Goal: Transaction & Acquisition: Purchase product/service

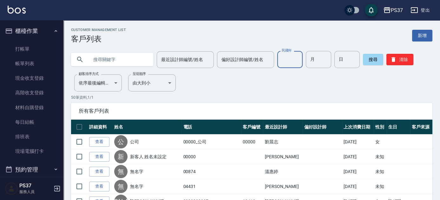
scroll to position [228, 0]
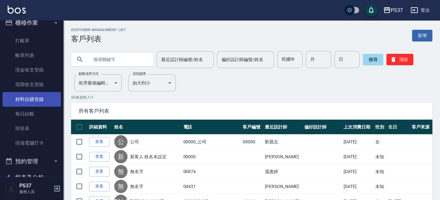
scroll to position [0, 0]
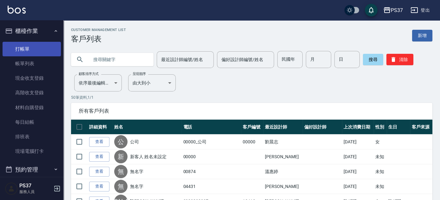
click at [32, 46] on link "打帳單" at bounding box center [32, 49] width 58 height 15
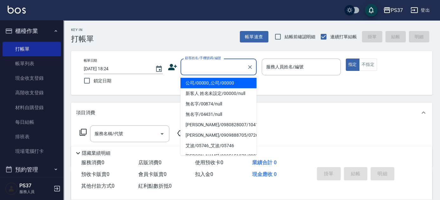
click at [230, 72] on input "顧客姓名/手機號碼/編號" at bounding box center [213, 66] width 61 height 11
click at [224, 83] on li "公司/00000_公司/00000" at bounding box center [218, 83] width 76 height 10
type input "公司/00000_公司/00000"
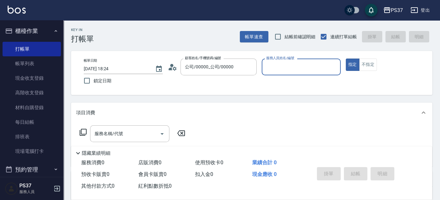
click at [269, 72] on input "服務人員姓名/編號" at bounding box center [300, 66] width 73 height 11
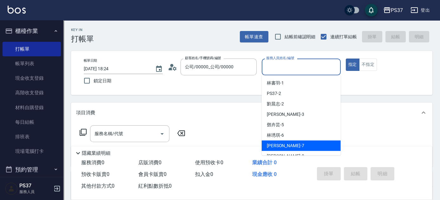
click at [284, 148] on div "[PERSON_NAME] -7" at bounding box center [300, 146] width 79 height 10
type input "[PERSON_NAME]-7"
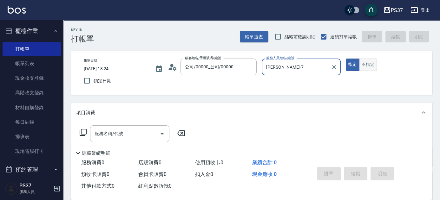
click at [372, 68] on button "不指定" at bounding box center [368, 65] width 18 height 12
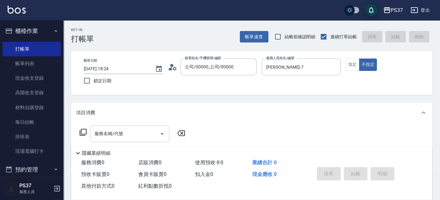
click at [136, 135] on input "服務名稱/代號" at bounding box center [125, 133] width 64 height 11
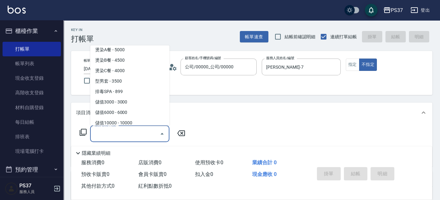
scroll to position [691, 0]
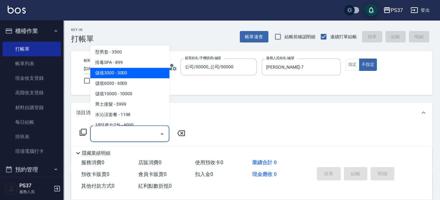
click at [132, 77] on span "儲值3000 - 3000" at bounding box center [129, 73] width 79 height 10
type input "儲值3000(901)"
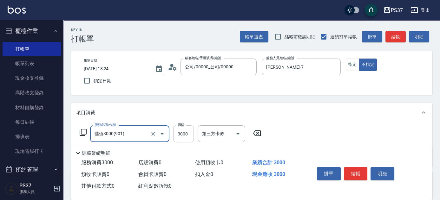
click at [184, 132] on input "3000" at bounding box center [183, 134] width 21 height 17
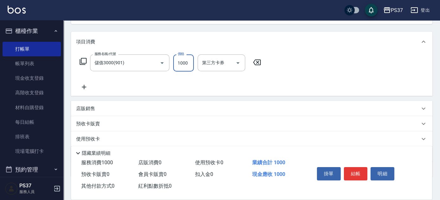
scroll to position [86, 0]
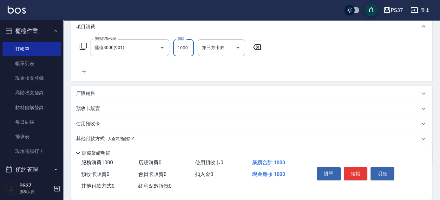
type input "1000"
click at [82, 71] on icon at bounding box center [84, 72] width 16 height 8
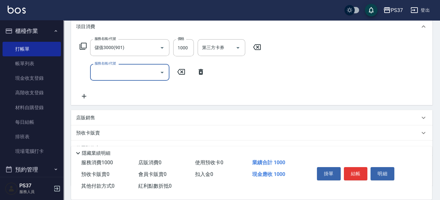
click at [113, 77] on input "服務名稱/代號" at bounding box center [125, 72] width 64 height 11
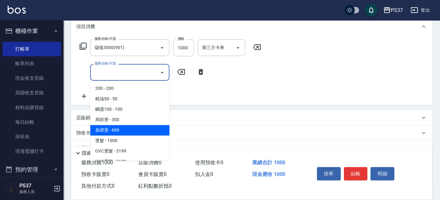
scroll to position [173, 0]
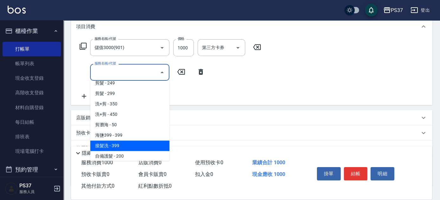
click at [114, 143] on span "接髮洗 - 399" at bounding box center [129, 146] width 79 height 10
type input "接髮洗(399)"
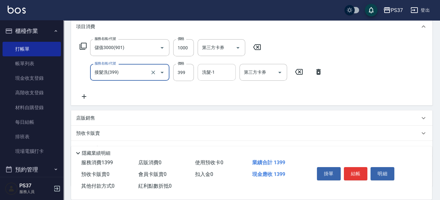
click at [210, 75] on input "洗髮-1" at bounding box center [216, 72] width 32 height 11
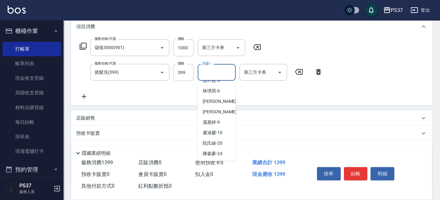
scroll to position [102, 0]
click at [216, 132] on span "[PERSON_NAME]-29" at bounding box center [213, 132] width 20 height 7
type input "林琇琪-29"
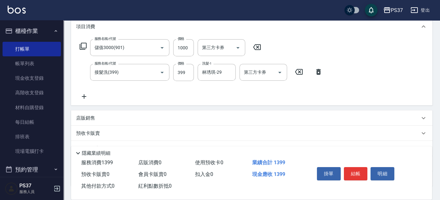
click at [86, 96] on icon at bounding box center [84, 97] width 16 height 8
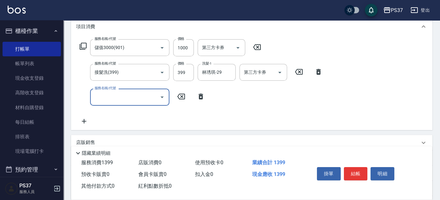
click at [110, 98] on input "服務名稱/代號" at bounding box center [125, 97] width 64 height 11
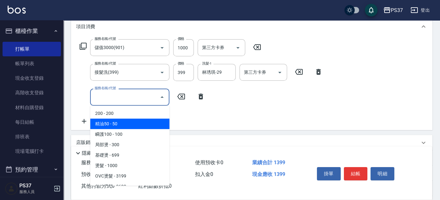
click at [128, 125] on span "精油50 - 50" at bounding box center [129, 124] width 79 height 10
type input "精油50(112)"
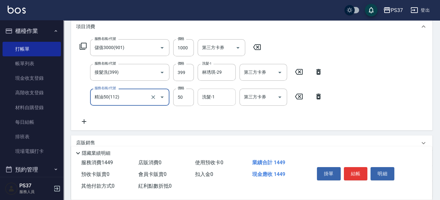
click at [207, 96] on input "洗髮-1" at bounding box center [216, 97] width 32 height 11
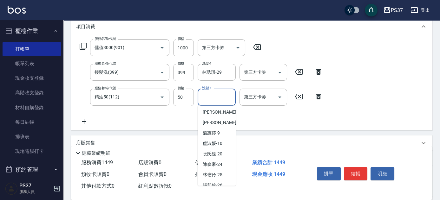
scroll to position [86, 0]
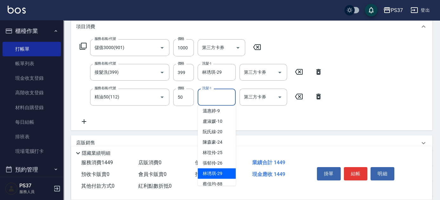
click at [211, 171] on span "[PERSON_NAME]-29" at bounding box center [213, 174] width 20 height 7
type input "林琇琪-29"
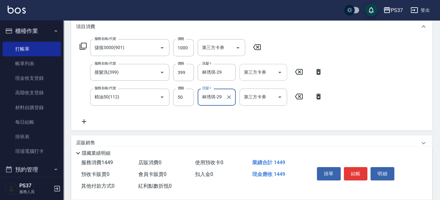
click at [281, 71] on icon "Open" at bounding box center [280, 73] width 8 height 8
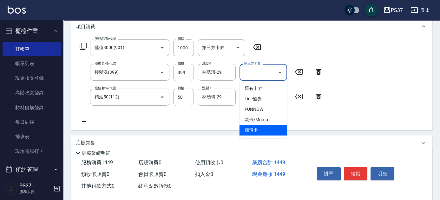
click at [264, 132] on span "儲值卡" at bounding box center [263, 130] width 48 height 10
type input "儲值卡"
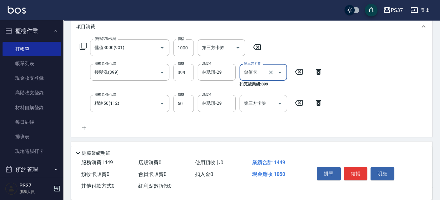
click at [279, 100] on icon "Open" at bounding box center [280, 104] width 8 height 8
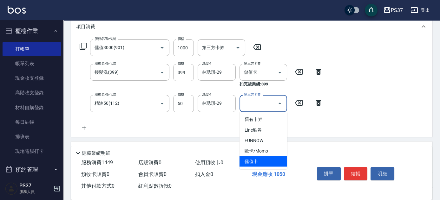
click at [260, 162] on span "儲值卡" at bounding box center [263, 161] width 48 height 10
type input "儲值卡"
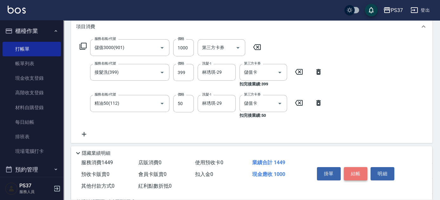
click at [353, 167] on button "結帳" at bounding box center [356, 173] width 24 height 13
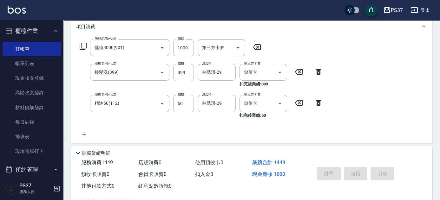
type input "[DATE] 18:25"
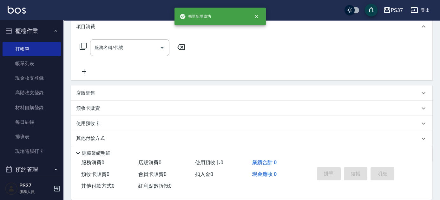
scroll to position [0, 0]
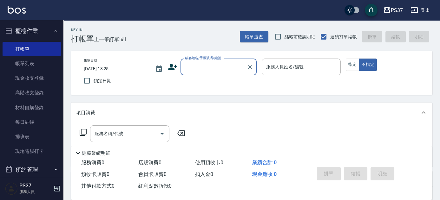
click at [209, 64] on input "顧客姓名/手機號碼/編號" at bounding box center [213, 66] width 61 height 11
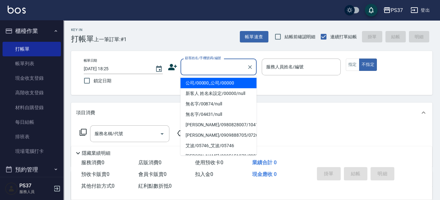
click at [208, 80] on li "公司/00000_公司/00000" at bounding box center [218, 83] width 76 height 10
type input "公司/00000_公司/00000"
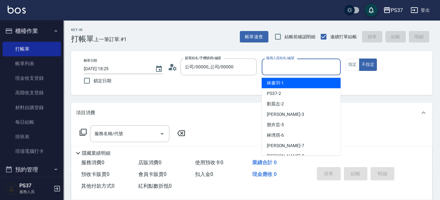
click at [270, 67] on input "服務人員姓名/編號" at bounding box center [300, 66] width 73 height 11
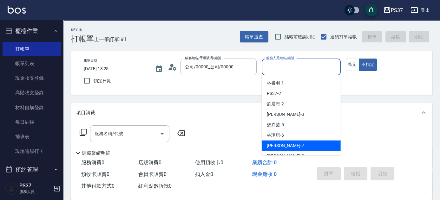
click at [294, 145] on div "[PERSON_NAME] -7" at bounding box center [300, 146] width 79 height 10
type input "[PERSON_NAME]-7"
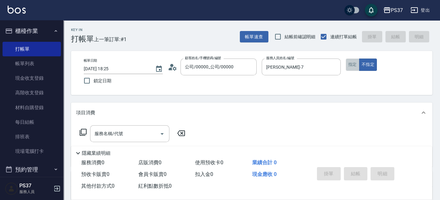
click at [354, 65] on button "指定" at bounding box center [352, 65] width 14 height 12
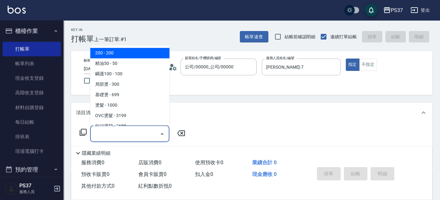
click at [125, 139] on input "服務名稱/代號" at bounding box center [125, 133] width 64 height 11
click at [125, 56] on span "200 - 200" at bounding box center [129, 53] width 79 height 10
type input "200(111)"
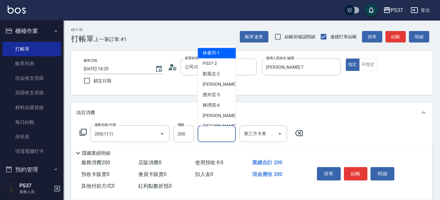
click at [221, 133] on input "洗髮-1" at bounding box center [216, 133] width 32 height 11
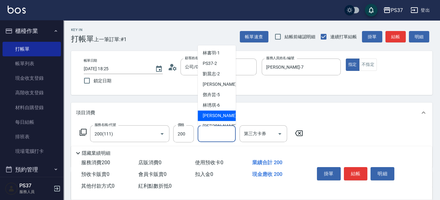
click at [221, 118] on div "[PERSON_NAME] -7" at bounding box center [216, 116] width 38 height 10
type input "[PERSON_NAME]-7"
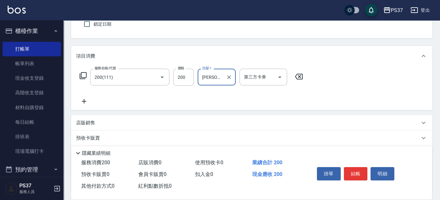
scroll to position [57, 0]
click at [84, 100] on icon at bounding box center [84, 101] width 4 height 4
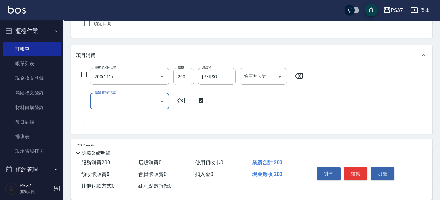
click at [113, 102] on input "服務名稱/代號" at bounding box center [125, 101] width 64 height 11
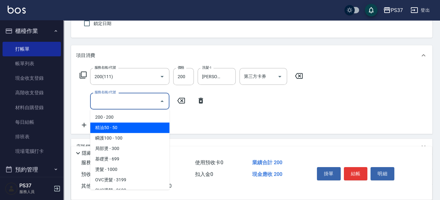
click at [132, 126] on span "精油50 - 50" at bounding box center [129, 128] width 79 height 10
type input "精油50(112)"
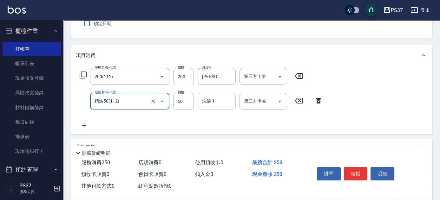
click at [210, 102] on input "洗髮-1" at bounding box center [216, 101] width 32 height 11
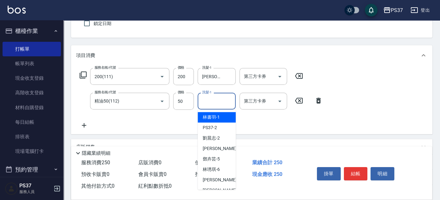
click at [216, 115] on span "[PERSON_NAME]-1" at bounding box center [211, 117] width 17 height 7
type input "林書羽-1"
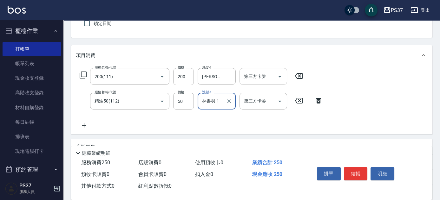
click at [278, 76] on icon "Open" at bounding box center [280, 77] width 8 height 8
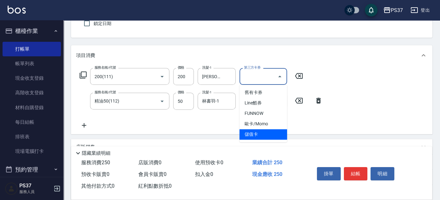
click at [258, 137] on span "儲值卡" at bounding box center [263, 134] width 48 height 10
type input "儲值卡"
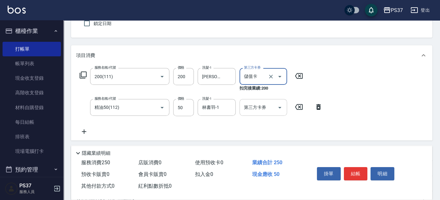
click at [280, 106] on icon "Open" at bounding box center [280, 108] width 8 height 8
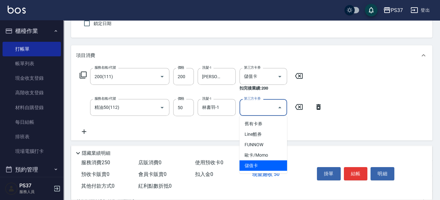
click at [269, 166] on span "儲值卡" at bounding box center [263, 166] width 48 height 10
type input "儲值卡"
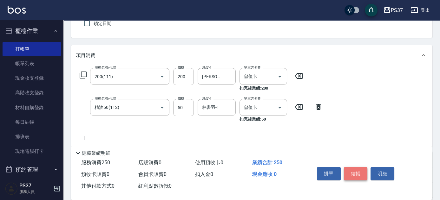
click at [357, 171] on button "結帳" at bounding box center [356, 173] width 24 height 13
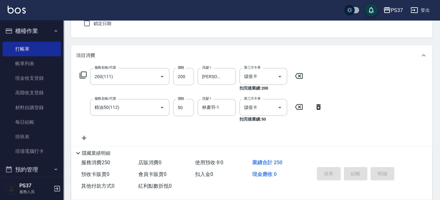
type input "[DATE] 18:26"
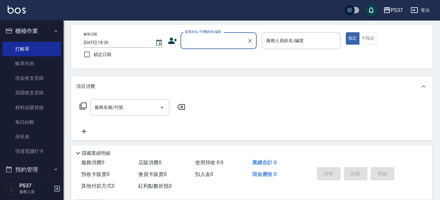
scroll to position [0, 0]
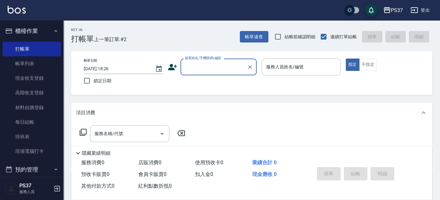
click at [213, 71] on input "顧客姓名/手機號碼/編號" at bounding box center [213, 66] width 61 height 11
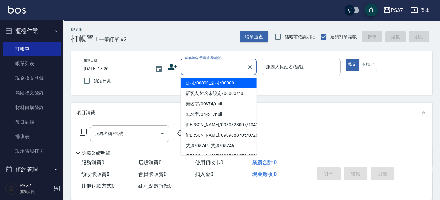
click at [212, 80] on li "公司/00000_公司/00000" at bounding box center [218, 83] width 76 height 10
type input "公司/00000_公司/00000"
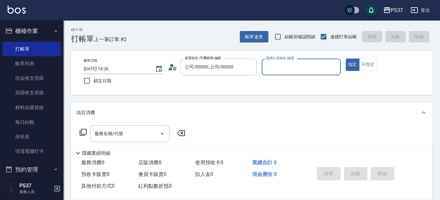
click at [272, 68] on input "服務人員姓名/編號" at bounding box center [300, 66] width 73 height 11
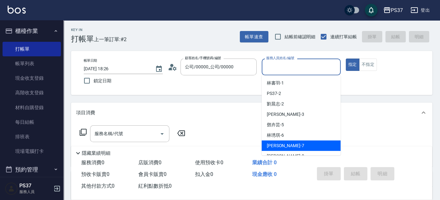
click at [292, 146] on div "[PERSON_NAME] -7" at bounding box center [300, 146] width 79 height 10
type input "[PERSON_NAME]-7"
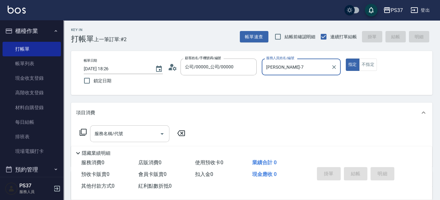
click at [125, 132] on input "服務名稱/代號" at bounding box center [125, 133] width 64 height 11
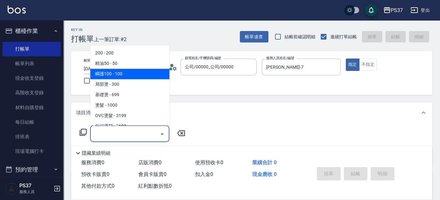
click at [128, 75] on span "瞬護100 - 100" at bounding box center [129, 74] width 79 height 10
type input "瞬護100(113)"
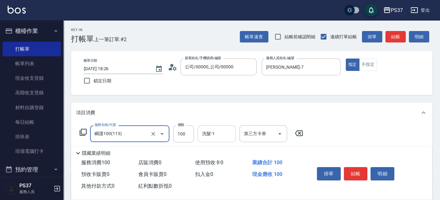
click at [210, 136] on input "洗髮-1" at bounding box center [216, 133] width 32 height 11
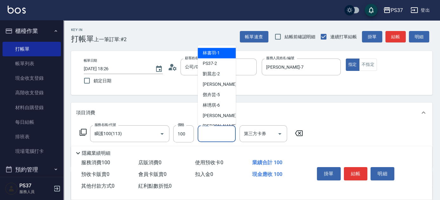
click at [220, 55] on div "[PERSON_NAME]-1" at bounding box center [216, 53] width 38 height 10
type input "林書羽-1"
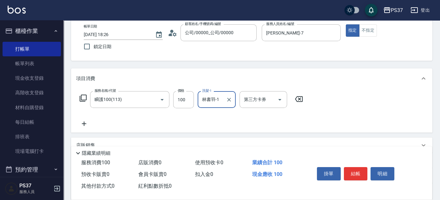
scroll to position [86, 0]
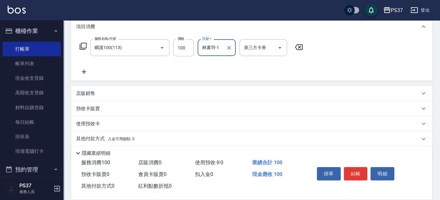
click at [84, 74] on icon at bounding box center [84, 72] width 16 height 8
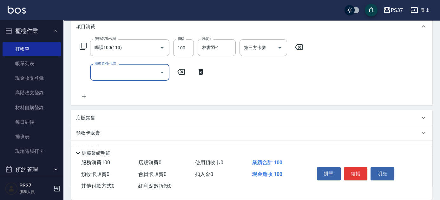
click at [104, 75] on input "服務名稱/代號" at bounding box center [125, 72] width 64 height 11
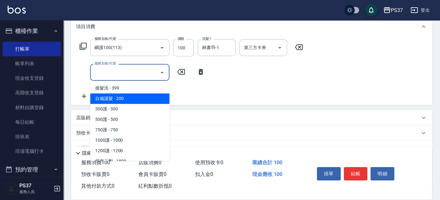
scroll to position [288, 0]
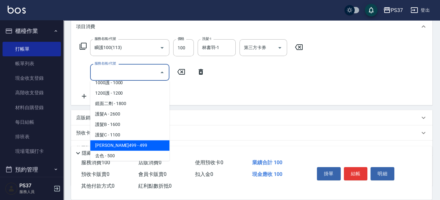
click at [135, 143] on span "[PERSON_NAME]499 - 499" at bounding box center [129, 145] width 79 height 10
type input "[PERSON_NAME]499(0499)"
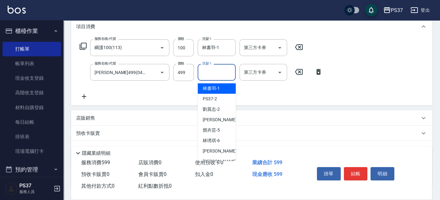
click at [206, 72] on input "洗髮-1" at bounding box center [216, 72] width 32 height 11
click at [209, 88] on span "[PERSON_NAME]-1" at bounding box center [211, 88] width 17 height 7
type input "林書羽-1"
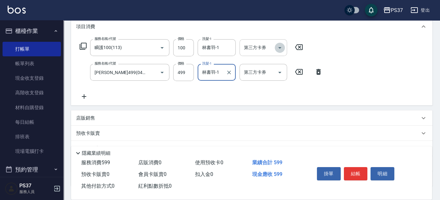
click at [281, 45] on icon "Open" at bounding box center [280, 48] width 8 height 8
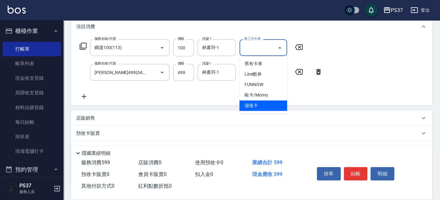
click at [262, 108] on span "儲值卡" at bounding box center [263, 105] width 48 height 10
type input "儲值卡"
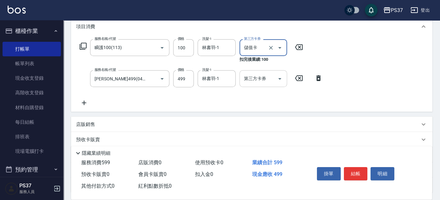
click at [280, 82] on icon "Open" at bounding box center [280, 79] width 8 height 8
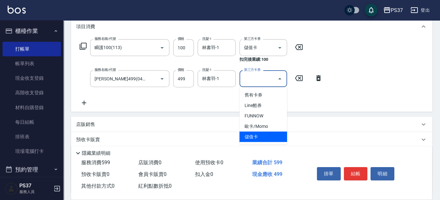
click at [261, 136] on span "儲值卡" at bounding box center [263, 137] width 48 height 10
type input "儲值卡"
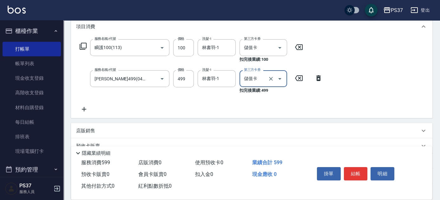
scroll to position [144, 0]
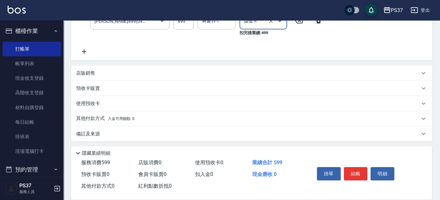
click at [87, 73] on p "店販銷售" at bounding box center [85, 73] width 19 height 7
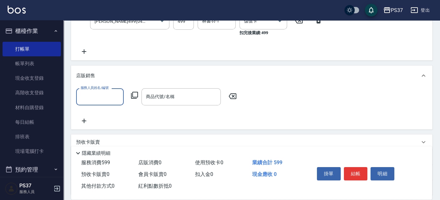
scroll to position [0, 0]
click at [89, 99] on input "服務人員姓名/編號" at bounding box center [100, 96] width 42 height 11
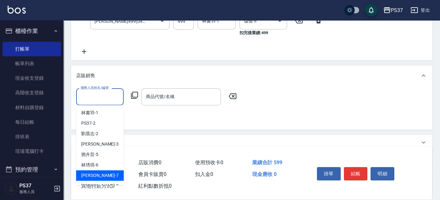
click at [102, 173] on div "[PERSON_NAME] -7" at bounding box center [100, 176] width 48 height 10
type input "[PERSON_NAME]-7"
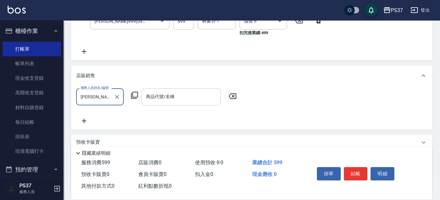
click at [167, 100] on input "商品代號/名稱" at bounding box center [181, 96] width 74 height 11
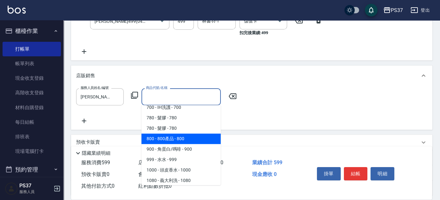
scroll to position [144, 0]
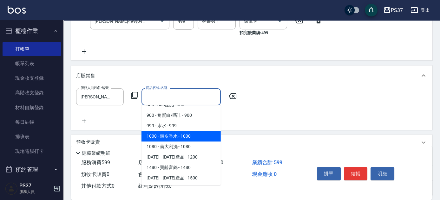
click at [179, 134] on span "1000 - 頭皮香水 - 1000" at bounding box center [180, 136] width 79 height 10
type input "頭皮香水"
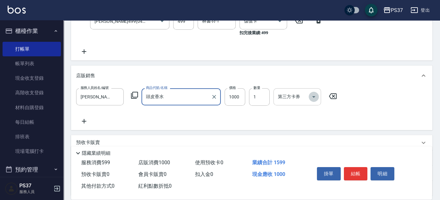
click at [312, 97] on icon "Open" at bounding box center [314, 97] width 8 height 8
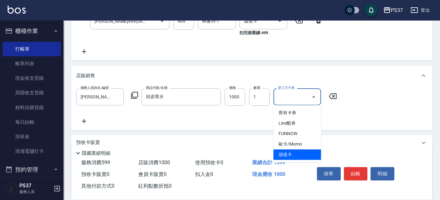
click at [292, 156] on span "儲值卡" at bounding box center [297, 155] width 48 height 10
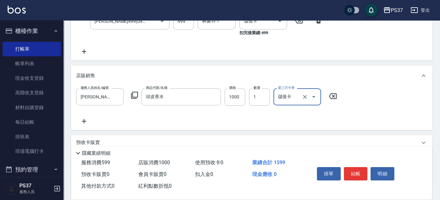
type input "儲值卡"
click at [353, 176] on button "結帳" at bounding box center [356, 173] width 24 height 13
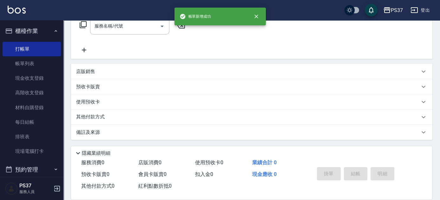
scroll to position [0, 0]
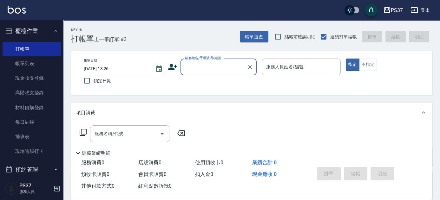
click at [214, 70] on input "顧客姓名/手機號碼/編號" at bounding box center [213, 66] width 61 height 11
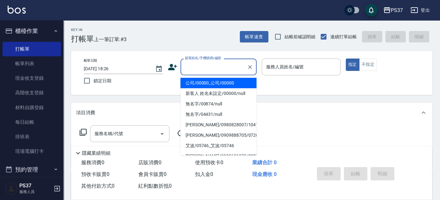
drag, startPoint x: 213, startPoint y: 83, endPoint x: 238, endPoint y: 74, distance: 26.6
click at [213, 83] on li "公司/00000_公司/00000" at bounding box center [218, 83] width 76 height 10
type input "公司/00000_公司/00000"
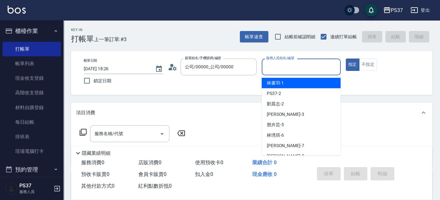
click at [283, 67] on input "服務人員姓名/編號" at bounding box center [300, 66] width 73 height 11
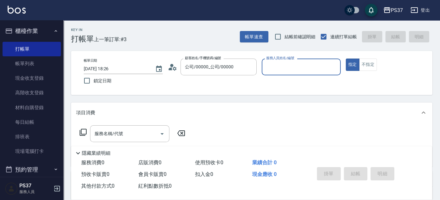
click at [26, 29] on button "櫃檯作業" at bounding box center [32, 31] width 58 height 16
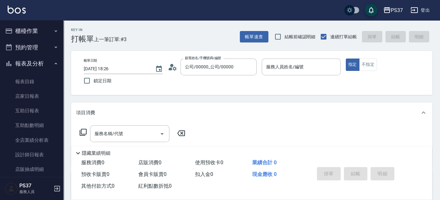
scroll to position [106, 0]
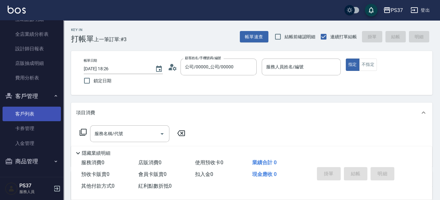
click at [38, 111] on link "客戶列表" at bounding box center [32, 114] width 58 height 15
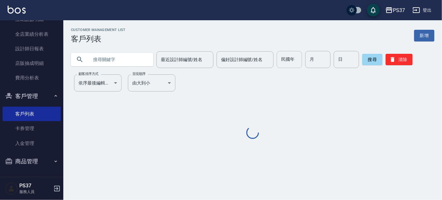
click at [292, 62] on input "民國年" at bounding box center [289, 59] width 25 height 17
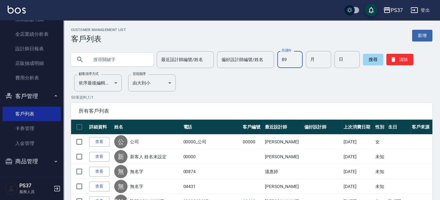
type input "89"
type input "8"
type input "17"
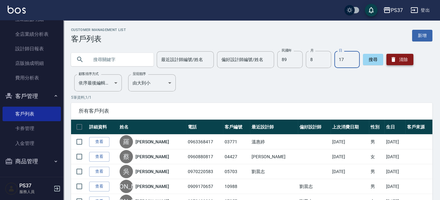
click at [405, 61] on button "清除" at bounding box center [399, 59] width 27 height 11
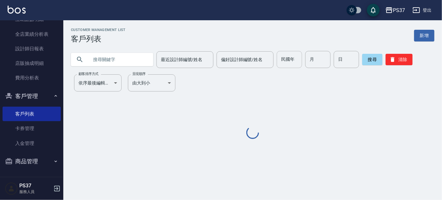
click at [297, 56] on input "民國年" at bounding box center [289, 59] width 25 height 17
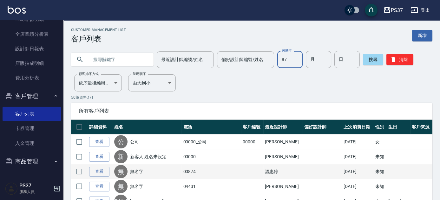
type input "87"
type input "3"
type input "2"
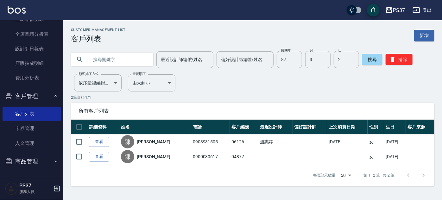
click at [237, 106] on div "所有客戶列表" at bounding box center [253, 111] width 364 height 16
click at [395, 62] on icon "button" at bounding box center [393, 59] width 6 height 6
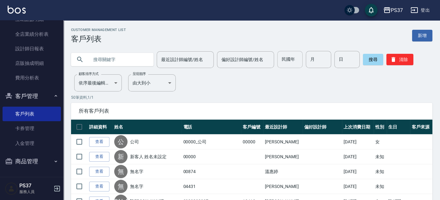
click at [286, 60] on input "民國年" at bounding box center [289, 59] width 25 height 17
click at [403, 61] on button "清除" at bounding box center [399, 59] width 27 height 11
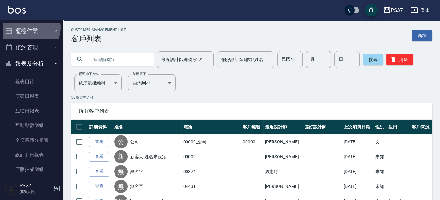
click at [27, 28] on button "櫃檯作業" at bounding box center [32, 31] width 58 height 16
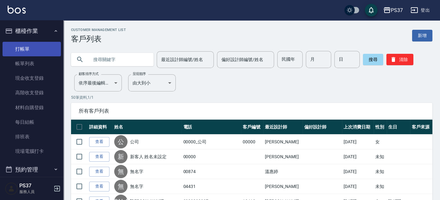
click at [31, 48] on link "打帳單" at bounding box center [32, 49] width 58 height 15
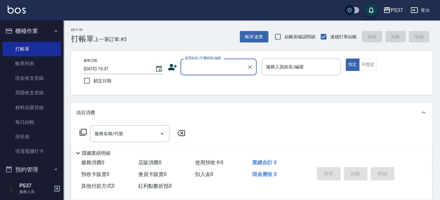
click at [221, 72] on input "顧客姓名/手機號碼/編號" at bounding box center [213, 66] width 61 height 11
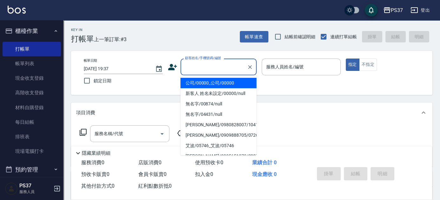
click at [221, 81] on li "公司/00000_公司/00000" at bounding box center [218, 83] width 76 height 10
type input "公司/00000_公司/00000"
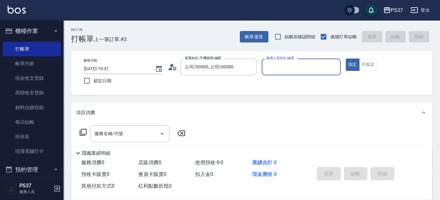
click at [273, 70] on input "服務人員姓名/編號" at bounding box center [300, 66] width 73 height 11
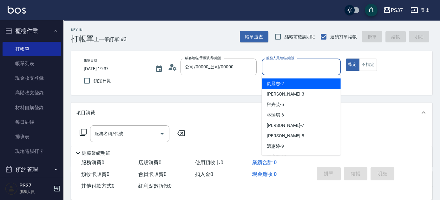
scroll to position [29, 0]
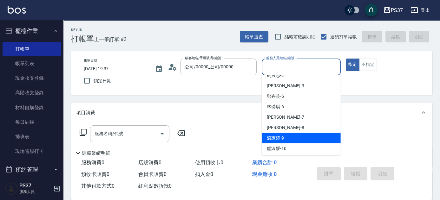
click at [283, 135] on span "[PERSON_NAME]-9" at bounding box center [275, 138] width 17 height 7
type input "溫惠婷-9"
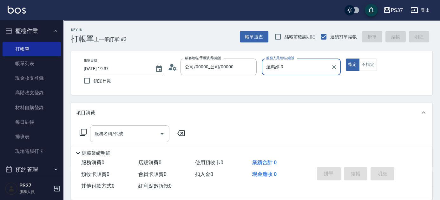
click at [114, 140] on div "服務名稱/代號" at bounding box center [129, 134] width 79 height 17
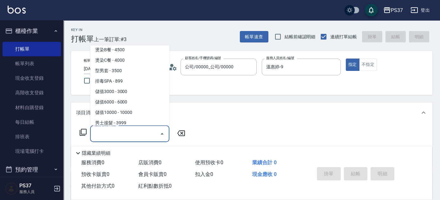
scroll to position [662, 0]
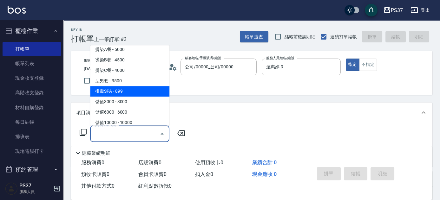
click at [133, 95] on span "排毒SPA - 899" at bounding box center [129, 92] width 79 height 10
type input "排毒SPA(0899)"
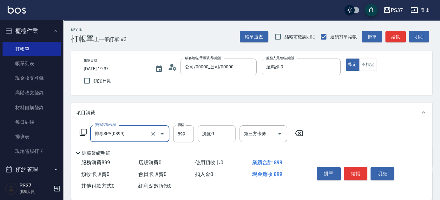
click at [214, 134] on input "洗髮-1" at bounding box center [216, 133] width 32 height 11
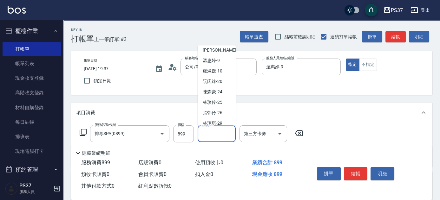
scroll to position [86, 0]
click at [211, 111] on span "[PERSON_NAME]-29" at bounding box center [213, 113] width 20 height 7
type input "林琇琪-29"
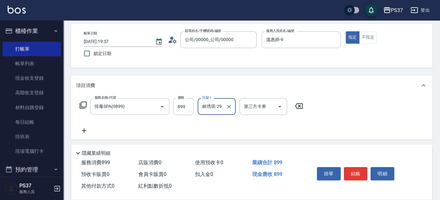
scroll to position [57, 0]
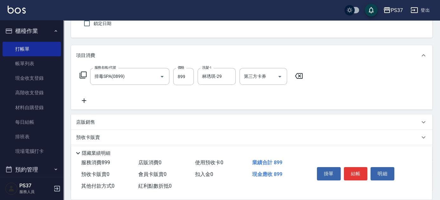
click at [87, 99] on icon at bounding box center [84, 101] width 16 height 8
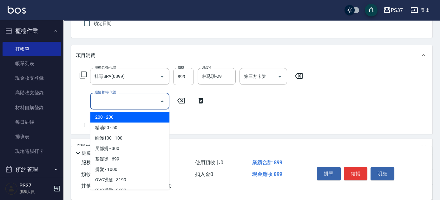
click at [107, 101] on input "服務名稱/代號" at bounding box center [125, 101] width 64 height 11
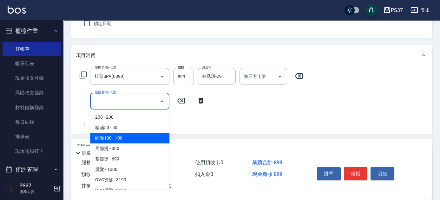
scroll to position [86, 0]
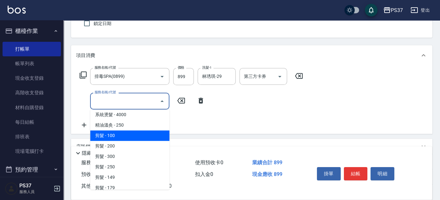
click at [123, 138] on span "剪髮 - 100" at bounding box center [129, 136] width 79 height 10
type input "剪髮(300)"
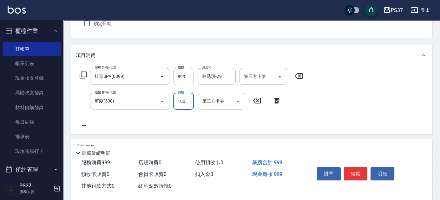
click at [186, 101] on input "100" at bounding box center [183, 101] width 21 height 17
type input "1"
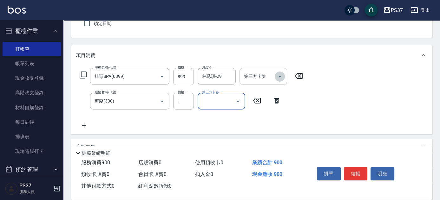
click at [279, 77] on icon "Open" at bounding box center [280, 77] width 8 height 8
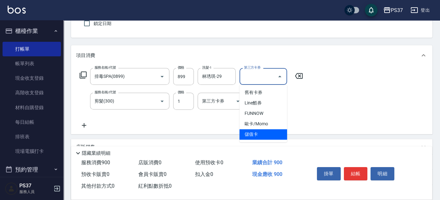
click at [260, 133] on span "儲值卡" at bounding box center [263, 134] width 48 height 10
type input "儲值卡"
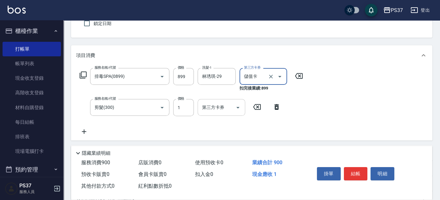
click at [236, 108] on icon "Open" at bounding box center [238, 108] width 8 height 8
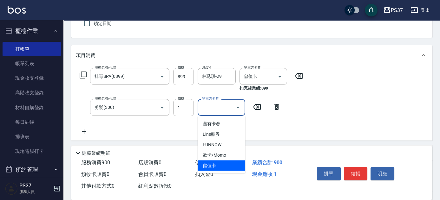
drag, startPoint x: 226, startPoint y: 168, endPoint x: 259, endPoint y: 167, distance: 33.3
click at [226, 168] on span "儲值卡" at bounding box center [221, 166] width 48 height 10
type input "儲值卡"
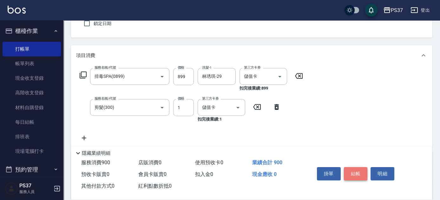
click at [353, 172] on button "結帳" at bounding box center [356, 173] width 24 height 13
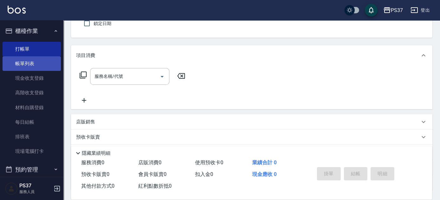
click at [43, 66] on link "帳單列表" at bounding box center [32, 63] width 58 height 15
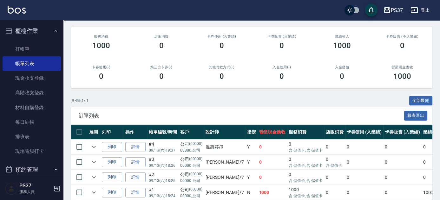
scroll to position [100, 0]
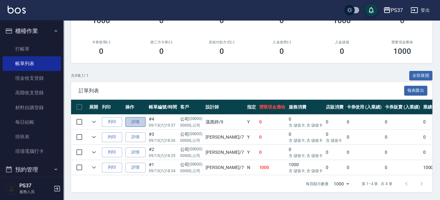
click at [140, 117] on link "詳情" at bounding box center [135, 122] width 20 height 10
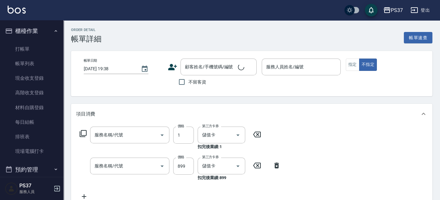
type input "[DATE] 19:37"
type input "溫惠婷-9"
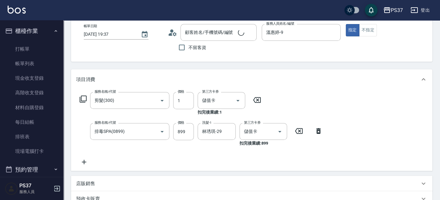
type input "剪髮(300)"
type input "排毒SPA(0899)"
type input "公司/00000_公司/00000"
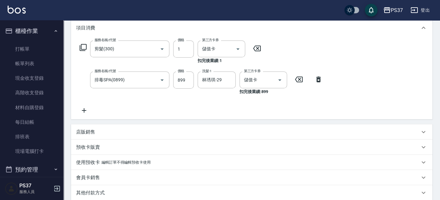
click at [87, 127] on div "店販銷售" at bounding box center [251, 132] width 361 height 15
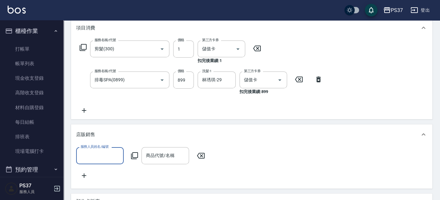
scroll to position [0, 0]
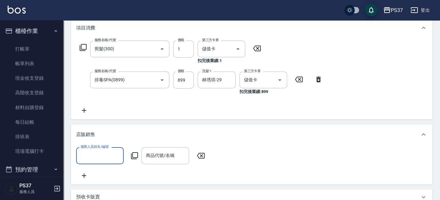
click at [94, 156] on input "服務人員姓名/編號" at bounding box center [100, 155] width 42 height 11
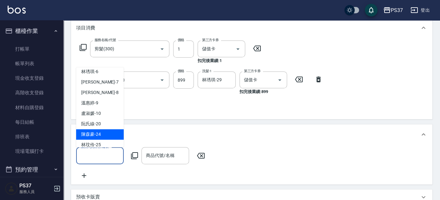
scroll to position [86, 0]
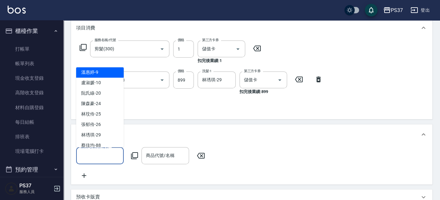
click at [100, 74] on div "[PERSON_NAME]-9" at bounding box center [100, 73] width 48 height 10
type input "溫惠婷-9"
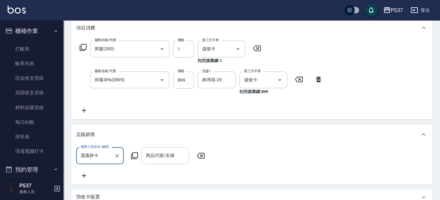
click at [156, 154] on input "商品代號/名稱" at bounding box center [165, 155] width 42 height 11
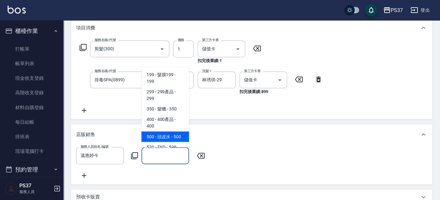
click at [159, 142] on span "500 - 頭皮水 - 500" at bounding box center [165, 137] width 48 height 10
type input "頭皮水"
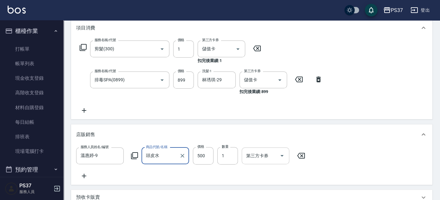
click at [281, 158] on icon "Open" at bounding box center [282, 156] width 8 height 8
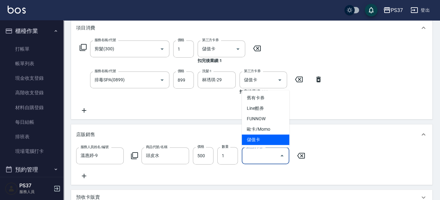
click at [276, 143] on span "儲值卡" at bounding box center [266, 140] width 48 height 10
type input "儲值卡"
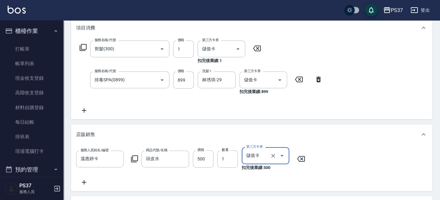
scroll to position [230, 0]
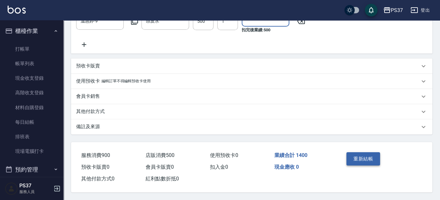
click at [366, 159] on button "重新結帳" at bounding box center [363, 158] width 34 height 13
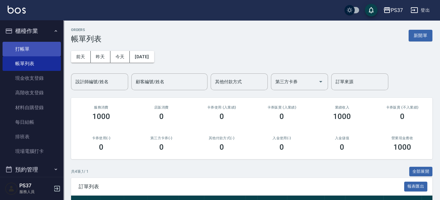
click at [35, 50] on link "打帳單" at bounding box center [32, 49] width 58 height 15
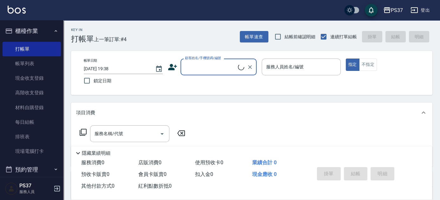
click at [203, 70] on input "顧客姓名/手機號碼/編號" at bounding box center [210, 66] width 55 height 11
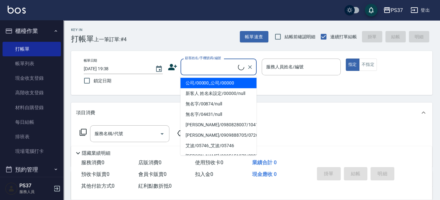
click at [203, 83] on li "公司/00000_公司/00000" at bounding box center [218, 83] width 76 height 10
type input "公司/00000_公司/00000"
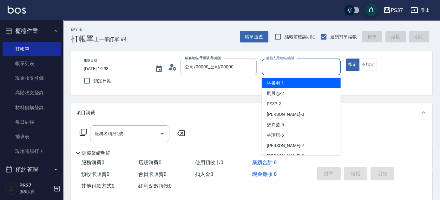
click at [273, 70] on input "服務人員姓名/編號" at bounding box center [300, 66] width 73 height 11
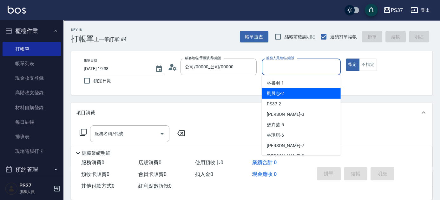
scroll to position [29, 0]
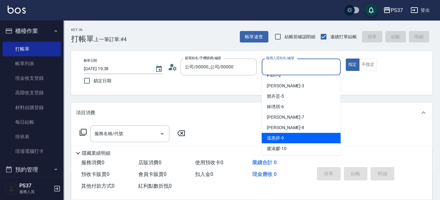
click at [289, 139] on div "[PERSON_NAME]-9" at bounding box center [300, 138] width 79 height 10
type input "溫惠婷-9"
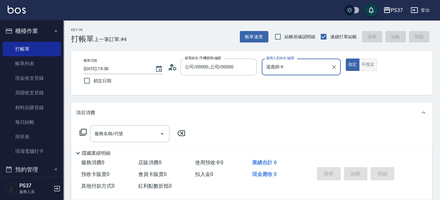
click at [368, 69] on button "不指定" at bounding box center [368, 65] width 18 height 12
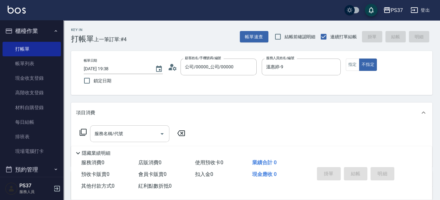
click at [128, 138] on input "服務名稱/代號" at bounding box center [125, 133] width 64 height 11
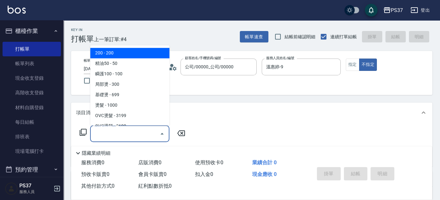
click at [120, 56] on span "200 - 200" at bounding box center [129, 53] width 79 height 10
type input "200(111)"
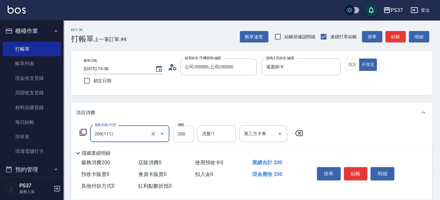
click at [188, 138] on input "200" at bounding box center [183, 134] width 21 height 17
type input "100"
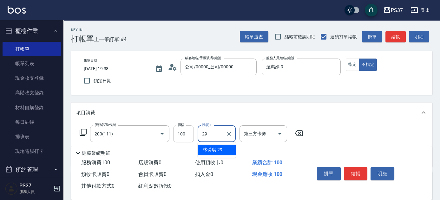
type input "林琇琪-29"
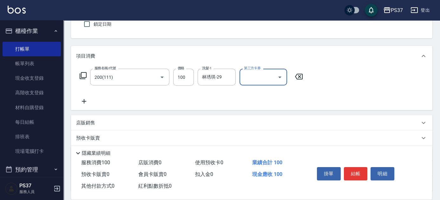
scroll to position [57, 0]
click at [87, 104] on icon at bounding box center [84, 101] width 16 height 8
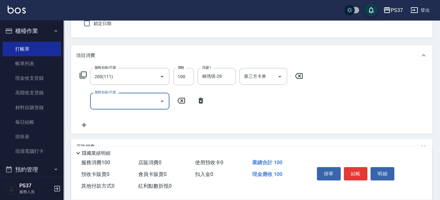
click at [106, 103] on input "服務名稱/代號" at bounding box center [125, 101] width 64 height 11
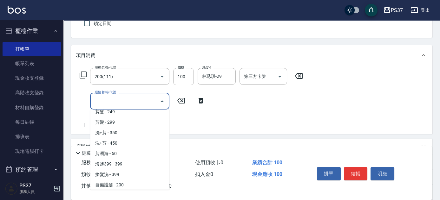
scroll to position [115, 0]
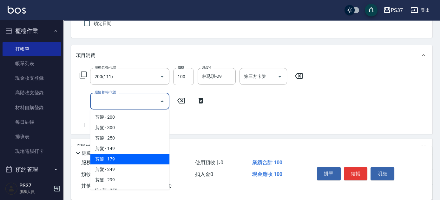
click at [122, 158] on span "剪髮 - 179" at bounding box center [129, 159] width 79 height 10
type input "剪髮(305)"
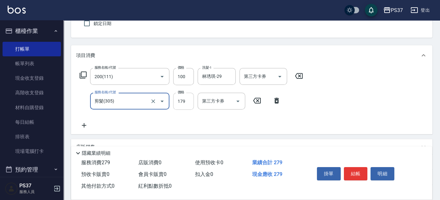
click at [181, 100] on input "179" at bounding box center [183, 101] width 21 height 17
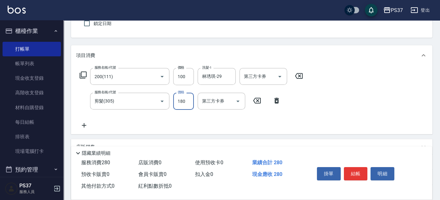
type input "180"
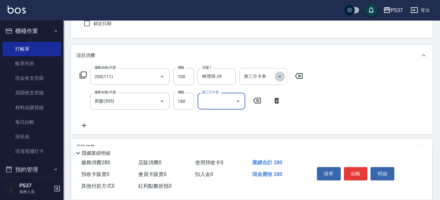
click at [282, 76] on icon "Open" at bounding box center [280, 77] width 8 height 8
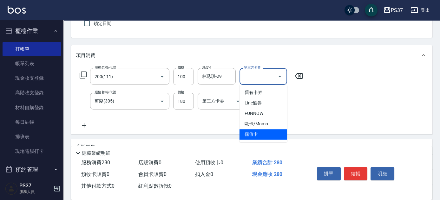
click at [262, 136] on span "儲值卡" at bounding box center [263, 134] width 48 height 10
type input "儲值卡"
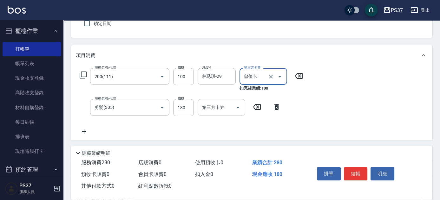
click at [243, 107] on div "第三方卡券" at bounding box center [221, 107] width 48 height 17
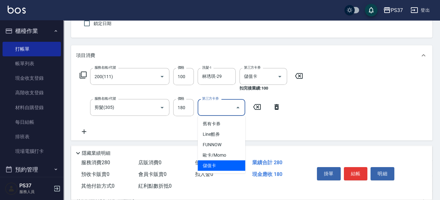
click at [235, 162] on span "儲值卡" at bounding box center [221, 166] width 48 height 10
type input "儲值卡"
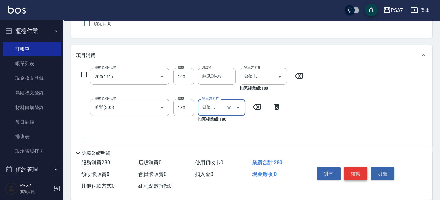
click at [349, 173] on button "結帳" at bounding box center [356, 173] width 24 height 13
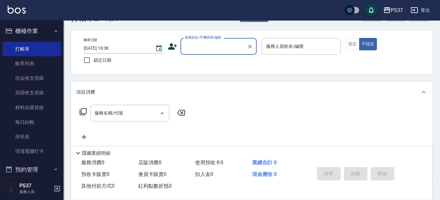
scroll to position [0, 0]
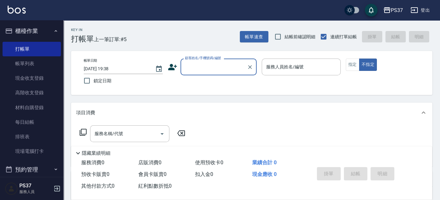
click at [212, 64] on input "顧客姓名/手機號碼/編號" at bounding box center [213, 66] width 61 height 11
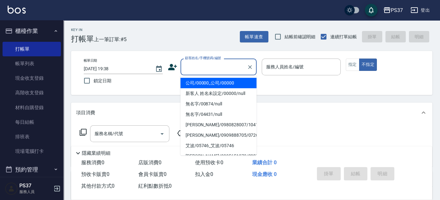
click at [221, 79] on li "公司/00000_公司/00000" at bounding box center [218, 83] width 76 height 10
type input "公司/00000_公司/00000"
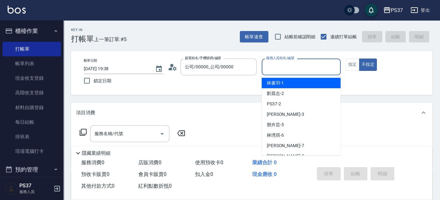
click at [274, 66] on input "服務人員姓名/編號" at bounding box center [300, 66] width 73 height 11
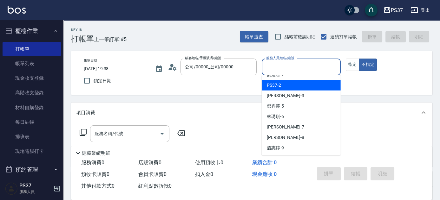
scroll to position [29, 0]
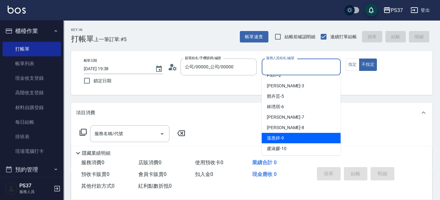
click at [292, 134] on div "[PERSON_NAME]-9" at bounding box center [300, 138] width 79 height 10
type input "溫惠婷-9"
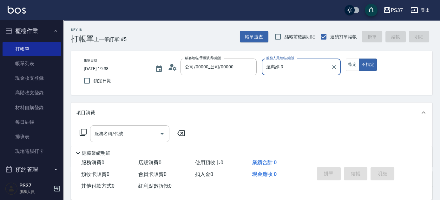
click at [119, 128] on input "服務名稱/代號" at bounding box center [125, 133] width 64 height 11
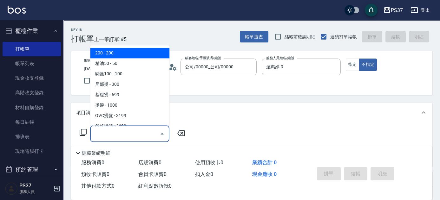
click at [124, 51] on span "200 - 200" at bounding box center [129, 53] width 79 height 10
type input "200(111)"
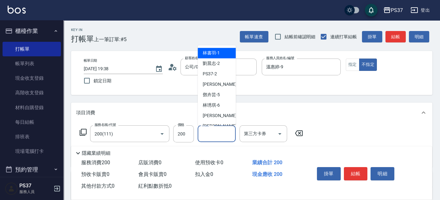
click at [218, 136] on input "洗髮-1" at bounding box center [216, 133] width 32 height 11
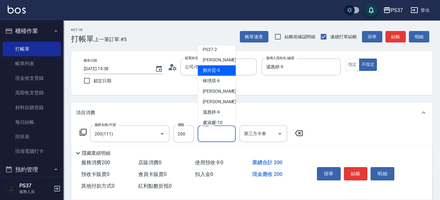
scroll to position [57, 0]
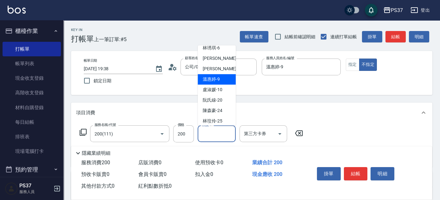
click at [216, 81] on span "[PERSON_NAME]-9" at bounding box center [211, 79] width 17 height 7
type input "溫惠婷-9"
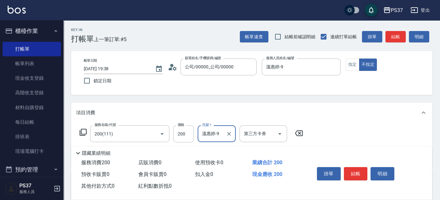
scroll to position [29, 0]
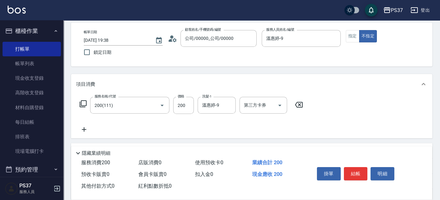
click at [86, 131] on icon at bounding box center [84, 130] width 16 height 8
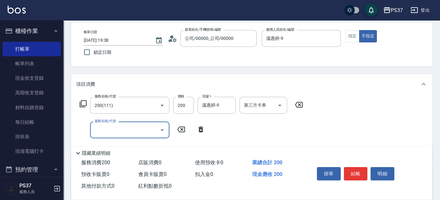
click at [102, 135] on input "服務名稱/代號" at bounding box center [125, 130] width 64 height 11
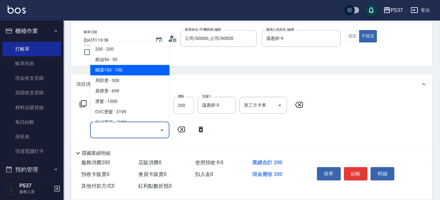
click at [127, 71] on span "瞬護100 - 100" at bounding box center [129, 70] width 79 height 10
type input "瞬護100(113)"
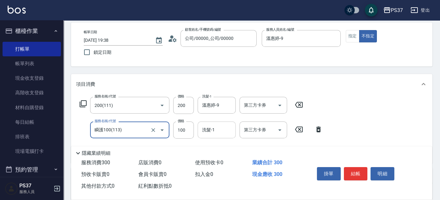
click at [206, 133] on input "洗髮-1" at bounding box center [216, 130] width 32 height 11
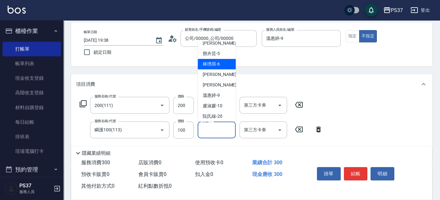
scroll to position [57, 0]
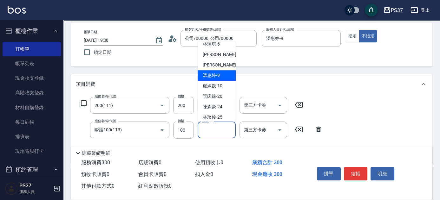
click at [220, 73] on div "[PERSON_NAME]-9" at bounding box center [216, 75] width 38 height 10
type input "溫惠婷-9"
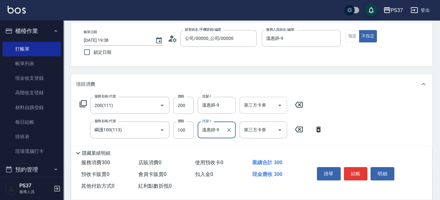
click at [279, 106] on icon "Open" at bounding box center [280, 106] width 8 height 8
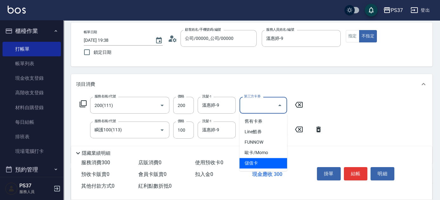
click at [267, 161] on span "儲值卡" at bounding box center [263, 163] width 48 height 10
type input "儲值卡"
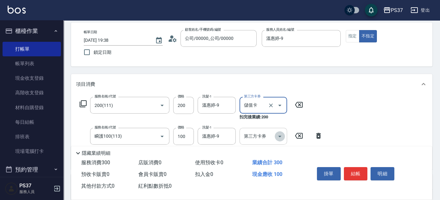
click at [283, 139] on icon "Open" at bounding box center [280, 137] width 8 height 8
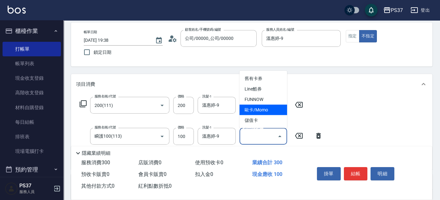
click at [267, 111] on span "歐卡/Momo" at bounding box center [263, 110] width 48 height 10
type input "歐卡/Momo"
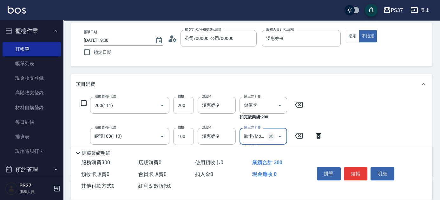
click at [271, 134] on icon "Clear" at bounding box center [271, 136] width 6 height 6
click at [279, 133] on icon "Open" at bounding box center [280, 137] width 8 height 8
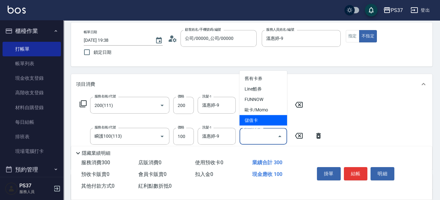
click at [269, 123] on span "儲值卡" at bounding box center [263, 120] width 48 height 10
type input "儲值卡"
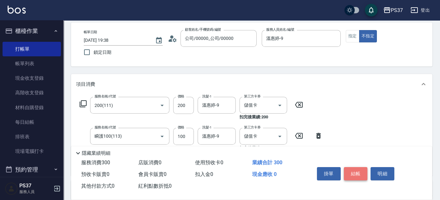
click at [352, 169] on button "結帳" at bounding box center [356, 173] width 24 height 13
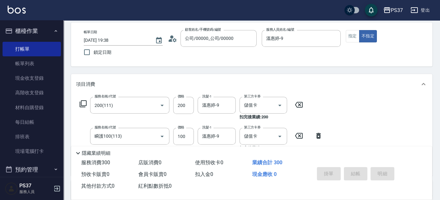
type input "[DATE] 19:39"
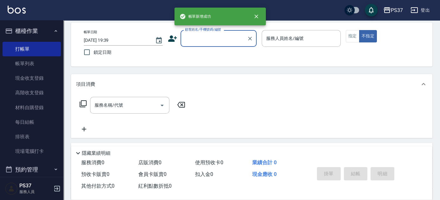
scroll to position [0, 0]
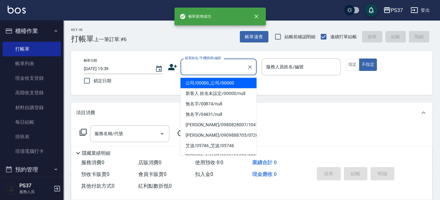
click at [215, 72] on input "顧客姓名/手機號碼/編號" at bounding box center [213, 66] width 61 height 11
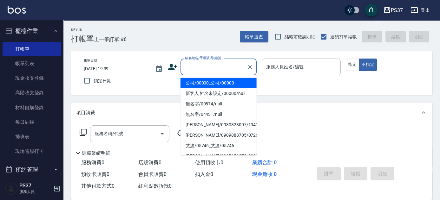
click at [217, 81] on li "公司/00000_公司/00000" at bounding box center [218, 83] width 76 height 10
type input "公司/00000_公司/00000"
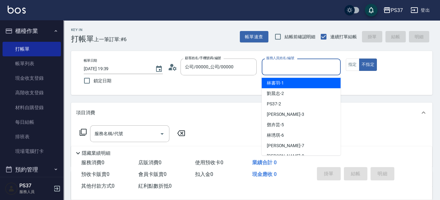
click at [279, 72] on input "服務人員姓名/編號" at bounding box center [300, 66] width 73 height 11
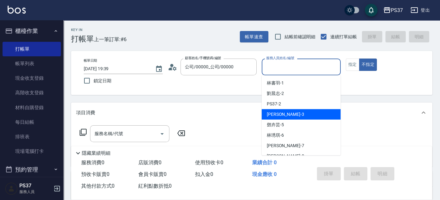
scroll to position [29, 0]
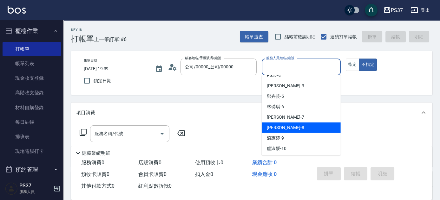
click at [292, 128] on div "[PERSON_NAME]-8" at bounding box center [300, 128] width 79 height 10
type input "[PERSON_NAME]-8"
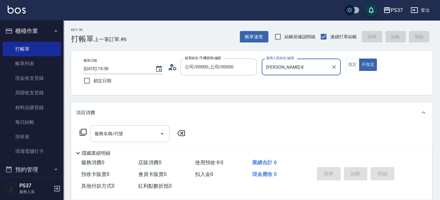
click at [137, 130] on input "服務名稱/代號" at bounding box center [125, 133] width 64 height 11
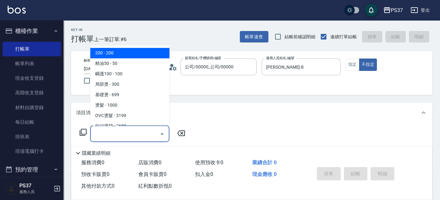
click at [132, 57] on span "200 - 200" at bounding box center [129, 53] width 79 height 10
type input "200(111)"
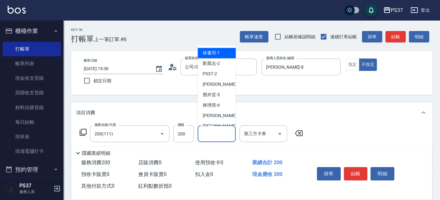
click at [213, 136] on input "洗髮-1" at bounding box center [216, 133] width 32 height 11
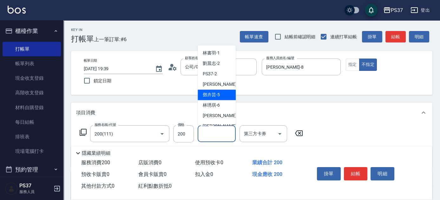
scroll to position [102, 0]
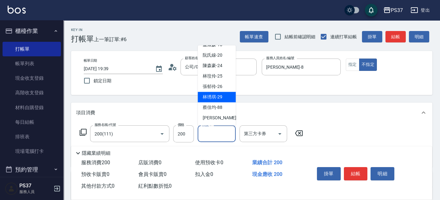
click at [215, 101] on div "[PERSON_NAME]-29" at bounding box center [216, 97] width 38 height 10
type input "林琇琪-29"
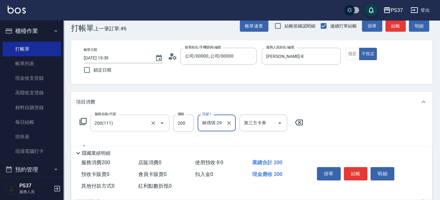
scroll to position [29, 0]
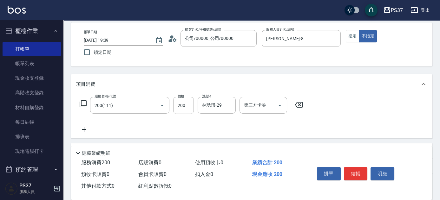
click at [84, 130] on icon at bounding box center [84, 129] width 4 height 4
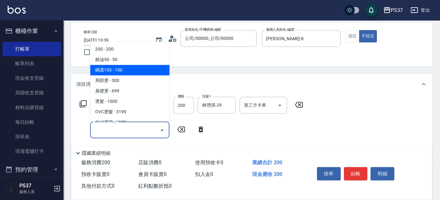
click at [121, 73] on span "瞬護100 - 100" at bounding box center [129, 70] width 79 height 10
type input "瞬護100(113)"
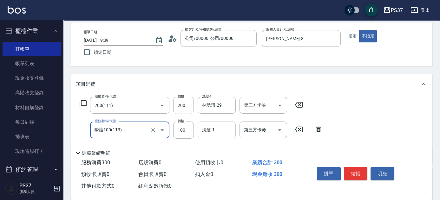
click at [208, 131] on input "洗髮-1" at bounding box center [216, 130] width 32 height 11
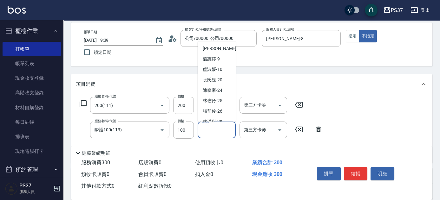
scroll to position [86, 0]
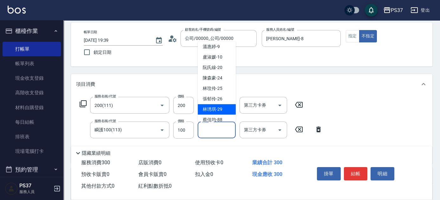
click at [217, 111] on span "[PERSON_NAME]-29" at bounding box center [213, 109] width 20 height 7
type input "林琇琪-29"
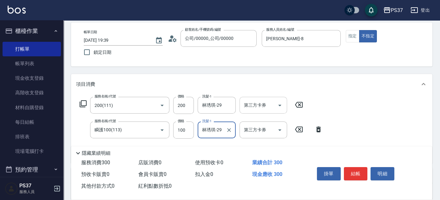
click at [279, 106] on icon "Open" at bounding box center [280, 106] width 8 height 8
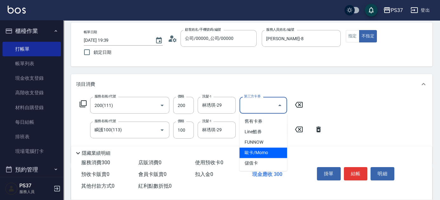
click at [262, 165] on span "儲值卡" at bounding box center [263, 163] width 48 height 10
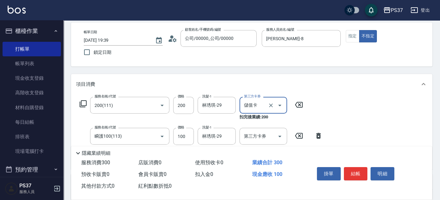
type input "儲值卡"
click at [280, 136] on icon "Open" at bounding box center [279, 137] width 3 height 2
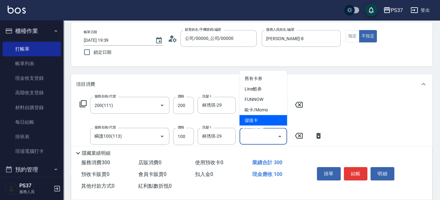
click at [270, 123] on span "儲值卡" at bounding box center [263, 120] width 48 height 10
type input "儲值卡"
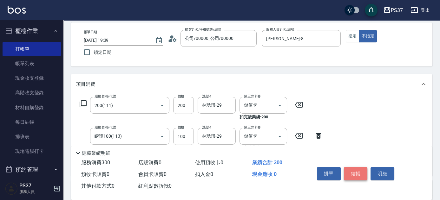
click at [359, 173] on button "結帳" at bounding box center [356, 173] width 24 height 13
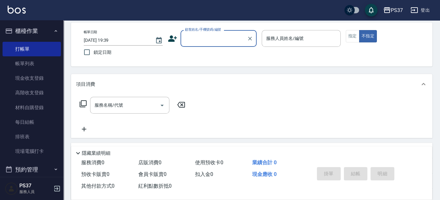
scroll to position [0, 0]
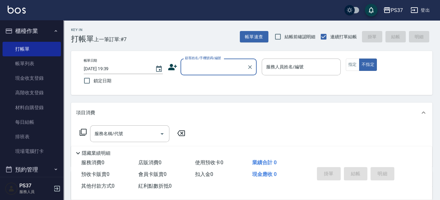
click at [211, 68] on input "顧客姓名/手機號碼/編號" at bounding box center [213, 66] width 61 height 11
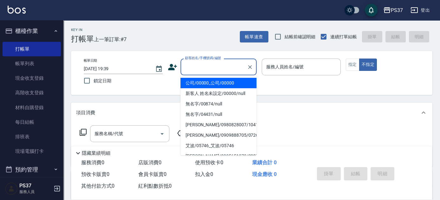
click at [211, 83] on li "公司/00000_公司/00000" at bounding box center [218, 83] width 76 height 10
type input "公司/00000_公司/00000"
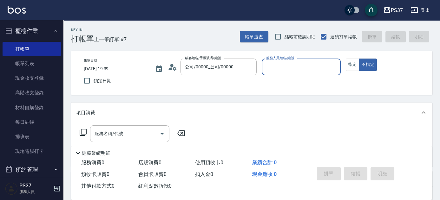
click at [275, 68] on input "服務人員姓名/編號" at bounding box center [300, 66] width 73 height 11
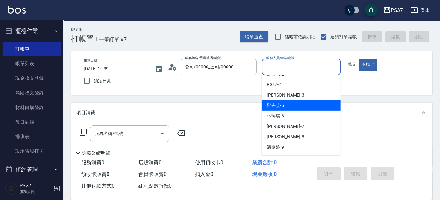
scroll to position [29, 0]
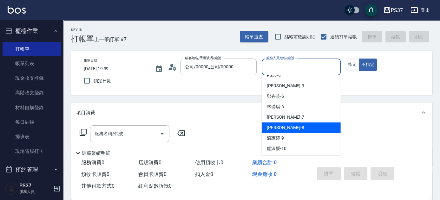
click at [295, 130] on div "[PERSON_NAME]-8" at bounding box center [300, 128] width 79 height 10
type input "[PERSON_NAME]-8"
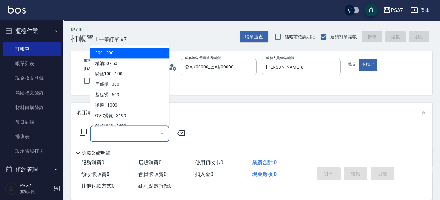
click at [134, 136] on input "服務名稱/代號" at bounding box center [125, 133] width 64 height 11
click at [109, 54] on span "200 - 200" at bounding box center [129, 53] width 79 height 10
type input "200(111)"
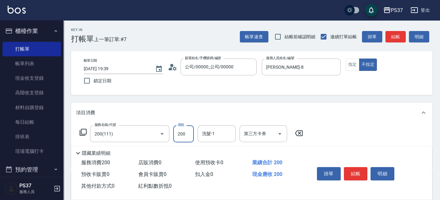
click at [184, 138] on input "200" at bounding box center [183, 134] width 21 height 17
type input "100"
type input "[PERSON_NAME]-8"
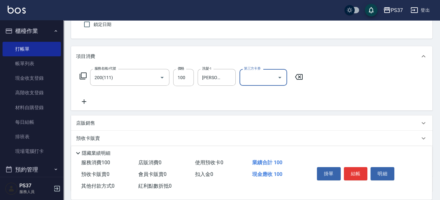
scroll to position [57, 0]
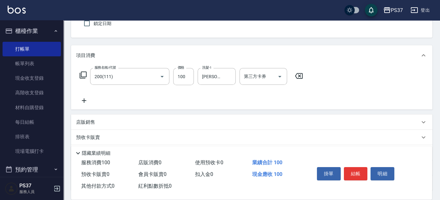
click at [86, 103] on icon at bounding box center [84, 101] width 16 height 8
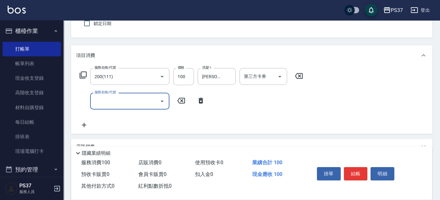
click at [99, 103] on input "服務名稱/代號" at bounding box center [125, 101] width 64 height 11
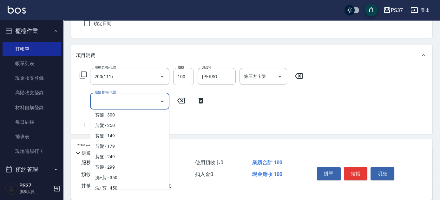
scroll to position [144, 0]
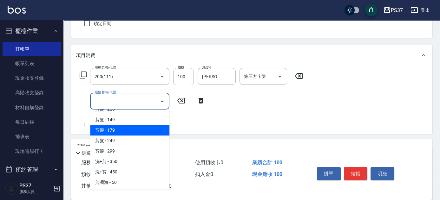
click at [123, 132] on span "剪髮 - 179" at bounding box center [129, 130] width 79 height 10
type input "剪髮(305)"
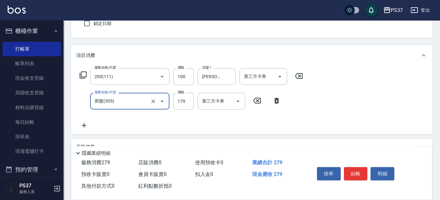
click at [194, 102] on div "服務名稱/代號 剪髮(305) 服務名稱/代號 價格 179 價格 第三方卡券 第三方卡券" at bounding box center [180, 101] width 208 height 17
click at [185, 104] on input "179" at bounding box center [183, 101] width 21 height 17
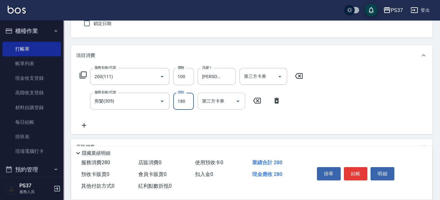
type input "180"
click at [286, 74] on div "第三方卡券" at bounding box center [263, 76] width 48 height 17
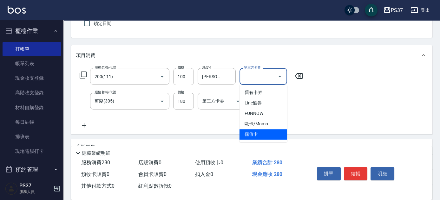
click at [263, 134] on span "儲值卡" at bounding box center [263, 134] width 48 height 10
type input "儲值卡"
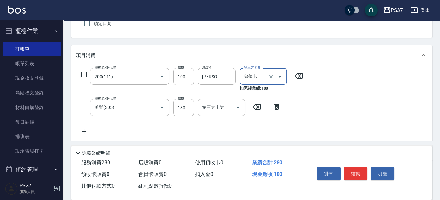
click at [237, 108] on icon "Open" at bounding box center [238, 108] width 8 height 8
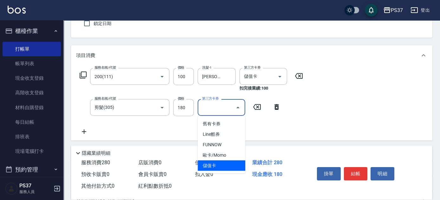
click at [224, 168] on span "儲值卡" at bounding box center [221, 166] width 48 height 10
type input "儲值卡"
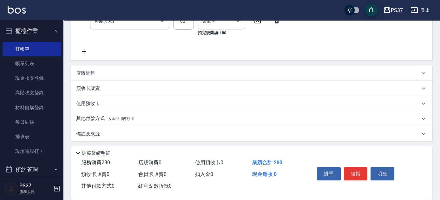
click at [92, 70] on p "店販銷售" at bounding box center [85, 73] width 19 height 7
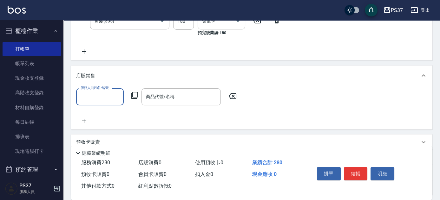
scroll to position [0, 0]
click at [94, 97] on input "服務人員姓名/編號" at bounding box center [100, 96] width 42 height 11
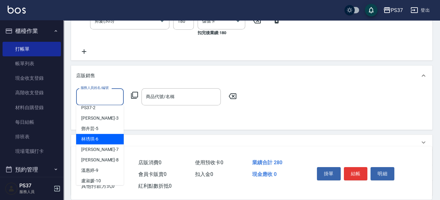
scroll to position [57, 0]
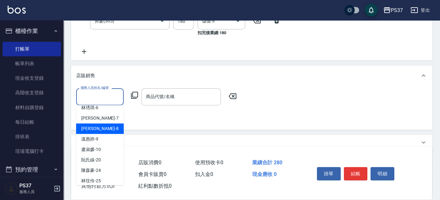
click at [100, 130] on div "[PERSON_NAME]-8" at bounding box center [100, 129] width 48 height 10
type input "[PERSON_NAME]-8"
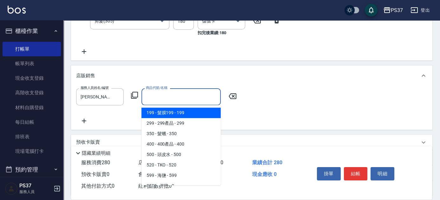
click at [175, 99] on input "商品代號/名稱" at bounding box center [181, 96] width 74 height 11
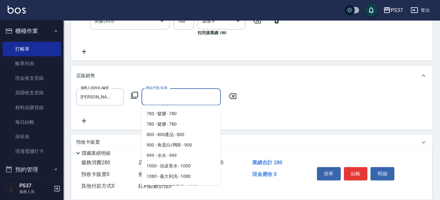
scroll to position [115, 0]
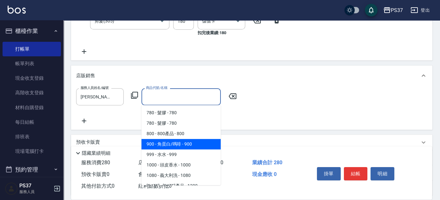
click at [183, 146] on span "900 - 角蛋白/嗎啡 - 900" at bounding box center [180, 144] width 79 height 10
type input "角蛋白/嗎啡"
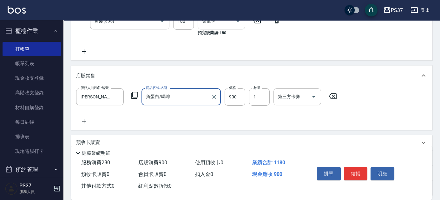
click at [313, 97] on icon "Open" at bounding box center [313, 97] width 3 height 2
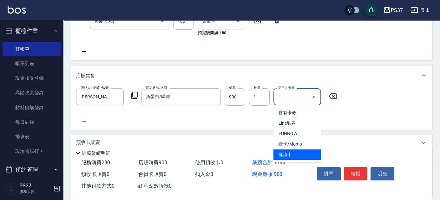
click at [288, 156] on span "儲值卡" at bounding box center [297, 155] width 48 height 10
type input "儲值卡"
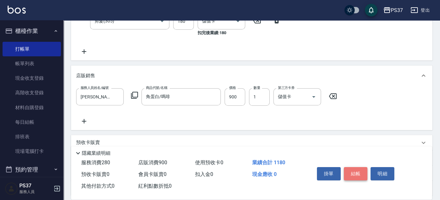
click at [354, 173] on button "結帳" at bounding box center [356, 173] width 24 height 13
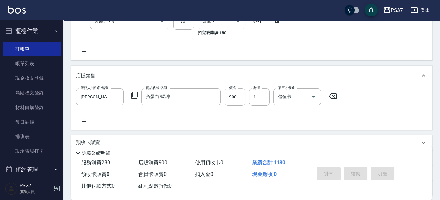
type input "[DATE] 19:40"
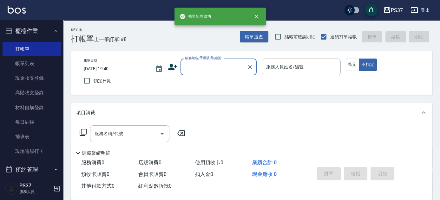
click at [198, 70] on input "顧客姓名/手機號碼/編號" at bounding box center [213, 66] width 61 height 11
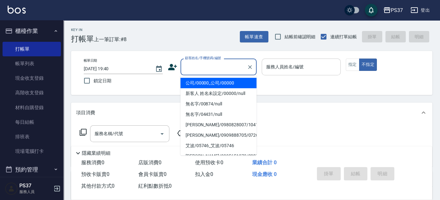
click at [204, 81] on li "公司/00000_公司/00000" at bounding box center [218, 83] width 76 height 10
type input "公司/00000_公司/00000"
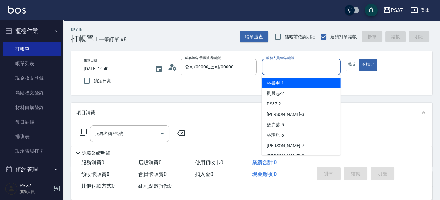
click at [277, 66] on input "服務人員姓名/編號" at bounding box center [300, 66] width 73 height 11
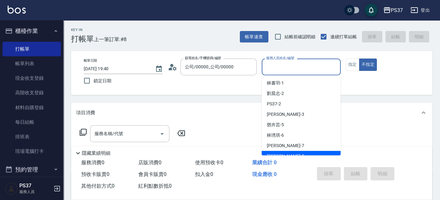
click at [295, 153] on div "[PERSON_NAME]-8" at bounding box center [300, 156] width 79 height 10
type input "[PERSON_NAME]-8"
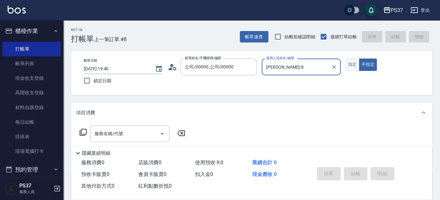
click at [353, 68] on button "指定" at bounding box center [352, 65] width 14 height 12
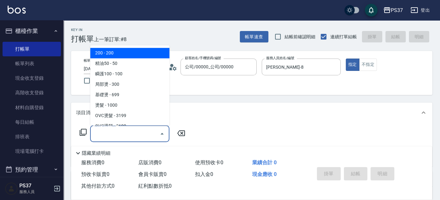
click at [136, 135] on input "服務名稱/代號" at bounding box center [125, 133] width 64 height 11
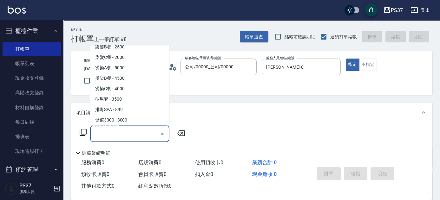
scroll to position [634, 0]
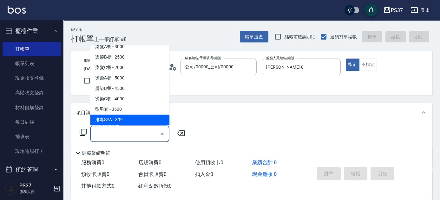
click at [126, 121] on span "排毒SPA - 899" at bounding box center [129, 120] width 79 height 10
type input "排毒SPA(0899)"
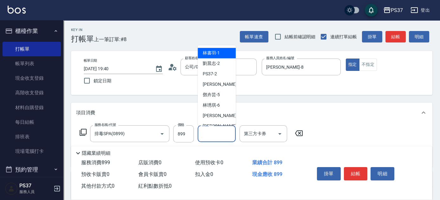
click at [209, 132] on input "洗髮-1" at bounding box center [216, 133] width 32 height 11
click at [220, 122] on div "[PERSON_NAME]-8" at bounding box center [216, 126] width 38 height 10
type input "[PERSON_NAME]-8"
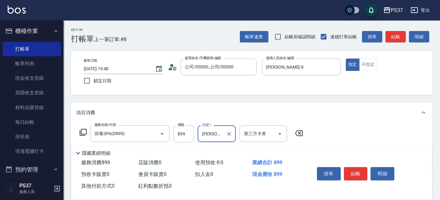
scroll to position [29, 0]
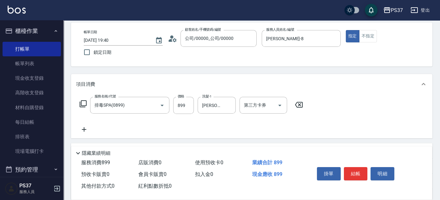
click at [87, 127] on icon at bounding box center [84, 130] width 16 height 8
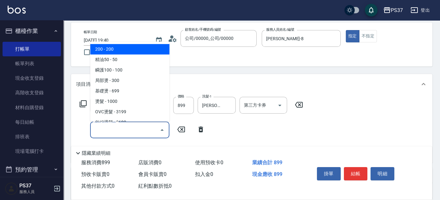
click at [107, 128] on input "服務名稱/代號" at bounding box center [125, 130] width 64 height 11
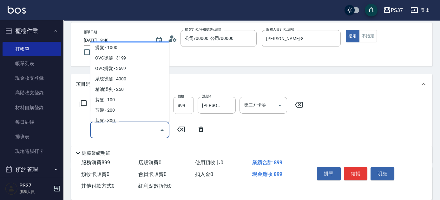
scroll to position [57, 0]
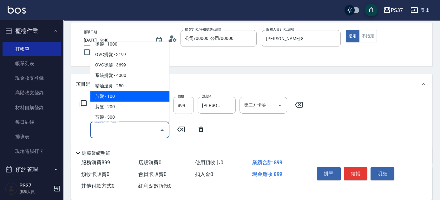
click at [124, 97] on span "剪髮 - 100" at bounding box center [129, 96] width 79 height 10
type input "剪髮(300)"
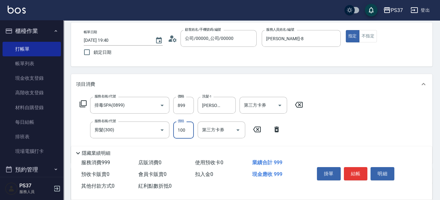
click at [180, 130] on input "100" at bounding box center [183, 130] width 21 height 17
type input "1"
click at [281, 107] on icon "Open" at bounding box center [280, 106] width 8 height 8
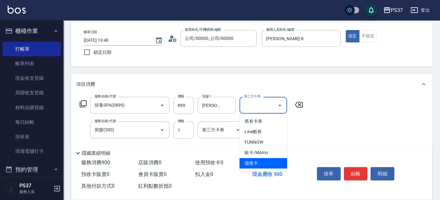
click at [263, 160] on span "儲值卡" at bounding box center [263, 163] width 48 height 10
type input "儲值卡"
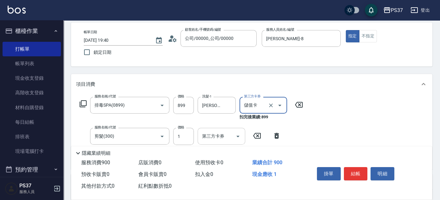
click at [239, 136] on icon "Open" at bounding box center [238, 137] width 8 height 8
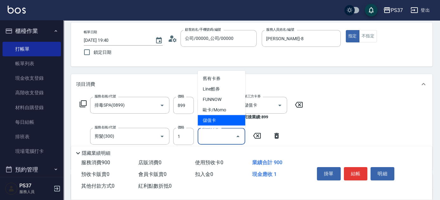
click at [225, 119] on span "儲值卡" at bounding box center [221, 120] width 48 height 10
type input "儲值卡"
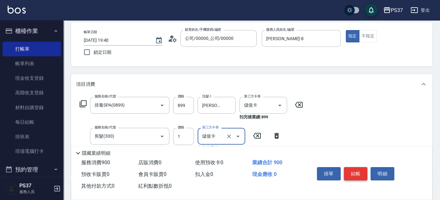
click at [349, 169] on button "結帳" at bounding box center [356, 173] width 24 height 13
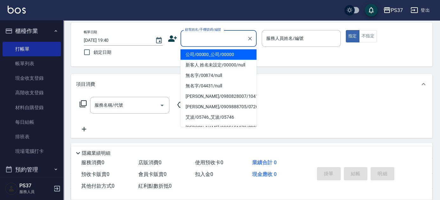
click at [214, 35] on input "顧客姓名/手機號碼/編號" at bounding box center [213, 38] width 61 height 11
click at [213, 54] on li "公司/00000_公司/00000" at bounding box center [218, 54] width 76 height 10
type input "公司/00000_公司/00000"
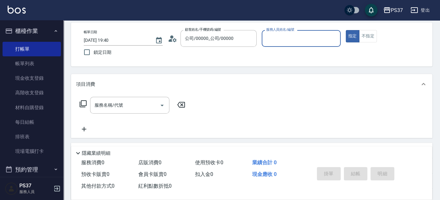
click at [298, 44] on div "服務人員姓名/編號" at bounding box center [300, 38] width 79 height 17
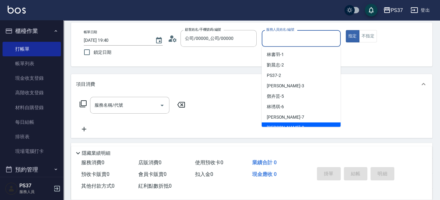
click at [298, 123] on div "[PERSON_NAME]-8" at bounding box center [300, 128] width 79 height 10
type input "[PERSON_NAME]-8"
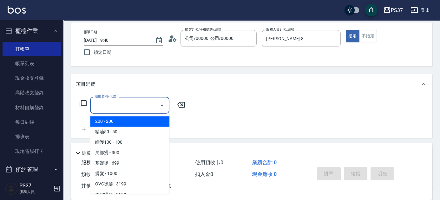
click at [147, 106] on input "服務名稱/代號" at bounding box center [125, 105] width 64 height 11
click at [122, 120] on span "200 - 200" at bounding box center [129, 121] width 79 height 10
type input "200(111)"
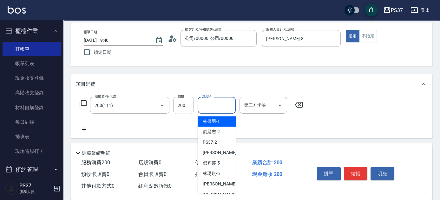
click at [209, 105] on input "洗髮-1" at bounding box center [216, 105] width 32 height 11
click at [217, 191] on div "[PERSON_NAME]-8" at bounding box center [216, 195] width 38 height 10
type input "[PERSON_NAME]-8"
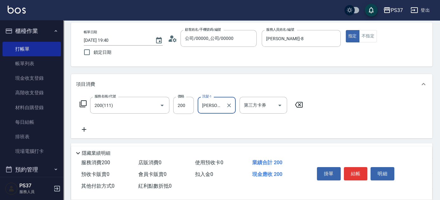
click at [87, 130] on icon at bounding box center [84, 130] width 16 height 8
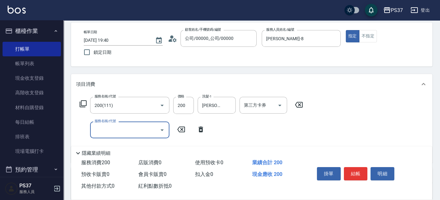
click at [109, 128] on input "服務名稱/代號" at bounding box center [125, 130] width 64 height 11
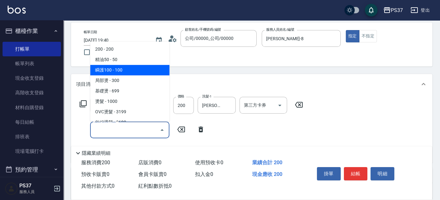
click at [131, 71] on span "瞬護100 - 100" at bounding box center [129, 70] width 79 height 10
type input "瞬護100(113)"
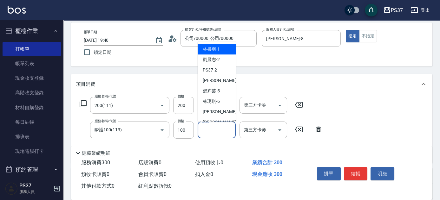
click at [207, 133] on input "洗髮-1" at bounding box center [216, 130] width 32 height 11
click at [215, 119] on span "[PERSON_NAME]-8" at bounding box center [221, 122] width 37 height 7
type input "[PERSON_NAME]-8"
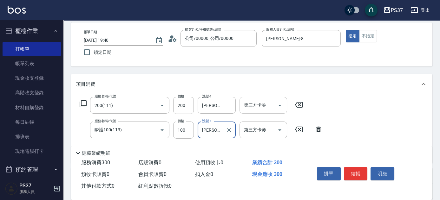
click at [279, 104] on icon "Open" at bounding box center [280, 106] width 8 height 8
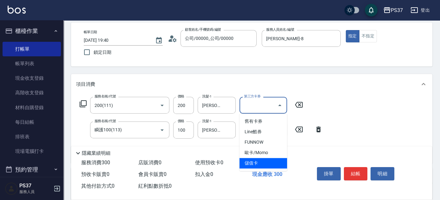
drag, startPoint x: 264, startPoint y: 161, endPoint x: 266, endPoint y: 157, distance: 4.5
click at [264, 161] on span "儲值卡" at bounding box center [263, 163] width 48 height 10
type input "儲值卡"
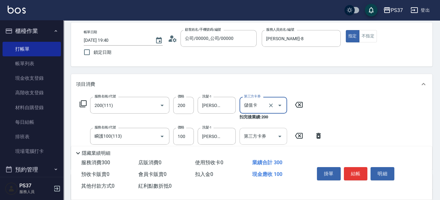
click at [280, 133] on icon "Open" at bounding box center [280, 137] width 8 height 8
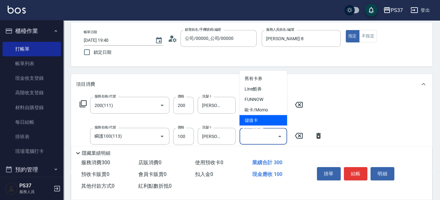
click at [275, 121] on span "儲值卡" at bounding box center [263, 120] width 48 height 10
type input "儲值卡"
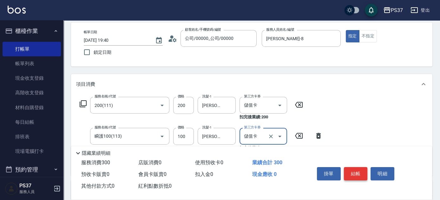
click at [352, 173] on button "結帳" at bounding box center [356, 173] width 24 height 13
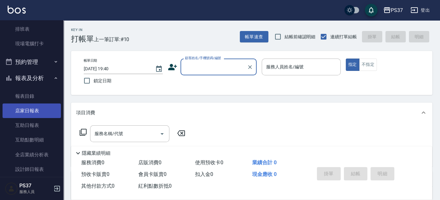
scroll to position [115, 0]
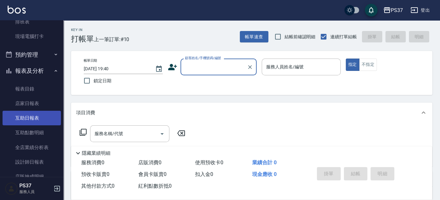
click at [20, 121] on link "互助日報表" at bounding box center [32, 118] width 58 height 15
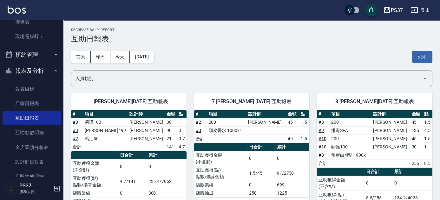
scroll to position [187, 0]
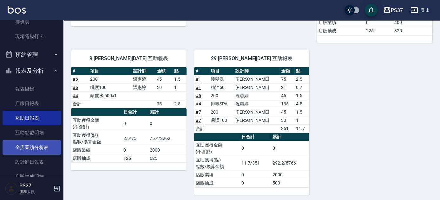
click at [36, 144] on link "全店業績分析表" at bounding box center [32, 147] width 58 height 15
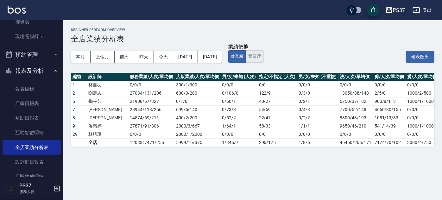
click at [264, 55] on button "實業績" at bounding box center [255, 56] width 18 height 12
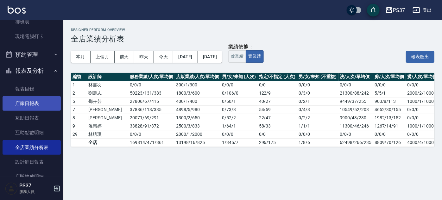
click at [38, 106] on link "店家日報表" at bounding box center [32, 103] width 58 height 15
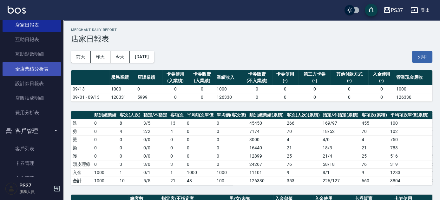
scroll to position [228, 0]
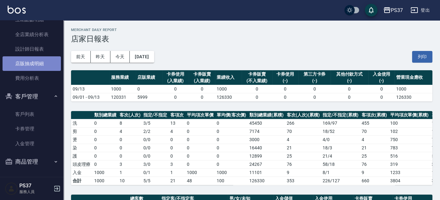
click at [32, 61] on link "店販抽成明細" at bounding box center [32, 63] width 58 height 15
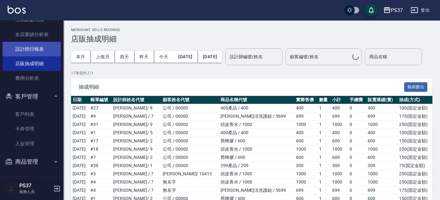
click at [32, 48] on link "設計師日報表" at bounding box center [32, 49] width 58 height 15
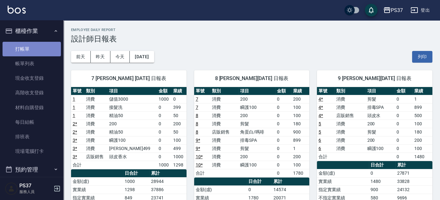
click at [32, 46] on link "打帳單" at bounding box center [32, 49] width 58 height 15
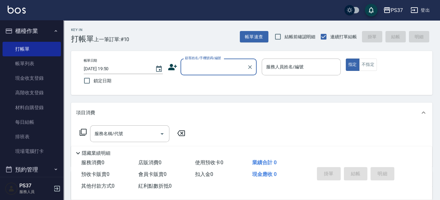
click at [213, 68] on input "顧客姓名/手機號碼/編號" at bounding box center [213, 66] width 61 height 11
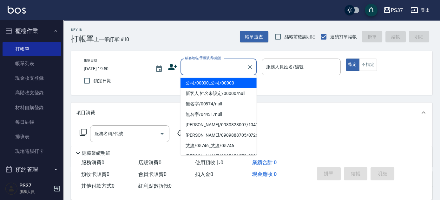
click at [208, 83] on li "公司/00000_公司/00000" at bounding box center [218, 83] width 76 height 10
type input "公司/00000_公司/00000"
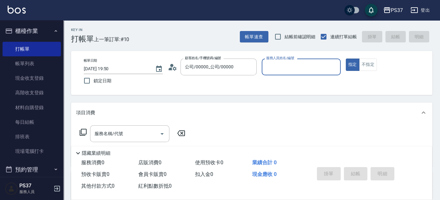
click at [296, 68] on input "服務人員姓名/編號" at bounding box center [300, 66] width 73 height 11
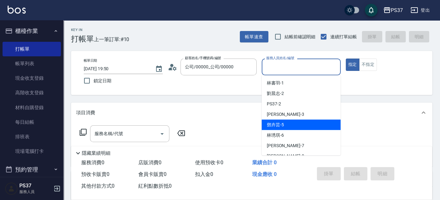
scroll to position [29, 0]
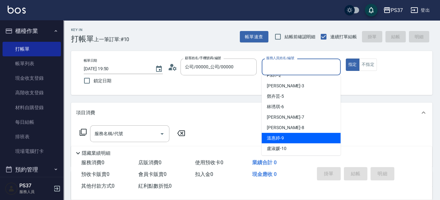
click at [294, 140] on div "[PERSON_NAME]-9" at bounding box center [300, 138] width 79 height 10
type input "溫惠婷-9"
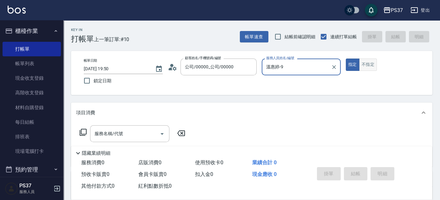
click at [369, 69] on button "不指定" at bounding box center [368, 65] width 18 height 12
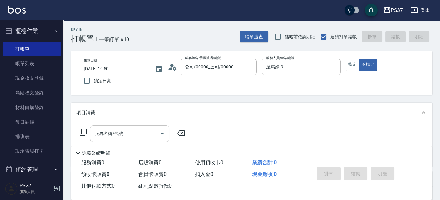
click at [146, 141] on div "服務名稱/代號" at bounding box center [129, 134] width 79 height 17
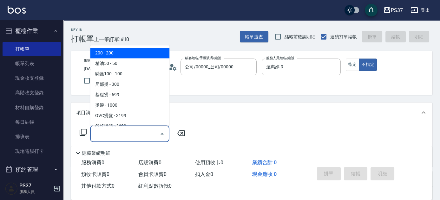
click at [117, 52] on span "200 - 200" at bounding box center [129, 53] width 79 height 10
type input "200(111)"
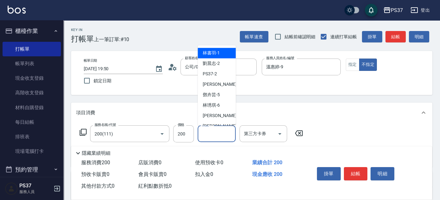
click at [207, 134] on input "洗髮-1" at bounding box center [216, 133] width 32 height 11
click at [210, 57] on div "[PERSON_NAME]-1" at bounding box center [216, 53] width 38 height 10
type input "林書羽-1"
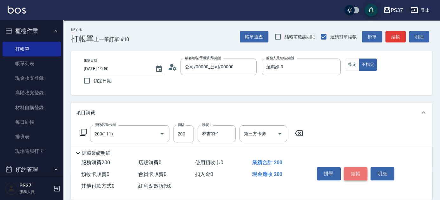
click at [350, 174] on button "結帳" at bounding box center [356, 173] width 24 height 13
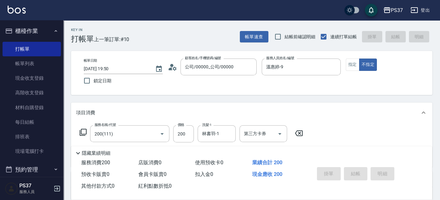
type input "[DATE] 19:53"
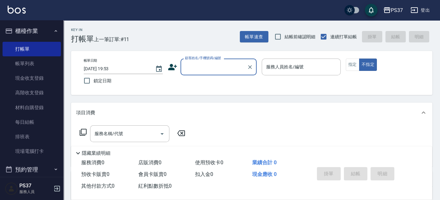
click at [232, 71] on input "顧客姓名/手機號碼/編號" at bounding box center [213, 66] width 61 height 11
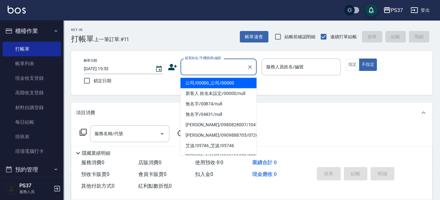
click at [229, 80] on li "公司/00000_公司/00000" at bounding box center [218, 83] width 76 height 10
type input "公司/00000_公司/00000"
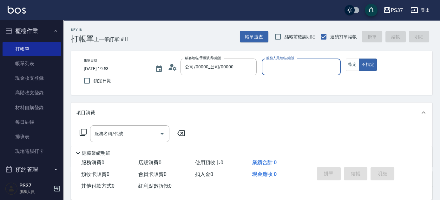
click at [278, 73] on div "服務人員姓名/編號" at bounding box center [300, 67] width 79 height 17
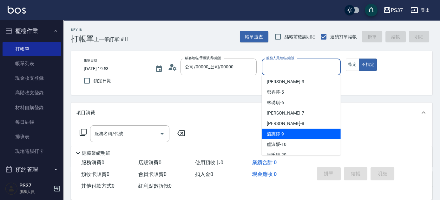
scroll to position [57, 0]
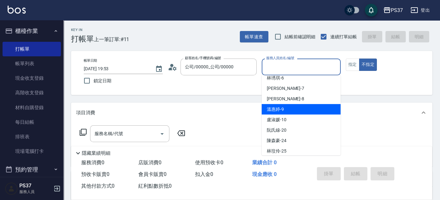
drag, startPoint x: 298, startPoint y: 110, endPoint x: 346, endPoint y: 87, distance: 53.3
click at [298, 110] on div "[PERSON_NAME]-9" at bounding box center [300, 109] width 79 height 10
type input "溫惠婷-9"
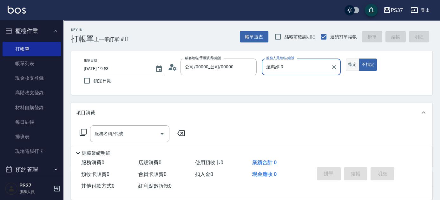
click at [352, 65] on button "指定" at bounding box center [352, 65] width 14 height 12
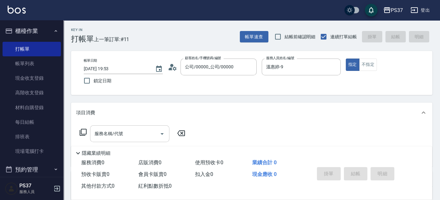
drag, startPoint x: 123, startPoint y: 137, endPoint x: 126, endPoint y: 129, distance: 7.7
click at [124, 135] on input "服務名稱/代號" at bounding box center [125, 133] width 64 height 11
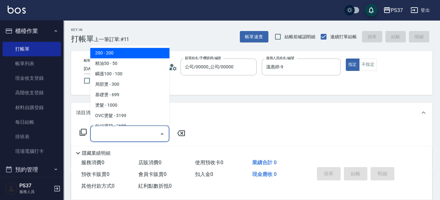
click at [135, 55] on span "200 - 200" at bounding box center [129, 53] width 79 height 10
type input "200(111)"
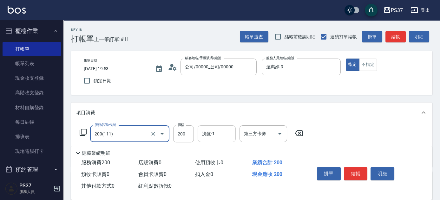
click at [222, 137] on input "洗髮-1" at bounding box center [216, 133] width 32 height 11
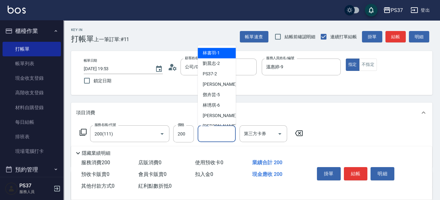
click at [218, 53] on span "[PERSON_NAME]-1" at bounding box center [211, 53] width 17 height 7
type input "林書羽-1"
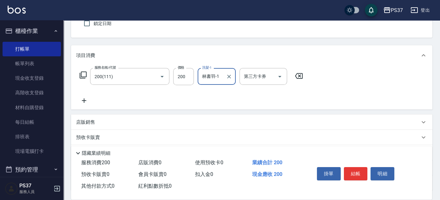
click at [83, 101] on icon at bounding box center [84, 101] width 16 height 8
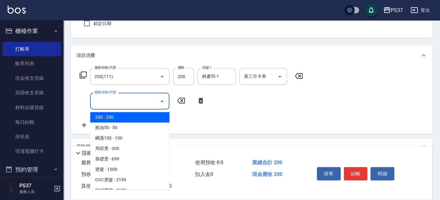
click at [115, 105] on input "服務名稱/代號" at bounding box center [125, 101] width 64 height 11
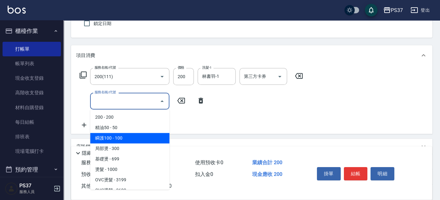
click at [133, 138] on span "瞬護100 - 100" at bounding box center [129, 138] width 79 height 10
type input "瞬護100(113)"
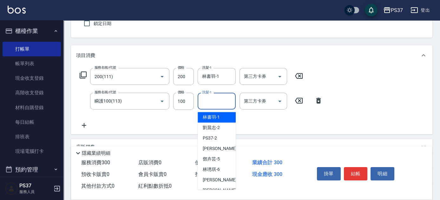
click at [214, 96] on input "洗髮-1" at bounding box center [216, 101] width 32 height 11
click at [215, 114] on span "[PERSON_NAME]-1" at bounding box center [211, 117] width 17 height 7
type input "林書羽-1"
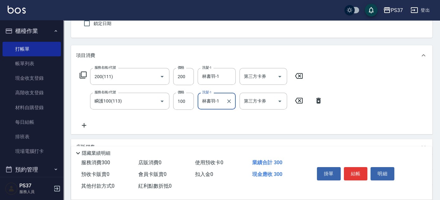
click at [85, 126] on icon at bounding box center [84, 126] width 16 height 8
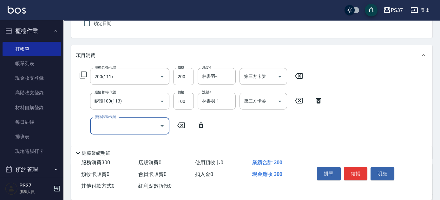
click at [102, 122] on input "服務名稱/代號" at bounding box center [125, 125] width 64 height 11
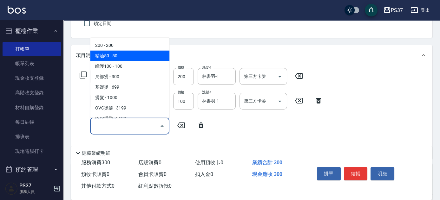
click at [125, 52] on span "精油50 - 50" at bounding box center [129, 56] width 79 height 10
type input "精油50(112)"
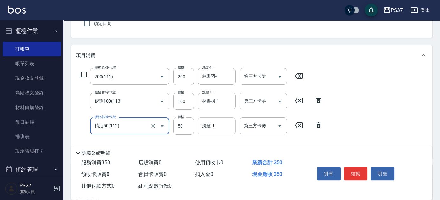
click at [213, 129] on input "洗髮-1" at bounding box center [216, 125] width 32 height 11
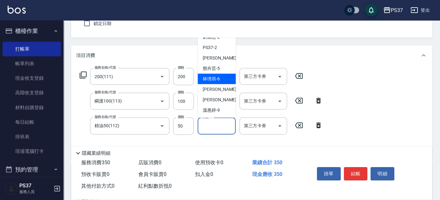
scroll to position [29, 0]
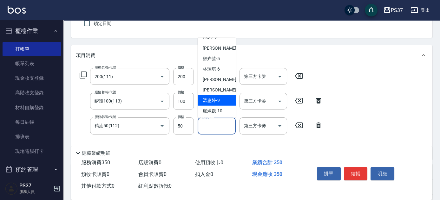
click at [214, 98] on span "[PERSON_NAME]-9" at bounding box center [211, 100] width 17 height 7
type input "溫惠婷-9"
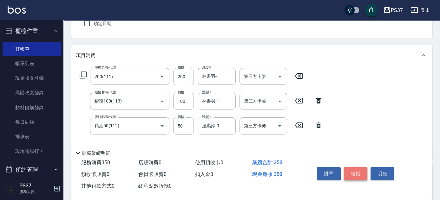
click at [361, 171] on button "結帳" at bounding box center [356, 173] width 24 height 13
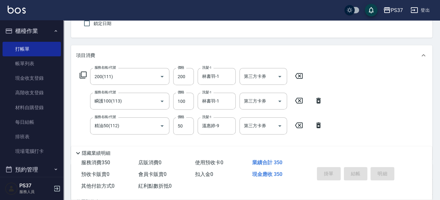
type input "[DATE] 19:54"
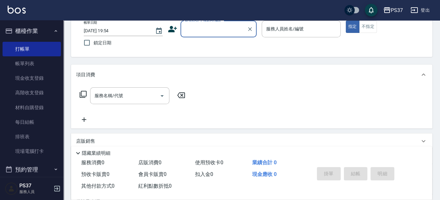
scroll to position [0, 0]
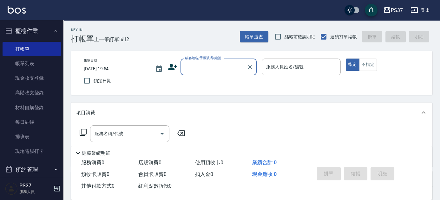
click at [203, 74] on div "顧客姓名/手機號碼/編號" at bounding box center [218, 67] width 76 height 17
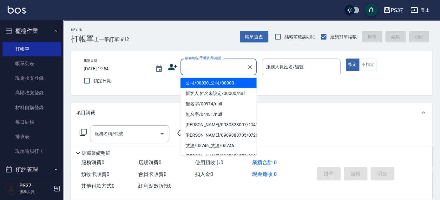
click at [210, 81] on li "公司/00000_公司/00000" at bounding box center [218, 83] width 76 height 10
type input "公司/00000_公司/00000"
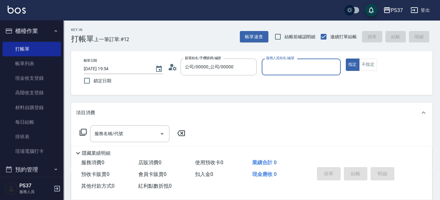
click at [289, 67] on input "服務人員姓名/編號" at bounding box center [300, 66] width 73 height 11
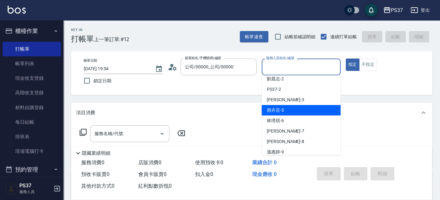
scroll to position [29, 0]
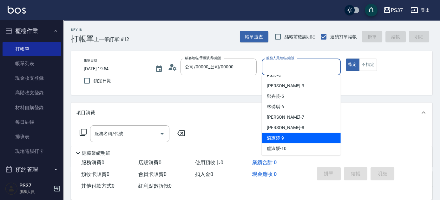
click at [283, 137] on div "[PERSON_NAME]-9" at bounding box center [300, 138] width 79 height 10
type input "溫惠婷-9"
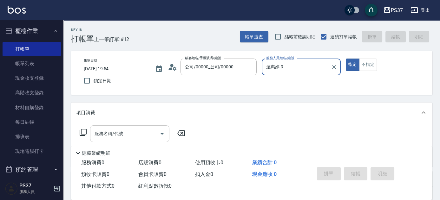
click at [131, 136] on input "服務名稱/代號" at bounding box center [125, 133] width 64 height 11
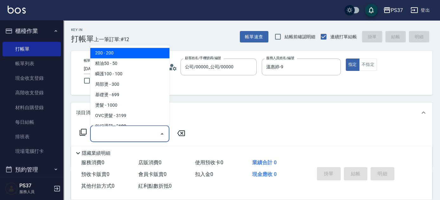
click at [116, 55] on span "200 - 200" at bounding box center [129, 53] width 79 height 10
type input "200(111)"
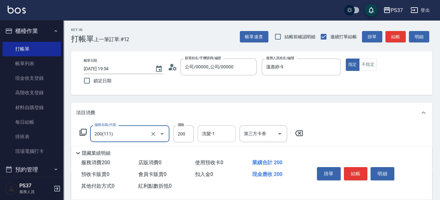
click at [203, 134] on input "洗髮-1" at bounding box center [216, 133] width 32 height 11
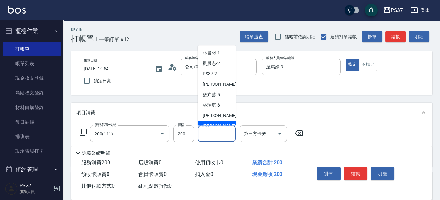
drag, startPoint x: 211, startPoint y: 122, endPoint x: 263, endPoint y: 137, distance: 53.9
click at [212, 122] on div "[PERSON_NAME]-8" at bounding box center [216, 126] width 38 height 10
type input "[PERSON_NAME]-8"
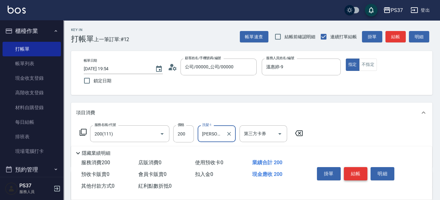
click at [350, 175] on button "結帳" at bounding box center [356, 173] width 24 height 13
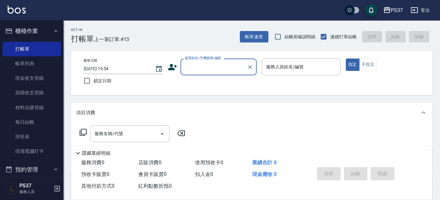
click at [219, 63] on input "顧客姓名/手機號碼/編號" at bounding box center [213, 66] width 61 height 11
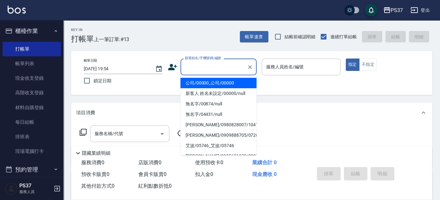
click at [215, 78] on li "公司/00000_公司/00000" at bounding box center [218, 83] width 76 height 10
type input "公司/00000_公司/00000"
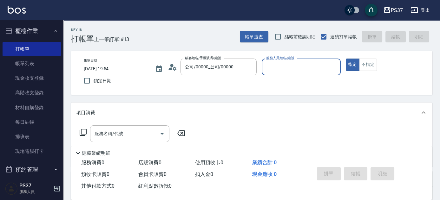
click at [290, 73] on div "服務人員姓名/編號" at bounding box center [300, 67] width 79 height 17
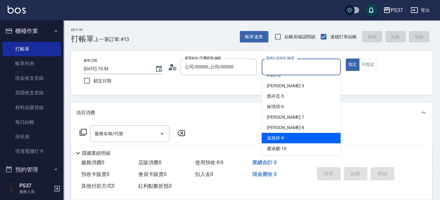
click at [294, 135] on div "[PERSON_NAME]-9" at bounding box center [300, 138] width 79 height 10
type input "溫惠婷-9"
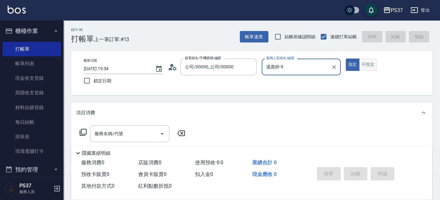
click at [361, 68] on button "不指定" at bounding box center [368, 65] width 18 height 12
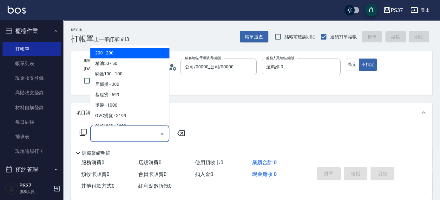
click at [129, 130] on input "服務名稱/代號" at bounding box center [125, 133] width 64 height 11
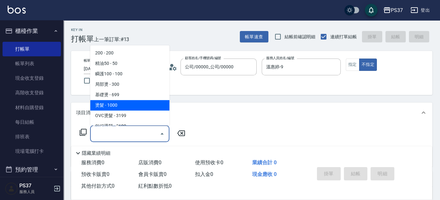
click at [135, 107] on span "燙髮 - 1000" at bounding box center [129, 105] width 79 height 10
type input "燙髮(202)"
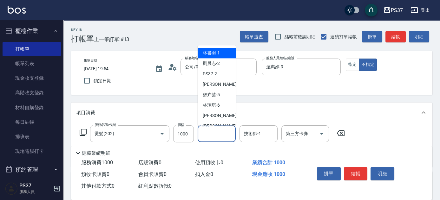
click at [222, 137] on input "洗髮-1" at bounding box center [216, 133] width 32 height 11
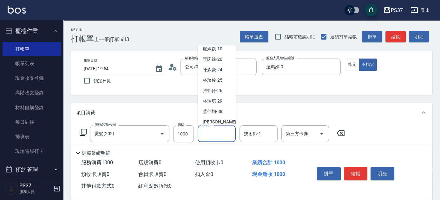
scroll to position [102, 0]
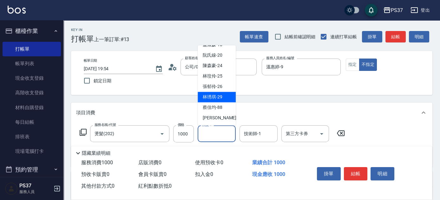
click at [216, 95] on span "[PERSON_NAME]-29" at bounding box center [213, 97] width 20 height 7
type input "林琇琪-29"
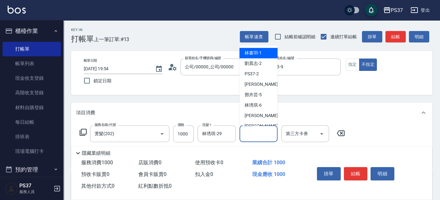
click at [262, 135] on input "技術師-1" at bounding box center [258, 133] width 32 height 11
click at [255, 120] on div "[PERSON_NAME] -7" at bounding box center [258, 116] width 38 height 10
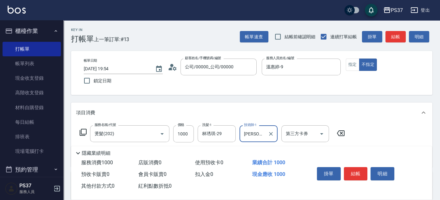
type input "[PERSON_NAME]-7"
click at [269, 133] on icon "Clear" at bounding box center [271, 134] width 6 height 6
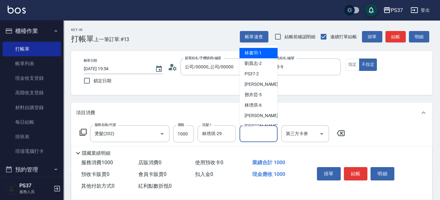
click at [257, 130] on input "技術師-1" at bounding box center [258, 133] width 32 height 11
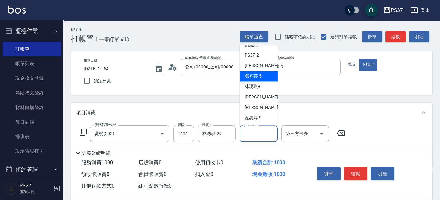
scroll to position [29, 0]
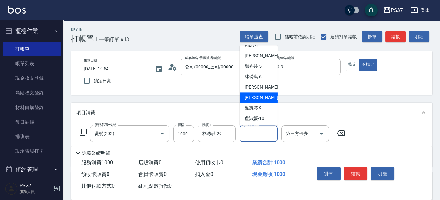
click at [249, 99] on span "[PERSON_NAME]-8" at bounding box center [262, 98] width 37 height 7
type input "[PERSON_NAME]-8"
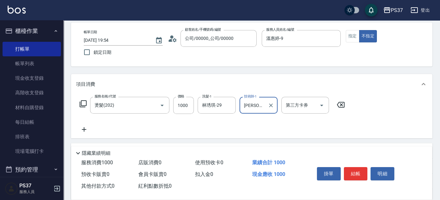
click at [86, 126] on icon at bounding box center [84, 130] width 16 height 8
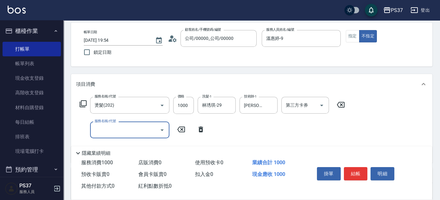
click at [108, 132] on input "服務名稱/代號" at bounding box center [125, 130] width 64 height 11
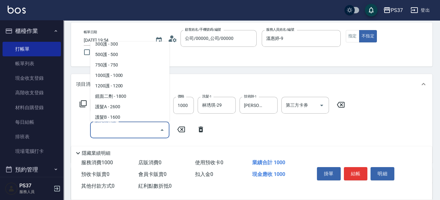
scroll to position [259, 0]
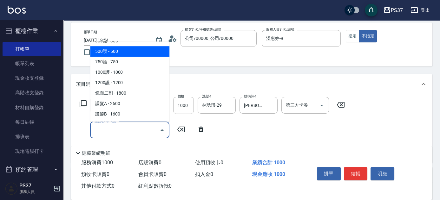
click at [129, 52] on span "500護 - 500" at bounding box center [129, 51] width 79 height 10
type input "500護(402)"
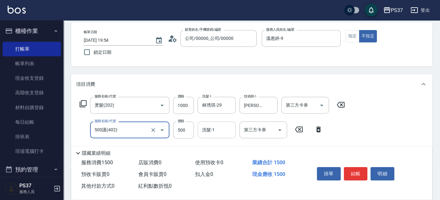
click at [208, 134] on input "洗髮-1" at bounding box center [216, 130] width 32 height 11
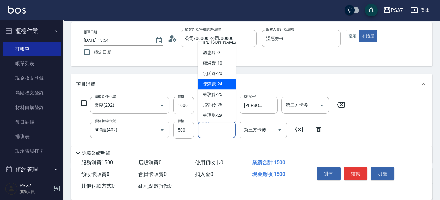
scroll to position [102, 0]
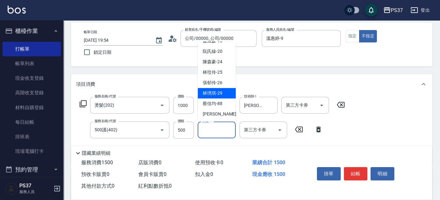
click at [215, 93] on span "[PERSON_NAME]-29" at bounding box center [213, 93] width 20 height 7
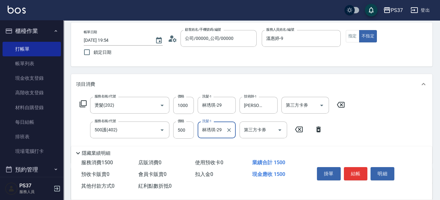
type input "林琇琪-29"
click at [354, 171] on button "結帳" at bounding box center [356, 173] width 24 height 13
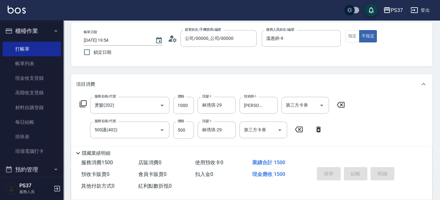
type input "[DATE] 19:55"
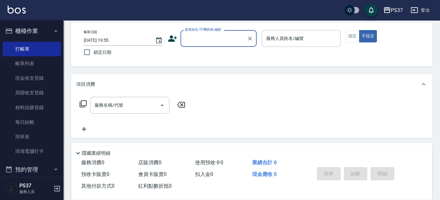
click at [204, 37] on input "顧客姓名/手機號碼/編號" at bounding box center [213, 38] width 61 height 11
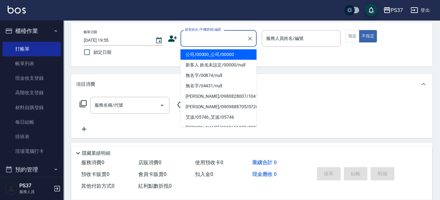
click at [208, 55] on li "公司/00000_公司/00000" at bounding box center [218, 54] width 76 height 10
type input "公司/00000_公司/00000"
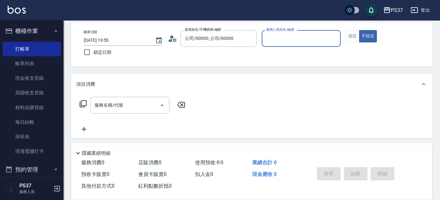
click at [290, 41] on input "服務人員姓名/編號" at bounding box center [300, 38] width 73 height 11
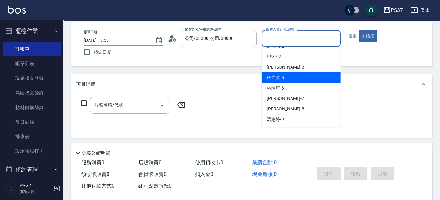
scroll to position [29, 0]
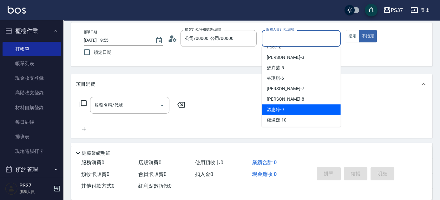
click at [296, 107] on div "[PERSON_NAME]-9" at bounding box center [300, 110] width 79 height 10
type input "溫惠婷-9"
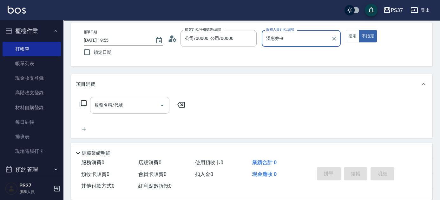
click at [145, 105] on input "服務名稱/代號" at bounding box center [125, 105] width 64 height 11
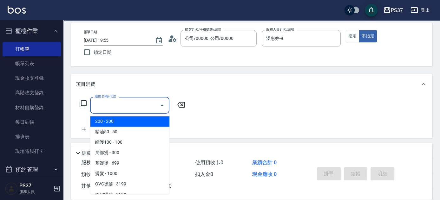
click at [135, 119] on span "200 - 200" at bounding box center [129, 121] width 79 height 10
type input "200(111)"
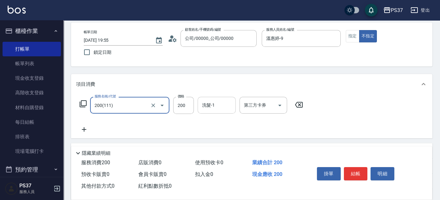
click at [214, 105] on input "洗髮-1" at bounding box center [216, 105] width 32 height 11
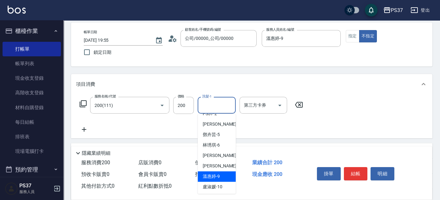
click at [217, 175] on span "[PERSON_NAME]-9" at bounding box center [211, 176] width 17 height 7
type input "溫惠婷-9"
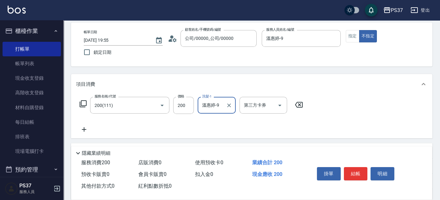
click at [82, 130] on icon at bounding box center [84, 130] width 16 height 8
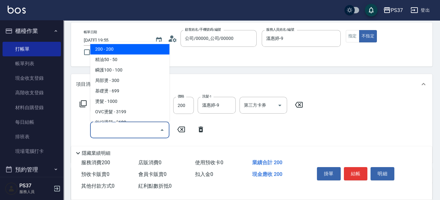
click at [114, 130] on input "服務名稱/代號" at bounding box center [125, 130] width 64 height 11
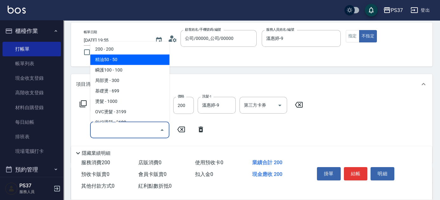
click at [125, 62] on span "精油50 - 50" at bounding box center [129, 60] width 79 height 10
type input "精油50(112)"
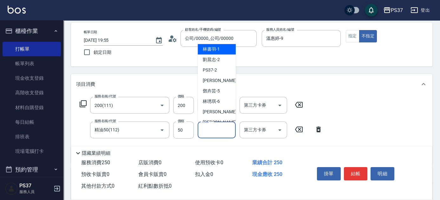
click at [221, 133] on input "洗髮-1" at bounding box center [216, 130] width 32 height 11
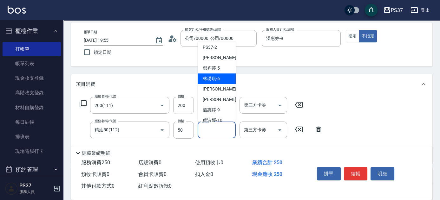
scroll to position [57, 0]
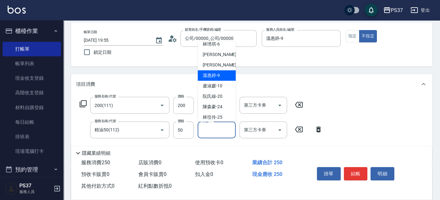
click at [220, 76] on div "[PERSON_NAME]-9" at bounding box center [216, 75] width 38 height 10
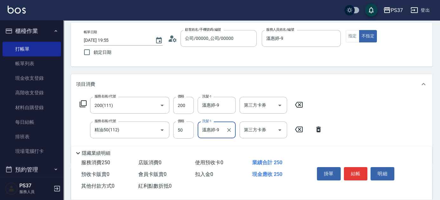
type input "溫惠婷-9"
click at [361, 177] on button "結帳" at bounding box center [356, 173] width 24 height 13
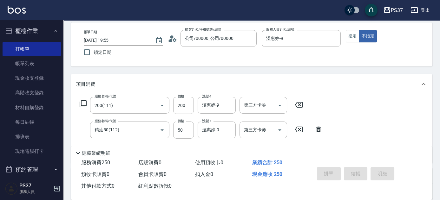
type input "[DATE] 19:56"
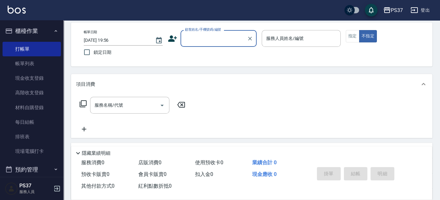
click at [199, 39] on input "顧客姓名/手機號碼/編號" at bounding box center [213, 38] width 61 height 11
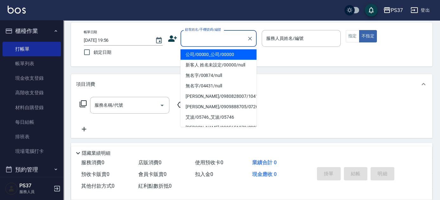
click at [202, 50] on li "公司/00000_公司/00000" at bounding box center [218, 54] width 76 height 10
type input "公司/00000_公司/00000"
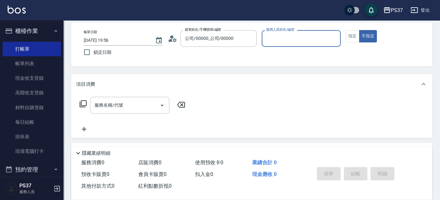
click at [295, 38] on input "服務人員姓名/編號" at bounding box center [300, 38] width 73 height 11
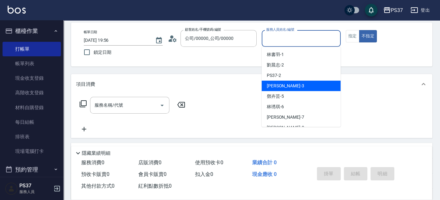
scroll to position [29, 0]
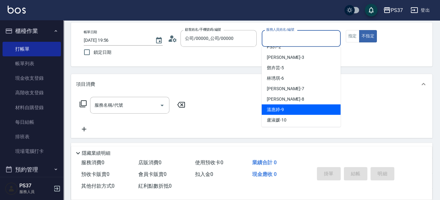
drag, startPoint x: 297, startPoint y: 107, endPoint x: 221, endPoint y: 104, distance: 75.8
click at [297, 107] on div "[PERSON_NAME]-9" at bounding box center [300, 110] width 79 height 10
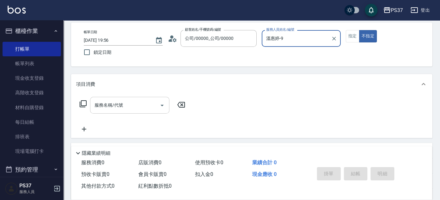
drag, startPoint x: 139, startPoint y: 106, endPoint x: 139, endPoint y: 111, distance: 5.1
click at [139, 106] on input "服務名稱/代號" at bounding box center [125, 105] width 64 height 11
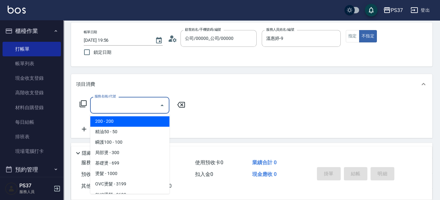
click at [136, 120] on span "200 - 200" at bounding box center [129, 121] width 79 height 10
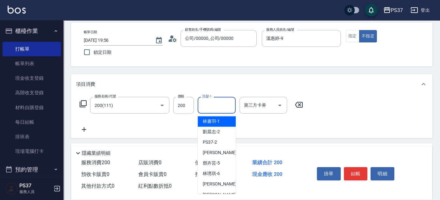
click at [216, 100] on input "洗髮-1" at bounding box center [216, 105] width 32 height 11
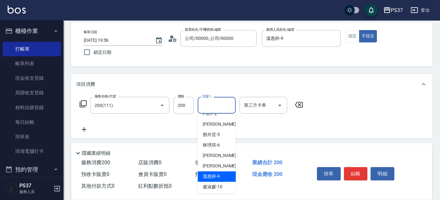
click at [217, 174] on span "[PERSON_NAME]-9" at bounding box center [211, 176] width 17 height 7
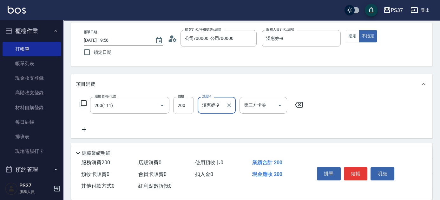
click at [355, 172] on button "結帳" at bounding box center [356, 173] width 24 height 13
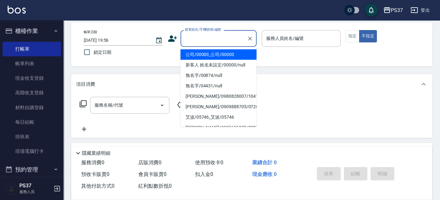
click at [208, 42] on input "顧客姓名/手機號碼/編號" at bounding box center [213, 38] width 61 height 11
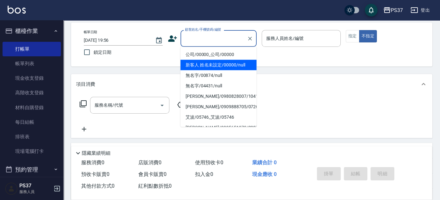
click at [203, 55] on li "公司/00000_公司/00000" at bounding box center [218, 54] width 76 height 10
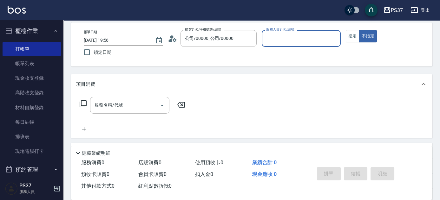
click at [300, 38] on input "服務人員姓名/編號" at bounding box center [300, 38] width 73 height 11
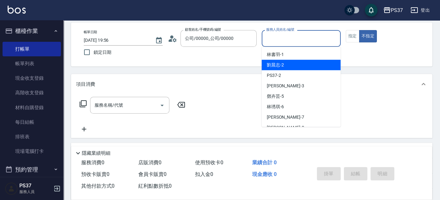
click at [109, 69] on div "Key In 打帳單 上一筆訂單:#16 帳單速查 結帳前確認明細 連續打單結帳 掛單 結帳 明細 帳單日期 [DATE] 19:56 鎖定日期 顧客姓名/手…" at bounding box center [251, 136] width 376 height 288
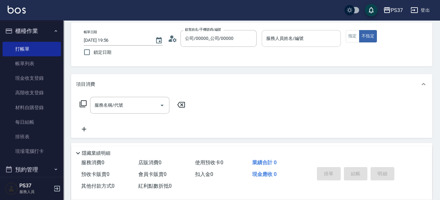
click at [294, 42] on input "服務人員姓名/編號" at bounding box center [300, 38] width 73 height 11
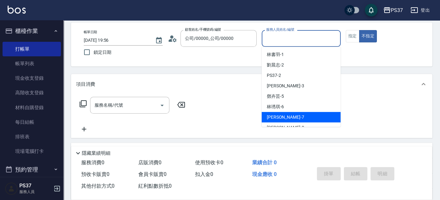
click at [299, 115] on div "[PERSON_NAME] -7" at bounding box center [300, 117] width 79 height 10
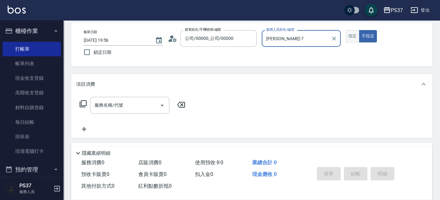
click at [352, 34] on button "指定" at bounding box center [352, 36] width 14 height 12
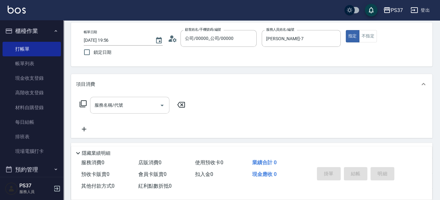
click at [125, 107] on input "服務名稱/代號" at bounding box center [125, 105] width 64 height 11
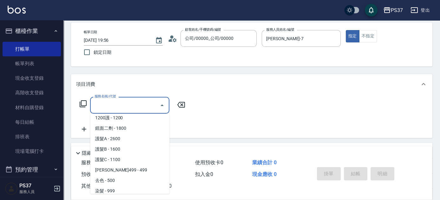
scroll to position [317, 0]
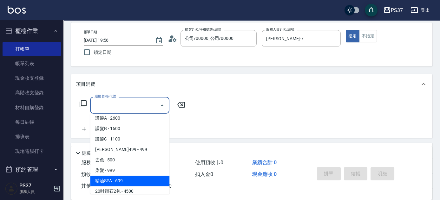
click at [139, 181] on span "精油SPA - 699" at bounding box center [129, 181] width 79 height 10
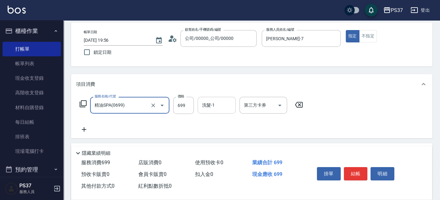
click at [220, 105] on input "洗髮-1" at bounding box center [216, 105] width 32 height 11
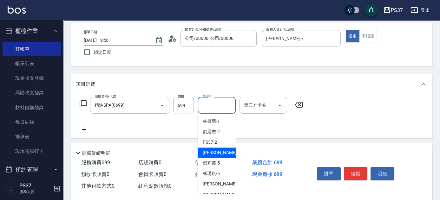
scroll to position [102, 0]
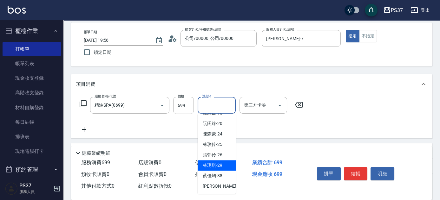
click at [216, 167] on span "[PERSON_NAME]-29" at bounding box center [213, 165] width 20 height 7
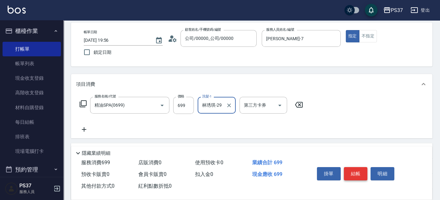
click at [353, 174] on button "結帳" at bounding box center [356, 173] width 24 height 13
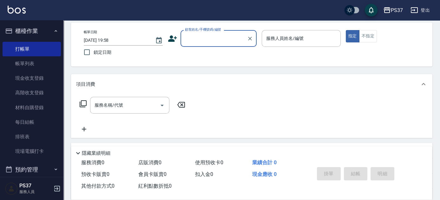
click at [192, 25] on div "帳單日期 [DATE] 19:58 鎖定日期 顧客姓名/手機號碼/編號 顧客姓名/手機號碼/編號 服務人員姓名/編號 服務人員姓名/編號 指定 不指定" at bounding box center [251, 45] width 361 height 44
click at [207, 46] on div "顧客姓名/手機號碼/編號" at bounding box center [218, 38] width 76 height 17
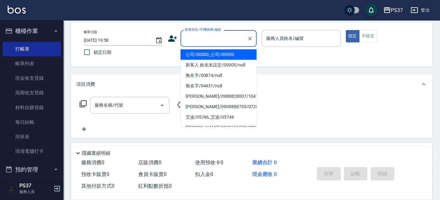
click at [213, 55] on li "公司/00000_公司/00000" at bounding box center [218, 54] width 76 height 10
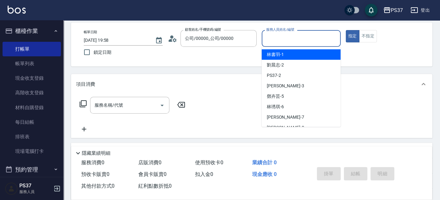
click at [292, 35] on input "服務人員姓名/編號" at bounding box center [300, 38] width 73 height 11
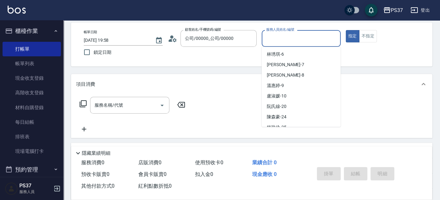
scroll to position [86, 0]
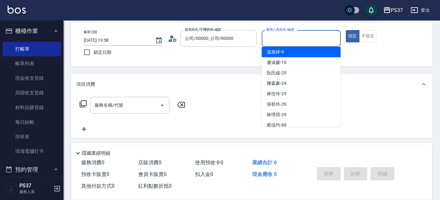
click at [288, 53] on div "[PERSON_NAME]-9" at bounding box center [300, 52] width 79 height 10
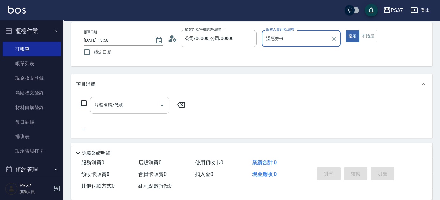
click at [133, 112] on div "服務名稱/代號" at bounding box center [129, 105] width 79 height 17
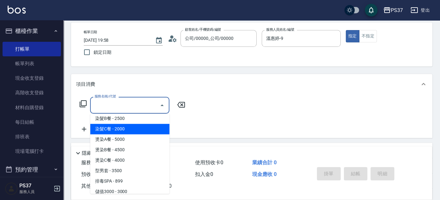
scroll to position [662, 0]
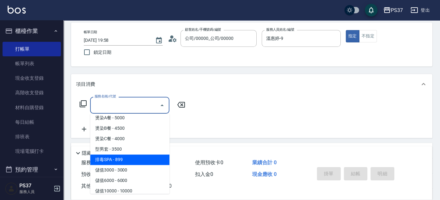
click at [125, 162] on span "排毒SPA - 899" at bounding box center [129, 160] width 79 height 10
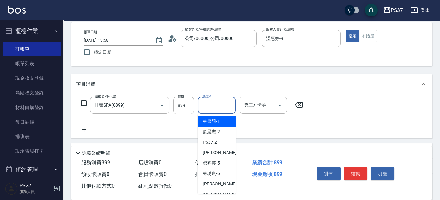
click at [215, 109] on input "洗髮-1" at bounding box center [216, 105] width 32 height 11
click at [218, 121] on span "[PERSON_NAME]-1" at bounding box center [211, 121] width 17 height 7
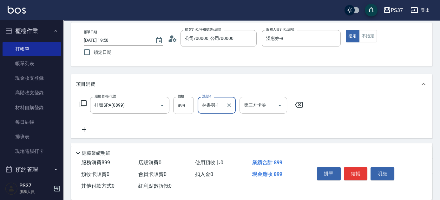
click at [279, 107] on icon "Open" at bounding box center [280, 106] width 8 height 8
click at [358, 174] on button "結帳" at bounding box center [356, 173] width 24 height 13
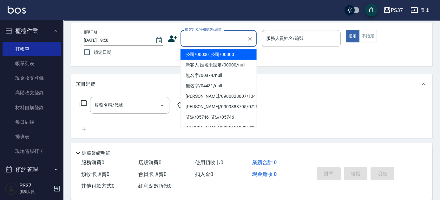
click at [218, 42] on input "顧客姓名/手機號碼/編號" at bounding box center [213, 38] width 61 height 11
click at [217, 53] on li "公司/00000_公司/00000" at bounding box center [218, 54] width 76 height 10
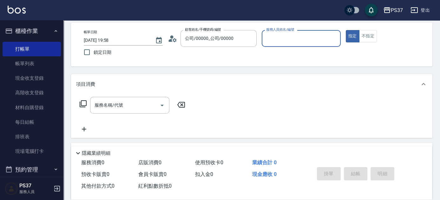
click at [280, 43] on input "服務人員姓名/編號" at bounding box center [300, 38] width 73 height 11
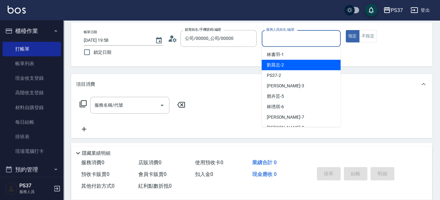
click at [294, 70] on div "[PERSON_NAME]-2" at bounding box center [300, 65] width 79 height 10
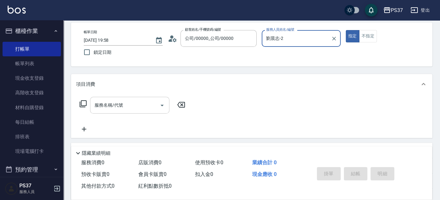
click at [138, 107] on input "服務名稱/代號" at bounding box center [125, 105] width 64 height 11
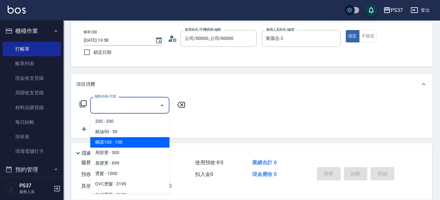
click at [126, 142] on span "瞬護100 - 100" at bounding box center [129, 142] width 79 height 10
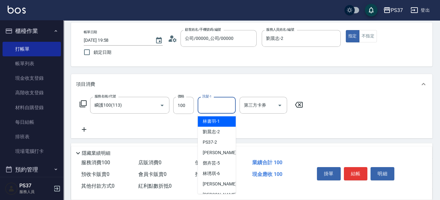
click at [213, 105] on input "洗髮-1" at bounding box center [216, 105] width 32 height 11
click at [214, 118] on span "[PERSON_NAME]-1" at bounding box center [211, 121] width 17 height 7
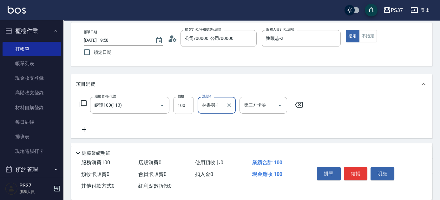
click at [85, 128] on icon at bounding box center [84, 130] width 16 height 8
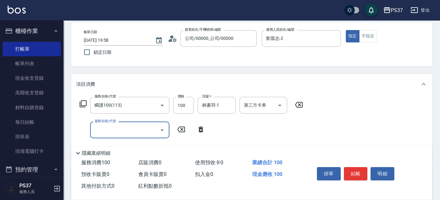
click at [100, 127] on input "服務名稱/代號" at bounding box center [125, 130] width 64 height 11
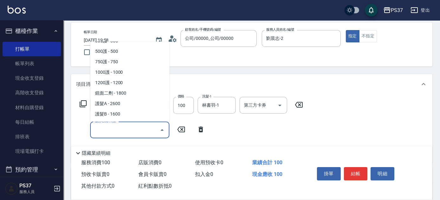
scroll to position [345, 0]
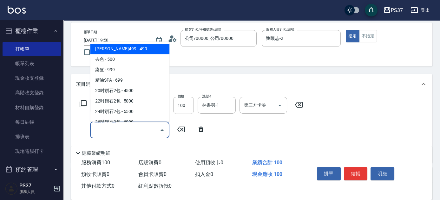
click at [132, 45] on span "[PERSON_NAME]499 - 499" at bounding box center [129, 49] width 79 height 10
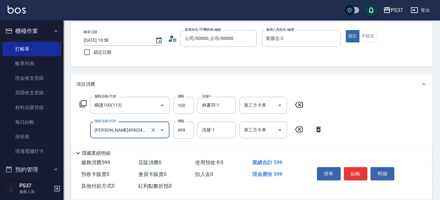
click at [208, 128] on div "洗髮-1 洗髮-1" at bounding box center [216, 130] width 38 height 17
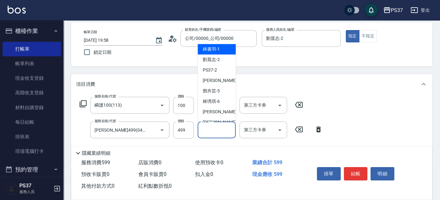
click at [214, 50] on span "[PERSON_NAME]-1" at bounding box center [211, 49] width 17 height 7
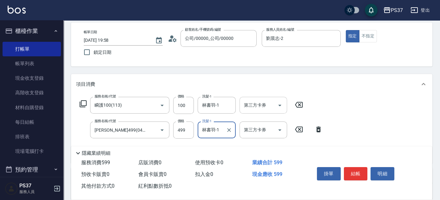
click at [279, 105] on icon "Open" at bounding box center [280, 106] width 8 height 8
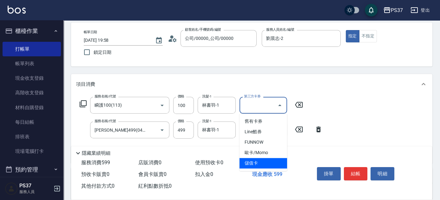
click at [269, 164] on span "儲值卡" at bounding box center [263, 163] width 48 height 10
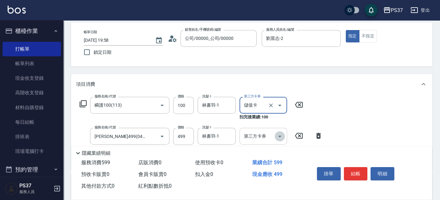
click at [281, 137] on icon "Open" at bounding box center [280, 137] width 8 height 8
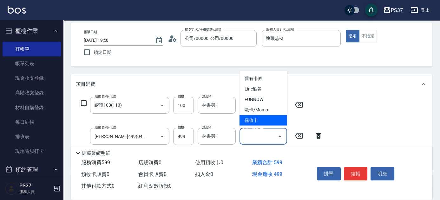
click at [271, 123] on span "儲值卡" at bounding box center [263, 120] width 48 height 10
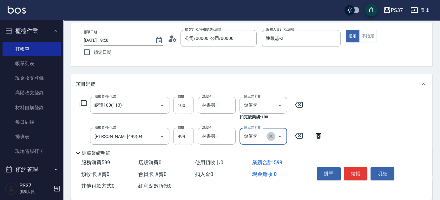
click at [272, 137] on icon "Clear" at bounding box center [271, 136] width 6 height 6
click at [271, 108] on button "Clear" at bounding box center [270, 105] width 9 height 9
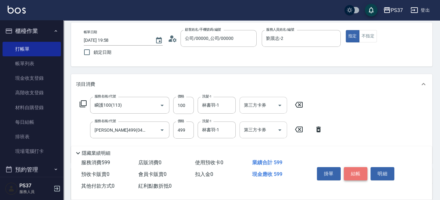
click at [350, 171] on button "結帳" at bounding box center [356, 173] width 24 height 13
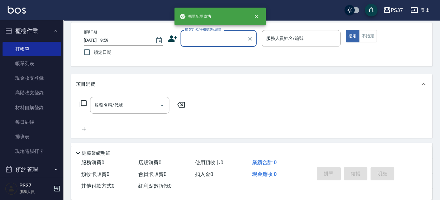
click at [197, 44] on div "顧客姓名/手機號碼/編號" at bounding box center [218, 38] width 76 height 17
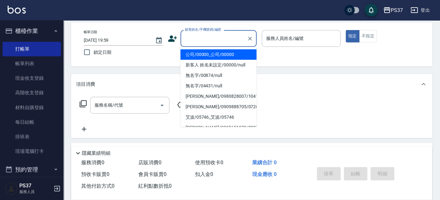
click at [216, 55] on li "公司/00000_公司/00000" at bounding box center [218, 54] width 76 height 10
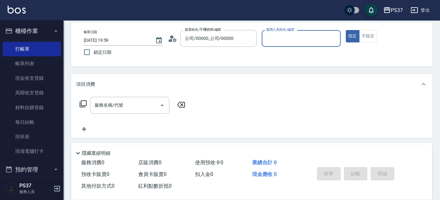
click at [283, 41] on input "服務人員姓名/編號" at bounding box center [300, 38] width 73 height 11
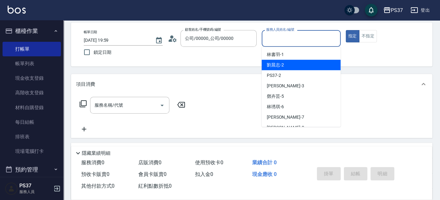
click at [294, 64] on div "[PERSON_NAME]-2" at bounding box center [300, 65] width 79 height 10
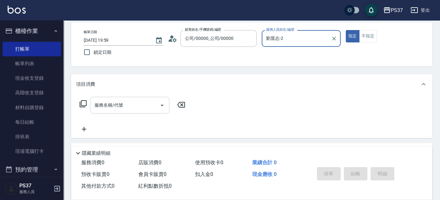
click at [127, 100] on input "服務名稱/代號" at bounding box center [125, 105] width 64 height 11
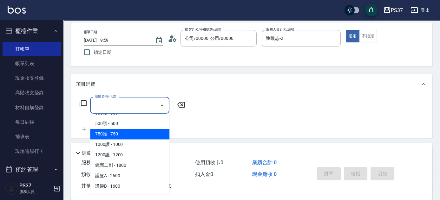
scroll to position [317, 0]
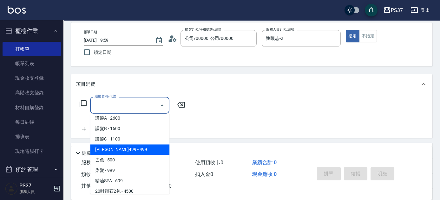
drag, startPoint x: 128, startPoint y: 147, endPoint x: 132, endPoint y: 141, distance: 7.3
click at [128, 148] on span "[PERSON_NAME]499 - 499" at bounding box center [129, 150] width 79 height 10
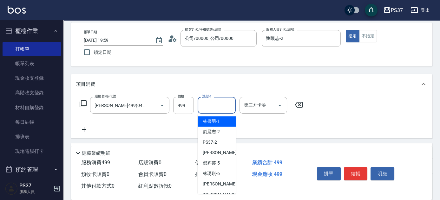
click at [208, 106] on input "洗髮-1" at bounding box center [216, 105] width 32 height 11
click at [216, 122] on span "[PERSON_NAME]-1" at bounding box center [211, 121] width 17 height 7
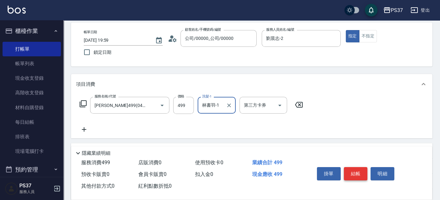
click at [351, 171] on button "結帳" at bounding box center [356, 173] width 24 height 13
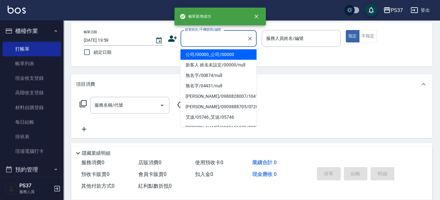
click at [212, 40] on input "顧客姓名/手機號碼/編號" at bounding box center [213, 38] width 61 height 11
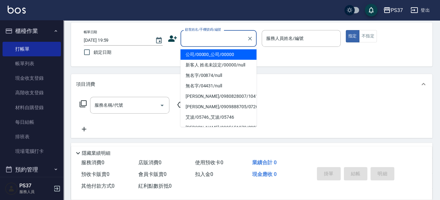
click at [213, 52] on li "公司/00000_公司/00000" at bounding box center [218, 54] width 76 height 10
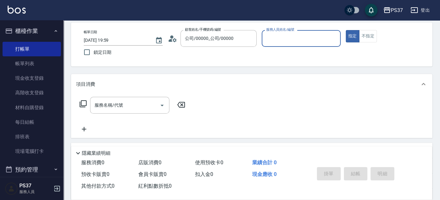
click at [282, 42] on input "服務人員姓名/編號" at bounding box center [300, 38] width 73 height 11
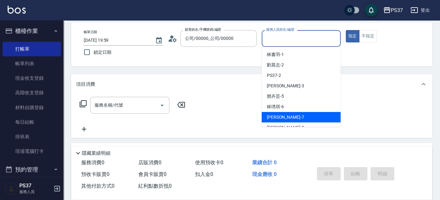
click at [298, 118] on div "[PERSON_NAME] -7" at bounding box center [300, 117] width 79 height 10
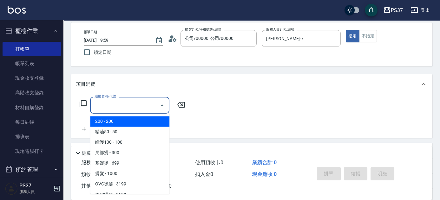
click at [141, 106] on input "服務名稱/代號" at bounding box center [125, 105] width 64 height 11
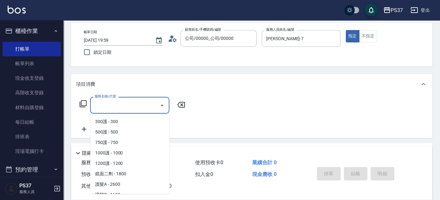
scroll to position [345, 0]
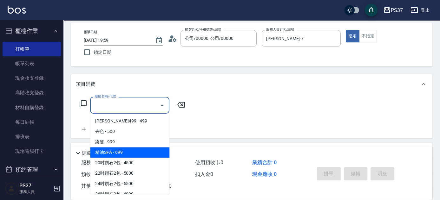
click at [132, 152] on span "精油SPA - 699" at bounding box center [129, 152] width 79 height 10
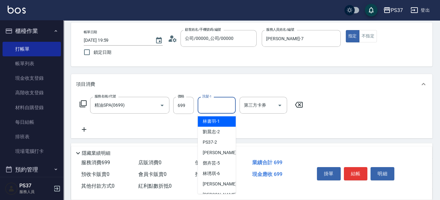
click at [224, 106] on input "洗髮-1" at bounding box center [216, 105] width 32 height 11
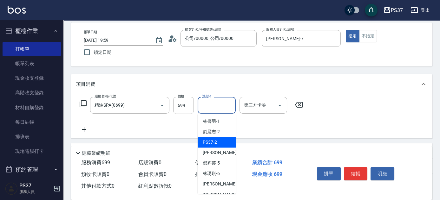
scroll to position [102, 0]
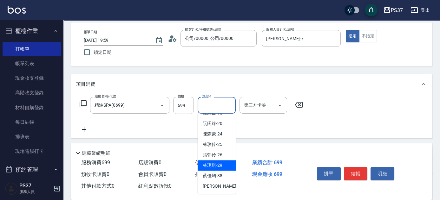
click at [220, 162] on span "[PERSON_NAME]-29" at bounding box center [213, 165] width 20 height 7
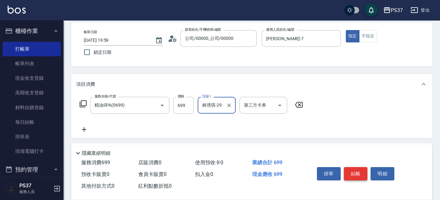
click at [352, 172] on button "結帳" at bounding box center [356, 173] width 24 height 13
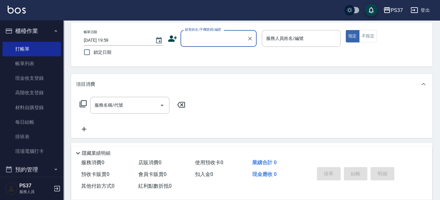
click at [218, 42] on input "顧客姓名/手機號碼/編號" at bounding box center [213, 38] width 61 height 11
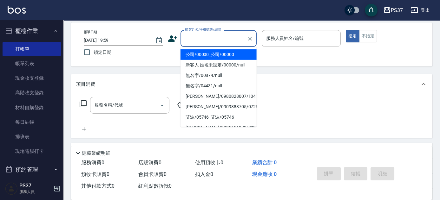
click at [223, 55] on li "公司/00000_公司/00000" at bounding box center [218, 54] width 76 height 10
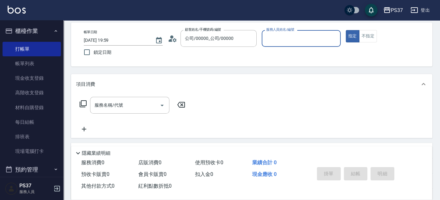
click at [280, 40] on input "服務人員姓名/編號" at bounding box center [300, 38] width 73 height 11
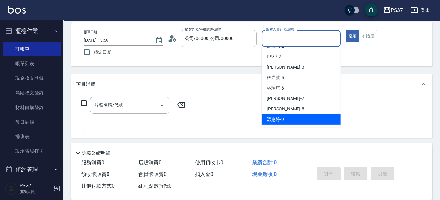
scroll to position [29, 0]
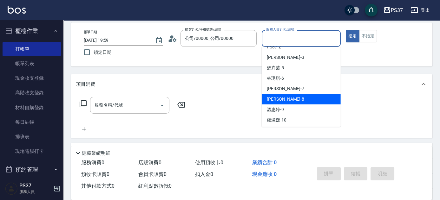
click at [294, 101] on div "[PERSON_NAME]-8" at bounding box center [300, 99] width 79 height 10
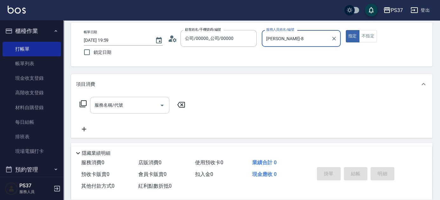
click at [139, 107] on input "服務名稱/代號" at bounding box center [125, 105] width 64 height 11
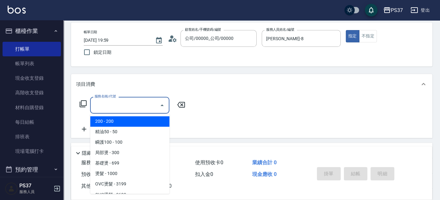
click at [136, 119] on span "200 - 200" at bounding box center [129, 121] width 79 height 10
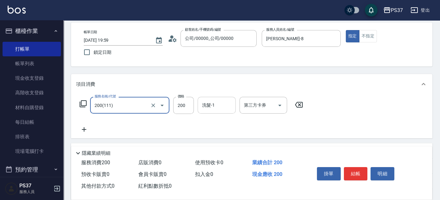
click at [225, 108] on input "洗髮-1" at bounding box center [216, 105] width 32 height 11
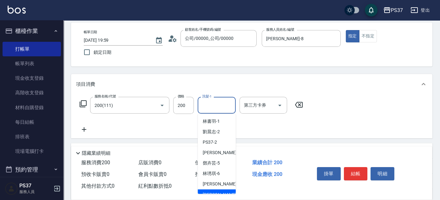
click at [223, 190] on div "[PERSON_NAME]-8" at bounding box center [216, 195] width 38 height 10
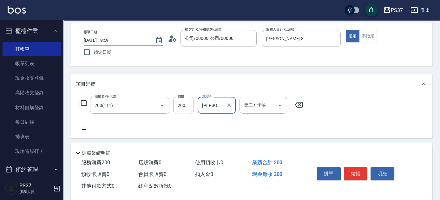
click at [85, 131] on icon at bounding box center [84, 130] width 16 height 8
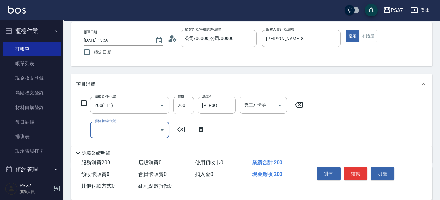
click at [101, 127] on input "服務名稱/代號" at bounding box center [125, 130] width 64 height 11
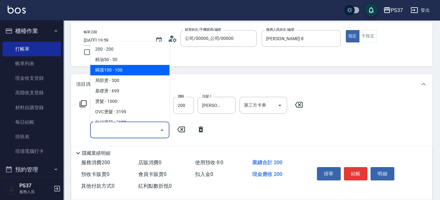
click at [133, 67] on span "瞬護100 - 100" at bounding box center [129, 70] width 79 height 10
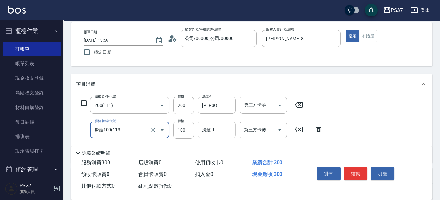
click at [204, 132] on input "洗髮-1" at bounding box center [216, 130] width 32 height 11
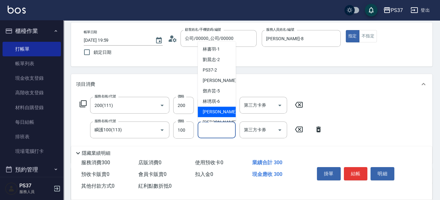
click at [212, 117] on div "[PERSON_NAME] -7" at bounding box center [216, 112] width 38 height 10
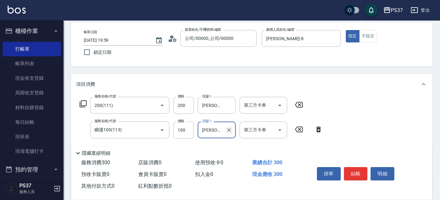
click at [230, 131] on icon "Clear" at bounding box center [229, 130] width 6 height 6
click at [214, 129] on input "洗髮-1" at bounding box center [216, 130] width 32 height 11
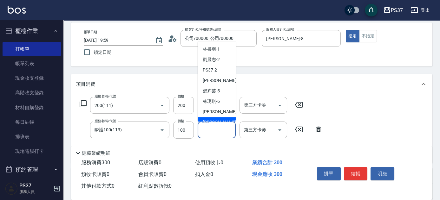
click at [216, 120] on span "[PERSON_NAME]-8" at bounding box center [221, 122] width 37 height 7
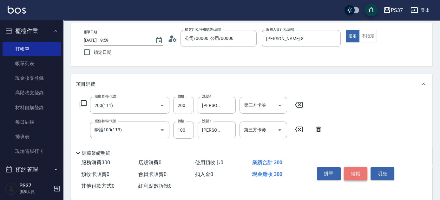
click at [352, 175] on button "結帳" at bounding box center [356, 173] width 24 height 13
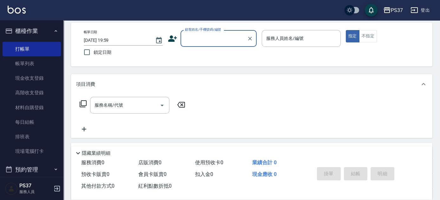
click at [211, 39] on input "顧客姓名/手機號碼/編號" at bounding box center [213, 38] width 61 height 11
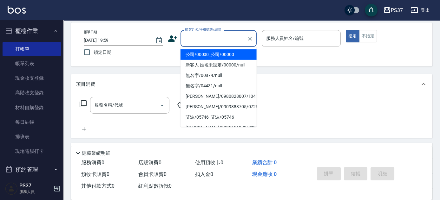
drag, startPoint x: 212, startPoint y: 51, endPoint x: 248, endPoint y: 55, distance: 36.3
click at [213, 52] on li "公司/00000_公司/00000" at bounding box center [218, 54] width 76 height 10
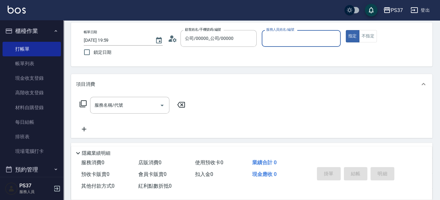
click at [291, 42] on input "服務人員姓名/編號" at bounding box center [300, 38] width 73 height 11
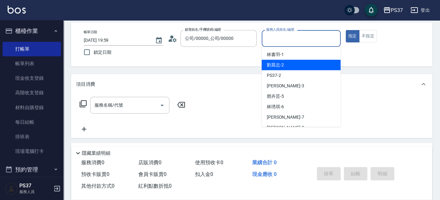
click at [293, 65] on div "[PERSON_NAME]-2" at bounding box center [300, 65] width 79 height 10
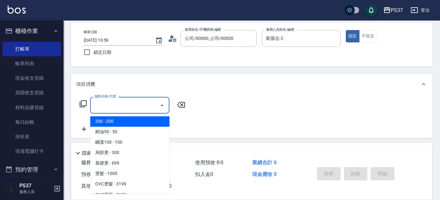
click at [139, 105] on input "服務名稱/代號" at bounding box center [125, 105] width 64 height 11
click at [138, 120] on span "200 - 200" at bounding box center [129, 121] width 79 height 10
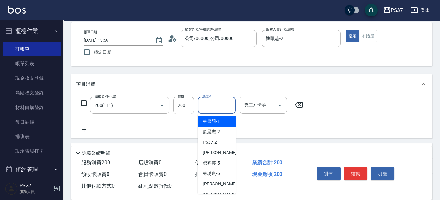
click at [207, 109] on input "洗髮-1" at bounding box center [216, 105] width 32 height 11
click at [213, 133] on span "[PERSON_NAME]-2" at bounding box center [211, 132] width 17 height 7
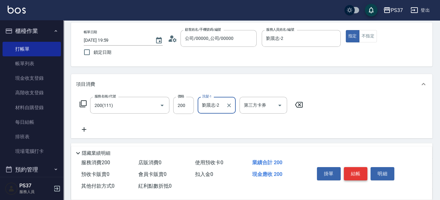
click at [355, 177] on button "結帳" at bounding box center [356, 173] width 24 height 13
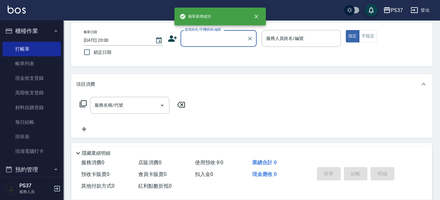
click at [208, 41] on input "顧客姓名/手機號碼/編號" at bounding box center [213, 38] width 61 height 11
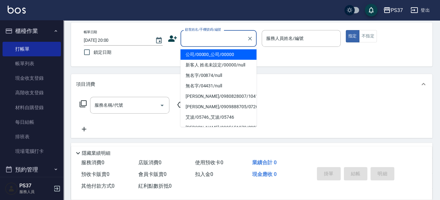
click at [207, 53] on li "公司/00000_公司/00000" at bounding box center [218, 54] width 76 height 10
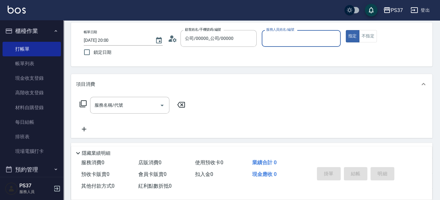
click at [312, 41] on input "服務人員姓名/編號" at bounding box center [300, 38] width 73 height 11
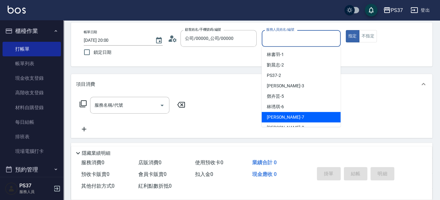
click at [306, 119] on div "[PERSON_NAME] -7" at bounding box center [300, 117] width 79 height 10
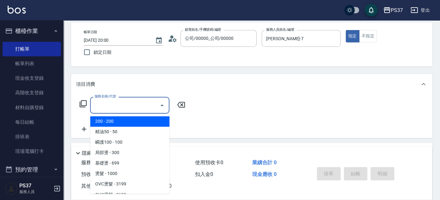
click at [130, 105] on input "服務名稱/代號" at bounding box center [125, 105] width 64 height 11
click at [129, 118] on span "200 - 200" at bounding box center [129, 121] width 79 height 10
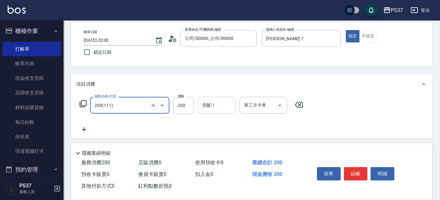
click at [224, 111] on div "洗髮-1" at bounding box center [216, 105] width 38 height 17
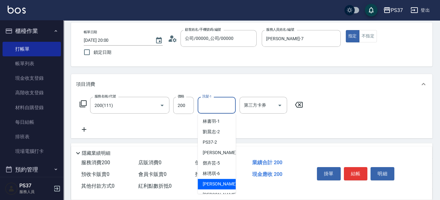
click at [223, 182] on div "[PERSON_NAME] -7" at bounding box center [216, 184] width 38 height 10
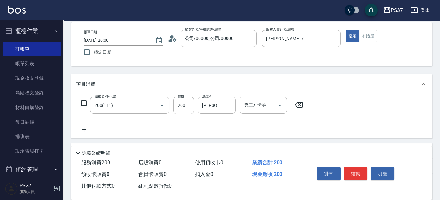
click at [84, 130] on icon at bounding box center [84, 129] width 4 height 4
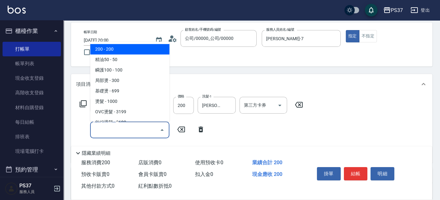
click at [108, 131] on input "服務名稱/代號" at bounding box center [125, 130] width 64 height 11
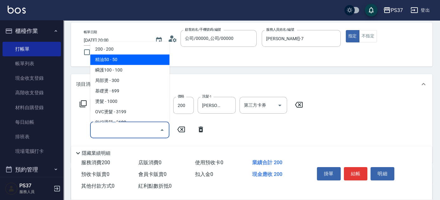
click at [129, 55] on span "精油50 - 50" at bounding box center [129, 60] width 79 height 10
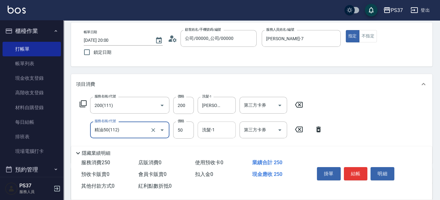
click at [209, 132] on input "洗髮-1" at bounding box center [216, 130] width 32 height 11
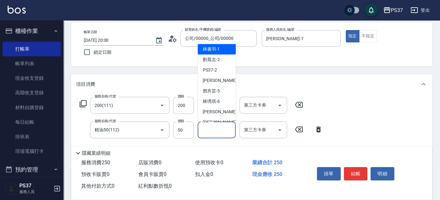
click at [211, 52] on span "[PERSON_NAME]-1" at bounding box center [211, 49] width 17 height 7
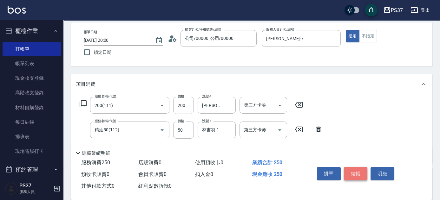
click at [357, 172] on button "結帳" at bounding box center [356, 173] width 24 height 13
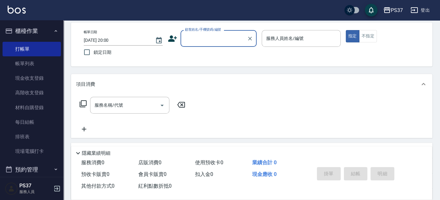
click at [211, 39] on input "顧客姓名/手機號碼/編號" at bounding box center [213, 38] width 61 height 11
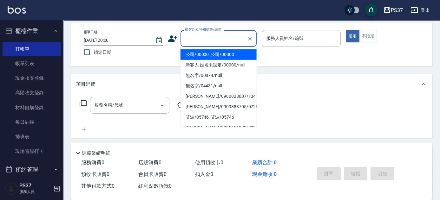
drag, startPoint x: 209, startPoint y: 57, endPoint x: 242, endPoint y: 45, distance: 35.3
click at [210, 57] on li "公司/00000_公司/00000" at bounding box center [218, 54] width 76 height 10
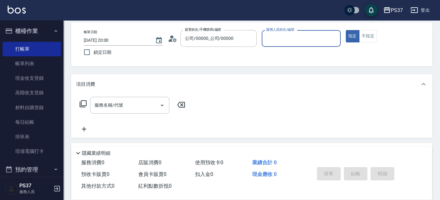
click at [264, 36] on input "服務人員姓名/編號" at bounding box center [300, 38] width 73 height 11
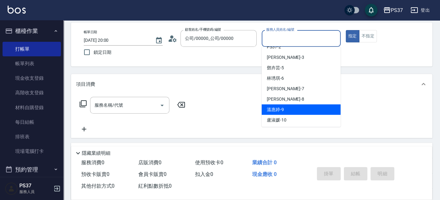
click at [295, 108] on div "[PERSON_NAME]-9" at bounding box center [300, 110] width 79 height 10
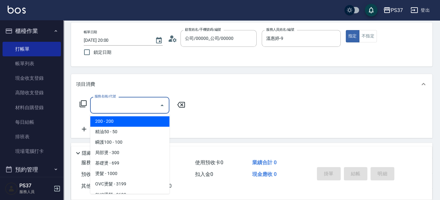
click at [124, 106] on input "服務名稱/代號" at bounding box center [125, 105] width 64 height 11
click at [121, 123] on span "200 - 200" at bounding box center [129, 121] width 79 height 10
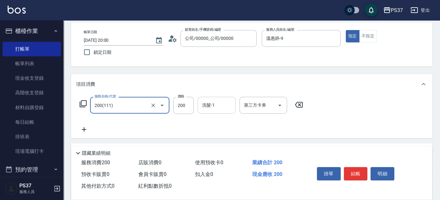
click at [222, 103] on input "洗髮-1" at bounding box center [216, 105] width 32 height 11
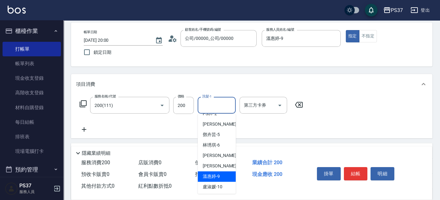
click at [218, 174] on span "[PERSON_NAME]-9" at bounding box center [211, 176] width 17 height 7
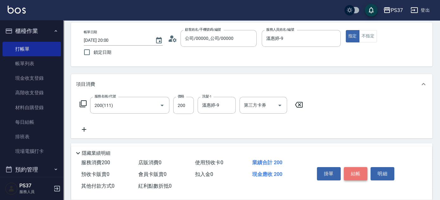
click at [357, 176] on button "結帳" at bounding box center [356, 173] width 24 height 13
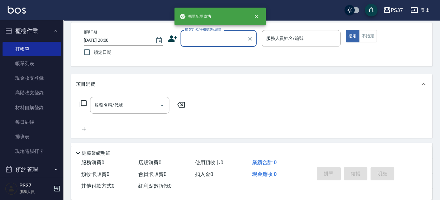
click at [211, 44] on div "顧客姓名/手機號碼/編號" at bounding box center [218, 38] width 76 height 17
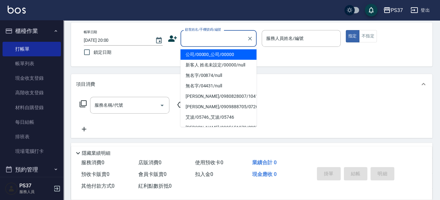
click at [211, 51] on li "公司/00000_公司/00000" at bounding box center [218, 54] width 76 height 10
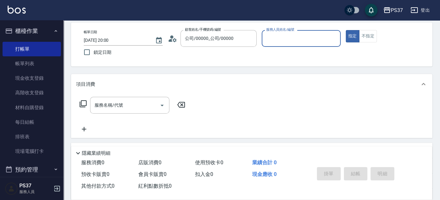
click at [278, 43] on input "服務人員姓名/編號" at bounding box center [300, 38] width 73 height 11
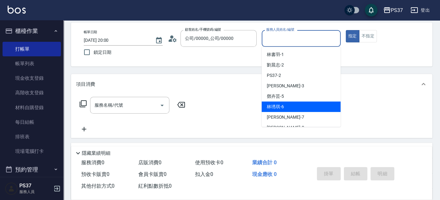
scroll to position [57, 0]
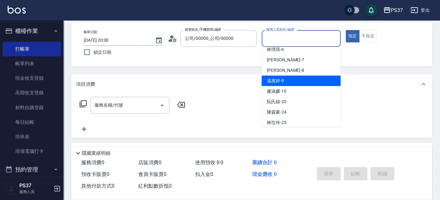
click at [294, 77] on div "[PERSON_NAME]-9" at bounding box center [300, 81] width 79 height 10
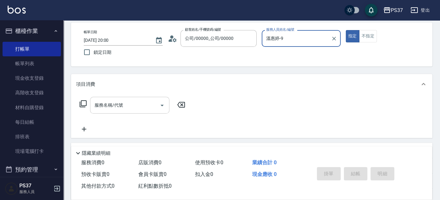
click at [119, 103] on input "服務名稱/代號" at bounding box center [125, 105] width 64 height 11
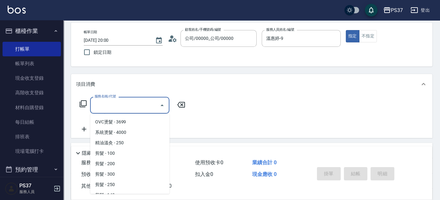
scroll to position [202, 0]
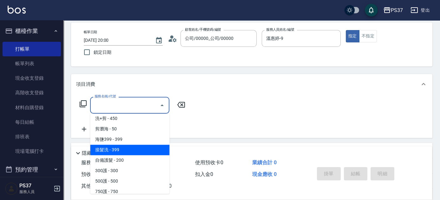
click at [125, 148] on span "接髮洗 - 399" at bounding box center [129, 150] width 79 height 10
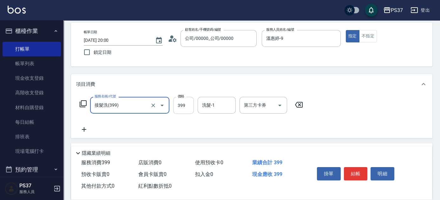
click at [189, 106] on input "399" at bounding box center [183, 105] width 21 height 17
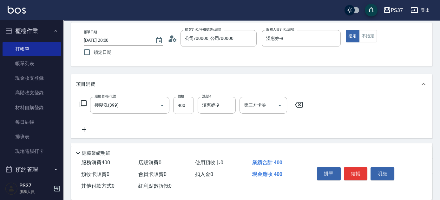
click at [87, 128] on icon at bounding box center [84, 130] width 16 height 8
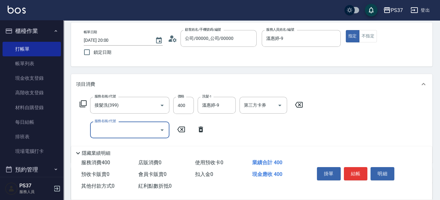
click at [103, 132] on input "服務名稱/代號" at bounding box center [125, 130] width 64 height 11
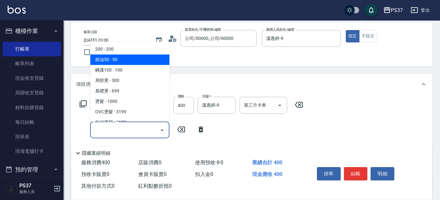
click at [139, 59] on span "精油50 - 50" at bounding box center [129, 60] width 79 height 10
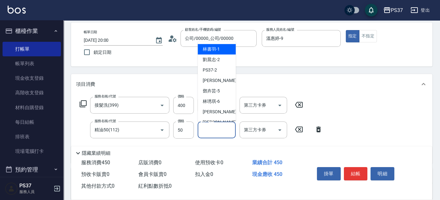
click at [218, 128] on input "洗髮-1" at bounding box center [216, 130] width 32 height 11
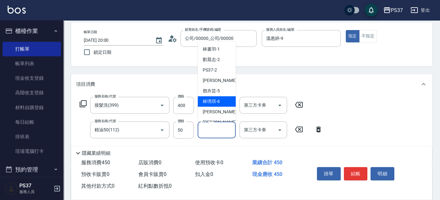
scroll to position [29, 0]
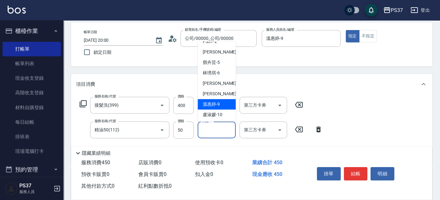
click at [214, 108] on div "[PERSON_NAME]-9" at bounding box center [216, 104] width 38 height 10
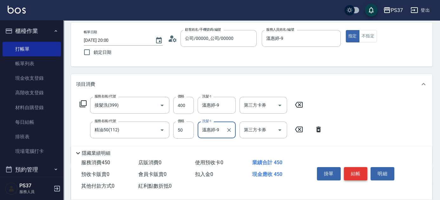
click at [358, 171] on button "結帳" at bounding box center [356, 173] width 24 height 13
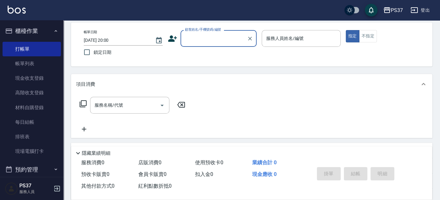
click at [220, 42] on input "顧客姓名/手機號碼/編號" at bounding box center [213, 38] width 61 height 11
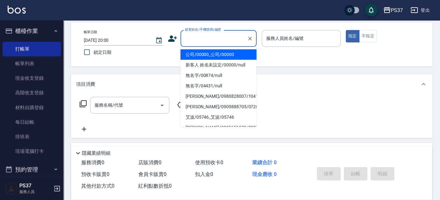
click at [226, 55] on li "公司/00000_公司/00000" at bounding box center [218, 54] width 76 height 10
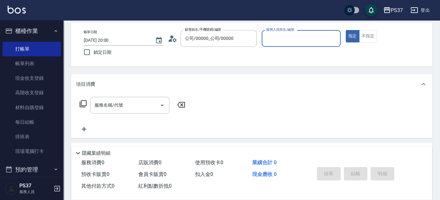
click at [295, 43] on input "服務人員姓名/編號" at bounding box center [300, 38] width 73 height 11
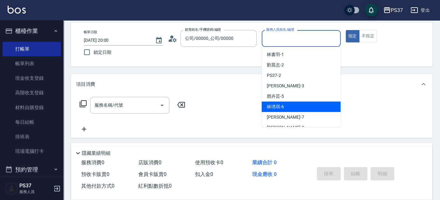
click at [304, 109] on div "[PERSON_NAME]-6" at bounding box center [300, 107] width 79 height 10
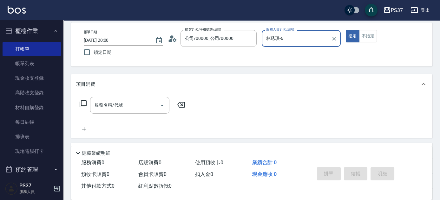
click at [310, 46] on div "[PERSON_NAME]-6 服務人員姓名/編號" at bounding box center [300, 38] width 79 height 17
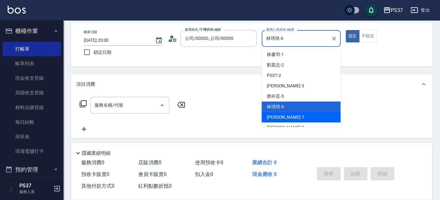
click at [299, 121] on div "[PERSON_NAME] -7" at bounding box center [300, 117] width 79 height 10
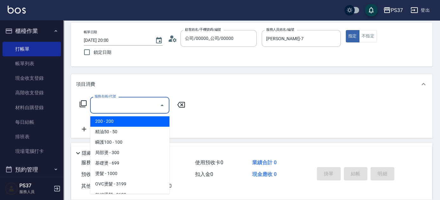
click at [144, 108] on input "服務名稱/代號" at bounding box center [125, 105] width 64 height 11
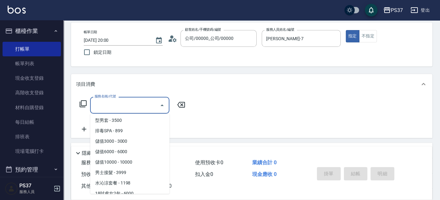
scroll to position [662, 0]
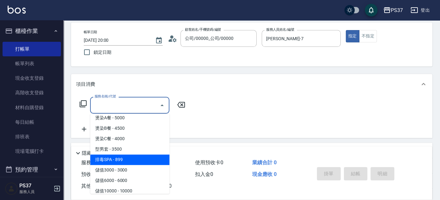
click at [117, 158] on span "排毒SPA - 899" at bounding box center [129, 160] width 79 height 10
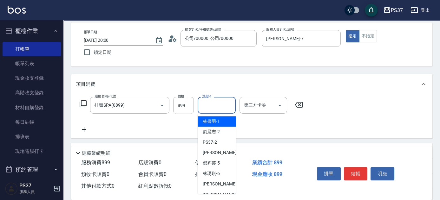
click at [214, 105] on input "洗髮-1" at bounding box center [216, 105] width 32 height 11
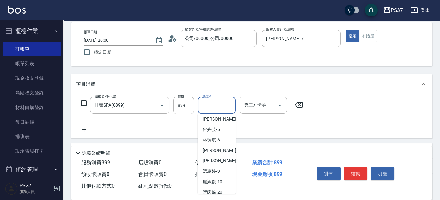
scroll to position [86, 0]
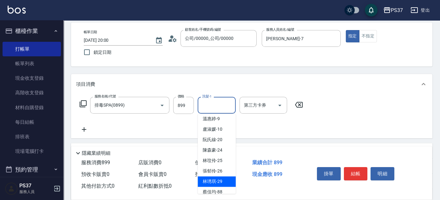
click at [212, 177] on div "[PERSON_NAME]-29" at bounding box center [216, 182] width 38 height 10
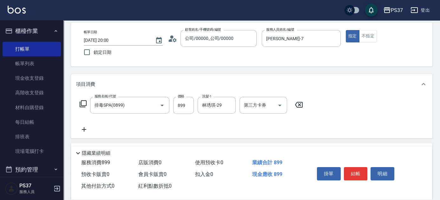
click at [87, 132] on icon at bounding box center [84, 130] width 16 height 8
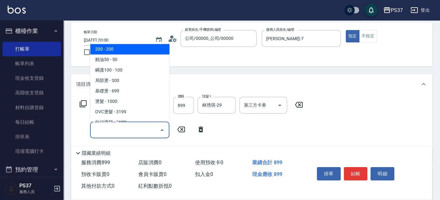
click at [115, 128] on input "服務名稱/代號" at bounding box center [125, 130] width 64 height 11
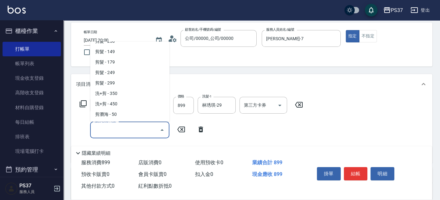
scroll to position [259, 0]
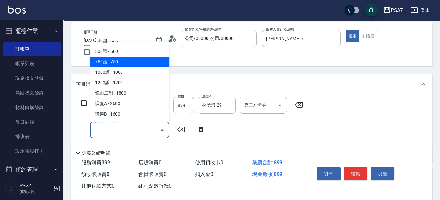
click at [121, 61] on span "750護 - 750" at bounding box center [129, 62] width 79 height 10
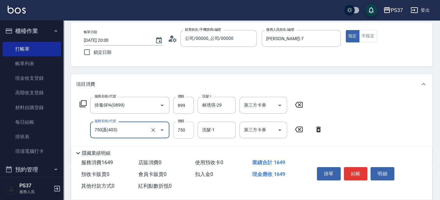
click at [189, 129] on input "750" at bounding box center [183, 130] width 21 height 17
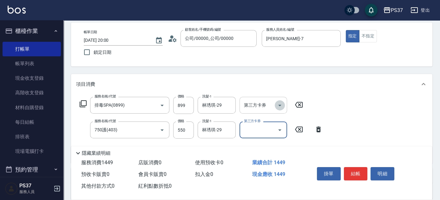
click at [279, 102] on icon "Open" at bounding box center [280, 106] width 8 height 8
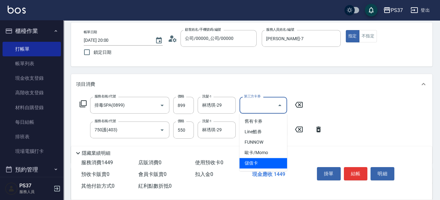
click at [271, 160] on span "儲值卡" at bounding box center [263, 163] width 48 height 10
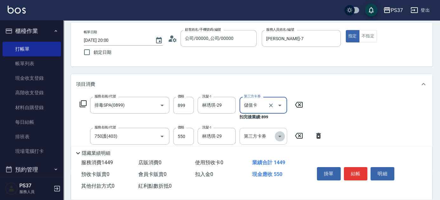
click at [277, 134] on icon "Open" at bounding box center [280, 137] width 8 height 8
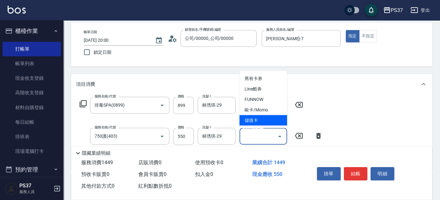
click at [270, 125] on span "儲值卡" at bounding box center [263, 120] width 48 height 10
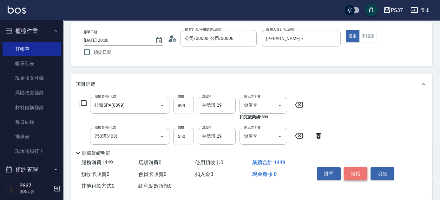
click at [365, 176] on button "結帳" at bounding box center [356, 173] width 24 height 13
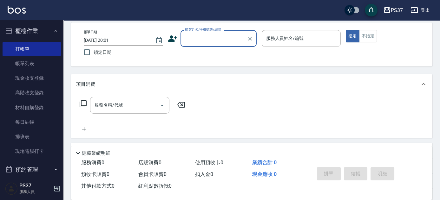
click at [221, 37] on input "顧客姓名/手機號碼/編號" at bounding box center [213, 38] width 61 height 11
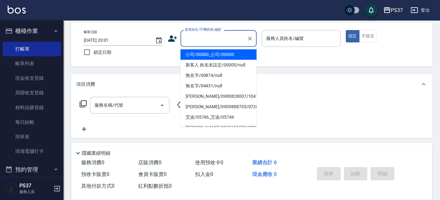
drag, startPoint x: 222, startPoint y: 54, endPoint x: 247, endPoint y: 51, distance: 25.2
click at [222, 55] on li "公司/00000_公司/00000" at bounding box center [218, 54] width 76 height 10
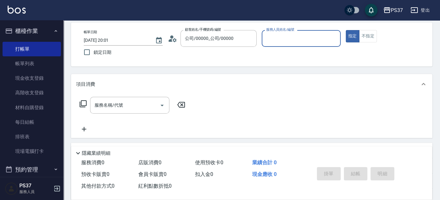
click at [272, 41] on input "服務人員姓名/編號" at bounding box center [300, 38] width 73 height 11
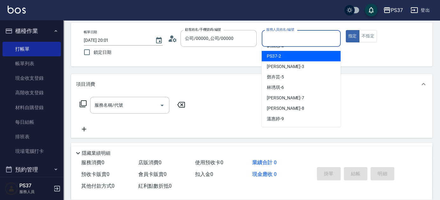
scroll to position [29, 0]
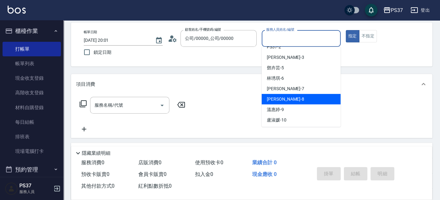
click at [291, 102] on div "[PERSON_NAME]-8" at bounding box center [300, 99] width 79 height 10
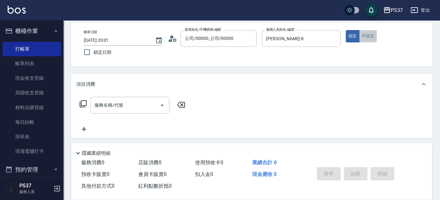
click at [372, 37] on button "不指定" at bounding box center [368, 36] width 18 height 12
click at [124, 103] on input "服務名稱/代號" at bounding box center [125, 105] width 64 height 11
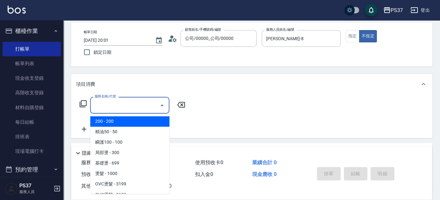
click at [114, 121] on span "200 - 200" at bounding box center [129, 121] width 79 height 10
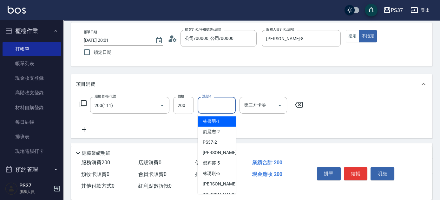
click at [221, 110] on input "洗髮-1" at bounding box center [216, 105] width 32 height 11
click at [227, 190] on div "[PERSON_NAME]-8" at bounding box center [216, 195] width 38 height 10
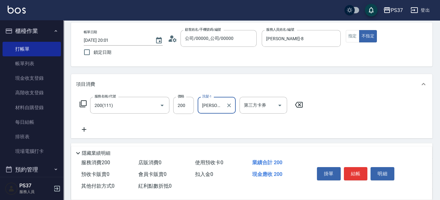
click at [356, 171] on button "結帳" at bounding box center [356, 173] width 24 height 13
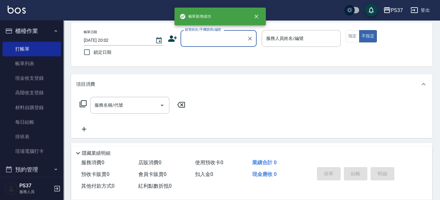
click at [226, 38] on input "顧客姓名/手機號碼/編號" at bounding box center [213, 38] width 61 height 11
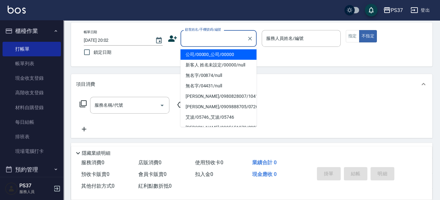
click at [223, 57] on li "公司/00000_公司/00000" at bounding box center [218, 54] width 76 height 10
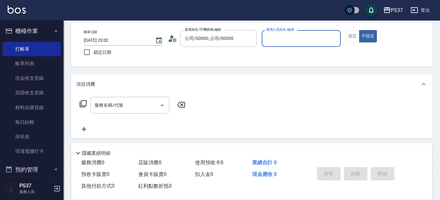
click at [280, 42] on input "服務人員姓名/編號" at bounding box center [300, 38] width 73 height 11
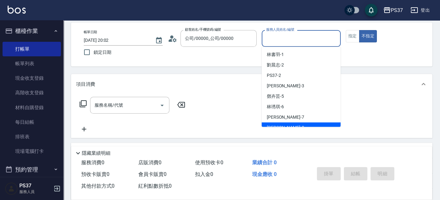
click at [303, 123] on div "[PERSON_NAME]-8" at bounding box center [300, 128] width 79 height 10
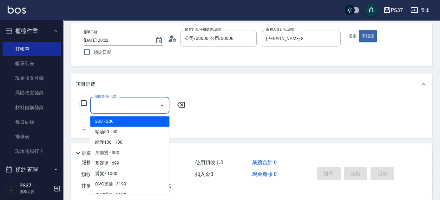
click at [127, 104] on input "服務名稱/代號" at bounding box center [125, 105] width 64 height 11
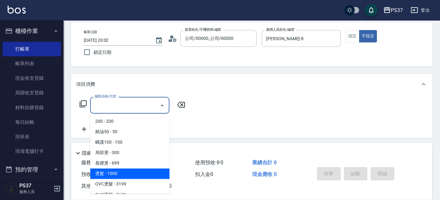
click at [129, 174] on span "燙髮 - 1000" at bounding box center [129, 174] width 79 height 10
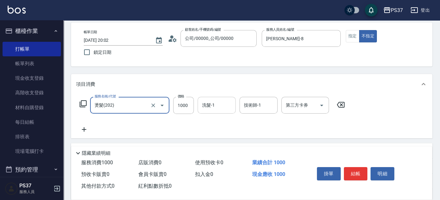
click at [212, 107] on input "洗髮-1" at bounding box center [216, 105] width 32 height 11
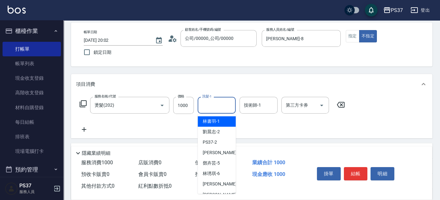
click at [214, 120] on span "[PERSON_NAME]-1" at bounding box center [211, 121] width 17 height 7
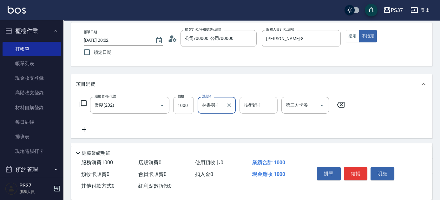
click at [258, 111] on div "技術師-1" at bounding box center [258, 105] width 38 height 17
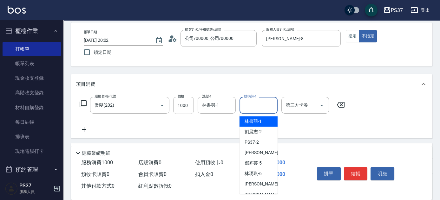
click at [258, 124] on span "[PERSON_NAME]-1" at bounding box center [252, 121] width 17 height 7
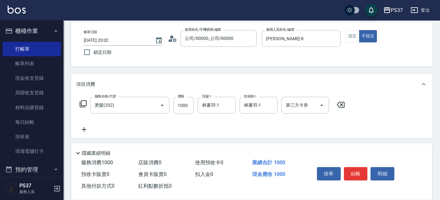
click at [84, 129] on icon at bounding box center [84, 129] width 4 height 4
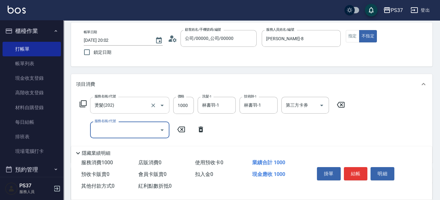
click at [132, 109] on input "燙髮(202)" at bounding box center [121, 105] width 56 height 11
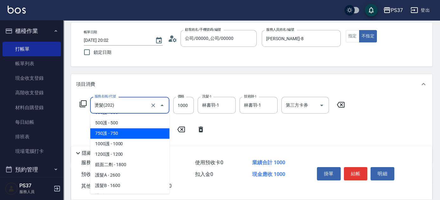
scroll to position [317, 0]
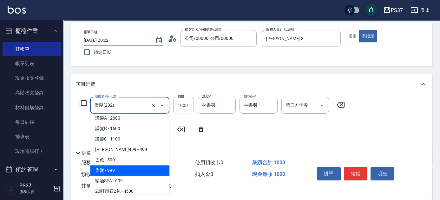
click at [128, 173] on span "染髮 - 999" at bounding box center [129, 170] width 79 height 10
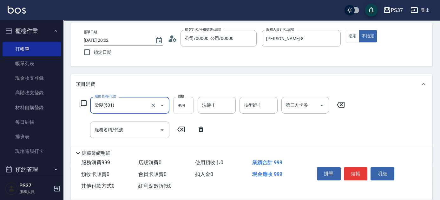
click at [175, 108] on input "999" at bounding box center [183, 105] width 21 height 17
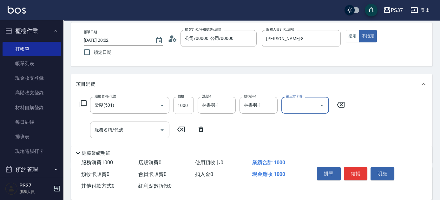
click at [139, 134] on input "服務名稱/代號" at bounding box center [125, 130] width 64 height 11
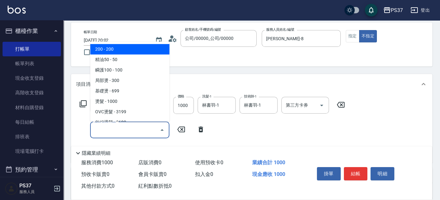
click at [124, 134] on input "服務名稱/代號" at bounding box center [125, 130] width 64 height 11
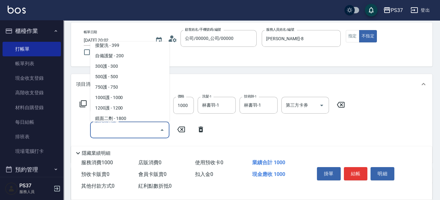
scroll to position [259, 0]
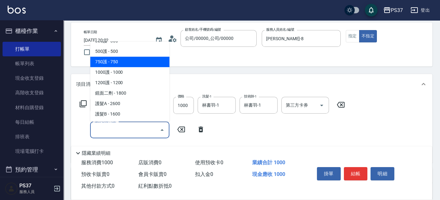
click at [130, 57] on span "750護 - 750" at bounding box center [129, 62] width 79 height 10
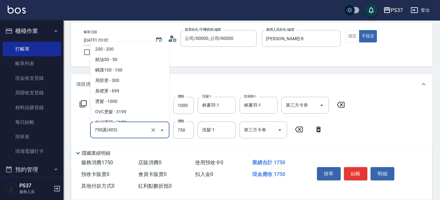
click at [121, 129] on input "750護(403)" at bounding box center [121, 130] width 56 height 11
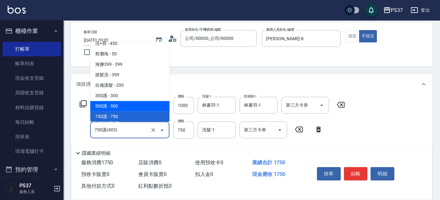
click at [128, 107] on span "500護 - 500" at bounding box center [129, 106] width 79 height 10
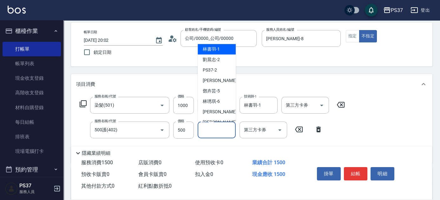
click at [216, 134] on input "洗髮-1" at bounding box center [216, 130] width 32 height 11
click at [219, 52] on span "[PERSON_NAME]-1" at bounding box center [211, 49] width 17 height 7
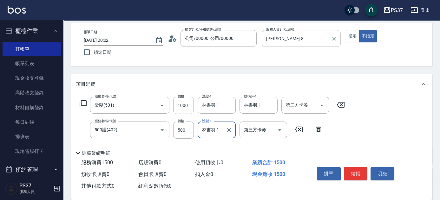
click at [307, 37] on input "[PERSON_NAME]-8" at bounding box center [296, 38] width 64 height 11
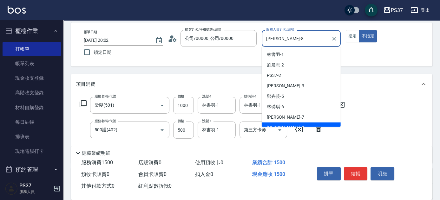
scroll to position [6, 0]
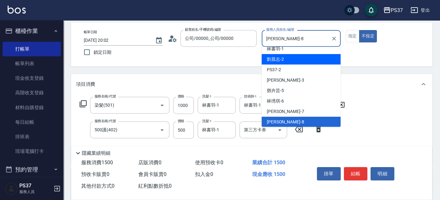
click at [302, 62] on div "[PERSON_NAME]-2" at bounding box center [300, 59] width 79 height 10
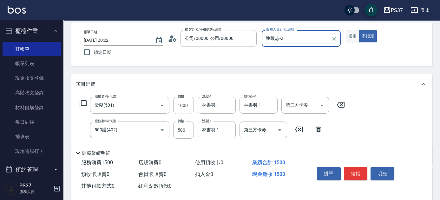
click at [348, 38] on button "指定" at bounding box center [352, 36] width 14 height 12
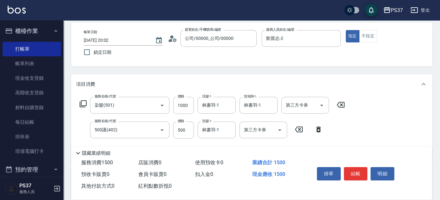
click at [359, 178] on div "掛單 結帳 明細" at bounding box center [355, 175] width 83 height 20
click at [355, 171] on button "結帳" at bounding box center [356, 173] width 24 height 13
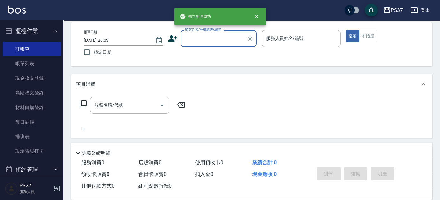
click at [203, 39] on input "顧客姓名/手機號碼/編號" at bounding box center [213, 38] width 61 height 11
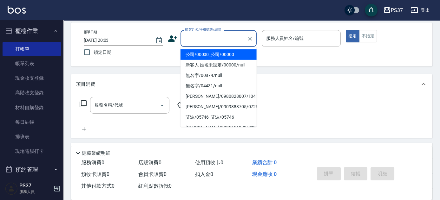
drag, startPoint x: 209, startPoint y: 54, endPoint x: 278, endPoint y: 42, distance: 70.1
click at [210, 54] on li "公司/00000_公司/00000" at bounding box center [218, 54] width 76 height 10
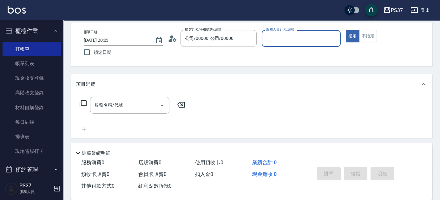
click at [287, 37] on input "服務人員姓名/編號" at bounding box center [300, 38] width 73 height 11
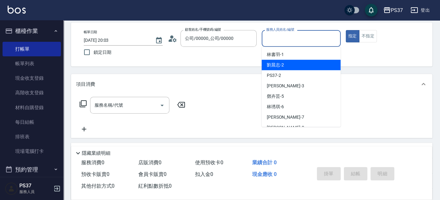
click at [289, 64] on div "[PERSON_NAME]-2" at bounding box center [300, 65] width 79 height 10
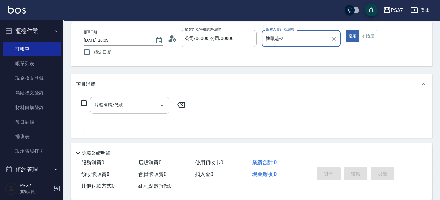
click at [139, 109] on input "服務名稱/代號" at bounding box center [125, 105] width 64 height 11
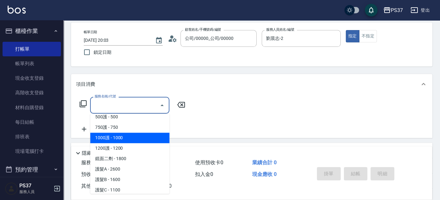
scroll to position [317, 0]
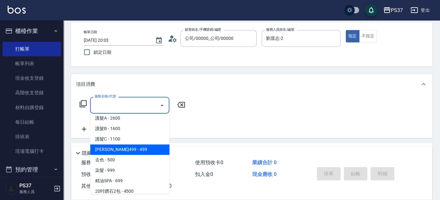
click at [131, 149] on span "[PERSON_NAME]499 - 499" at bounding box center [129, 150] width 79 height 10
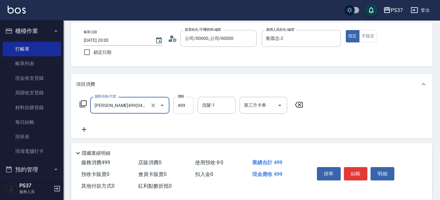
click at [180, 106] on input "499" at bounding box center [183, 105] width 21 height 17
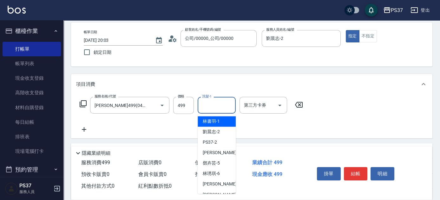
click at [217, 108] on input "洗髮-1" at bounding box center [216, 105] width 32 height 11
click at [214, 129] on span "[PERSON_NAME]-2" at bounding box center [211, 132] width 17 height 7
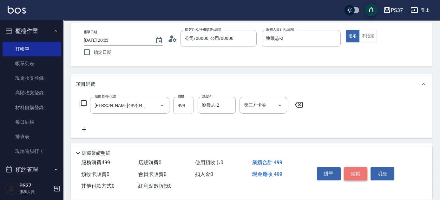
click at [357, 173] on button "結帳" at bounding box center [356, 173] width 24 height 13
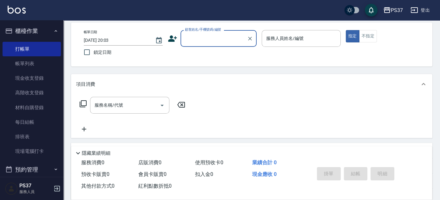
click at [206, 36] on input "顧客姓名/手機號碼/編號" at bounding box center [213, 38] width 61 height 11
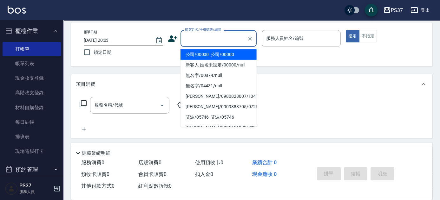
click at [209, 50] on li "公司/00000_公司/00000" at bounding box center [218, 54] width 76 height 10
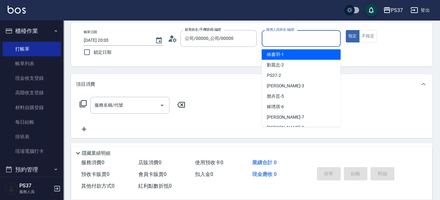
click at [283, 41] on input "服務人員姓名/編號" at bounding box center [300, 38] width 73 height 11
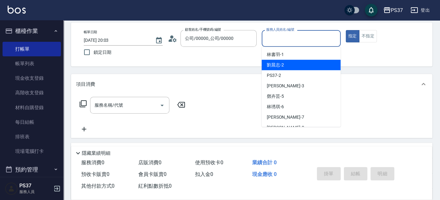
click at [295, 68] on div "[PERSON_NAME]-2" at bounding box center [300, 65] width 79 height 10
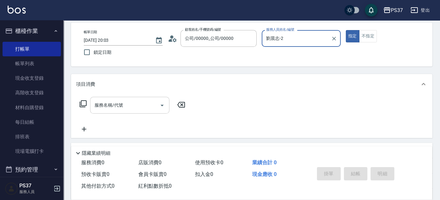
click at [124, 110] on input "服務名稱/代號" at bounding box center [125, 105] width 64 height 11
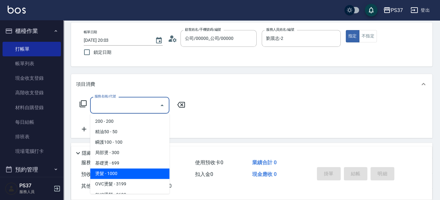
click at [130, 178] on span "燙髮 - 1000" at bounding box center [129, 174] width 79 height 10
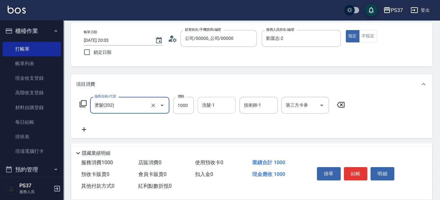
click at [212, 108] on input "洗髮-1" at bounding box center [216, 105] width 32 height 11
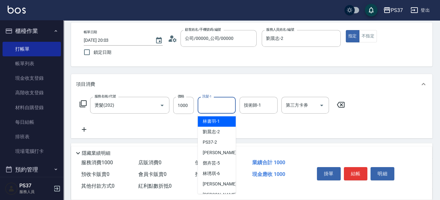
click at [221, 125] on div "[PERSON_NAME]-1" at bounding box center [216, 121] width 38 height 10
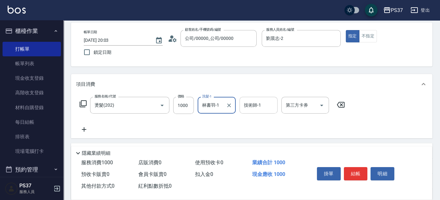
click at [261, 108] on input "技術師-1" at bounding box center [258, 105] width 32 height 11
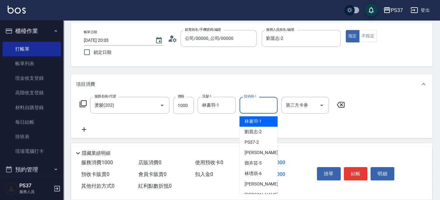
click at [258, 121] on span "[PERSON_NAME]-1" at bounding box center [252, 121] width 17 height 7
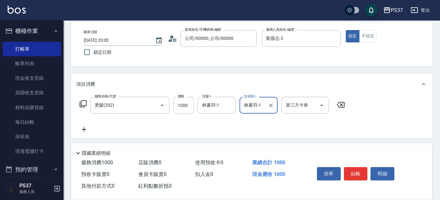
click at [82, 132] on icon at bounding box center [84, 130] width 16 height 8
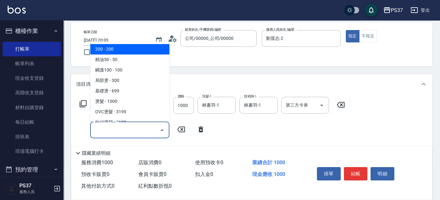
click at [108, 135] on input "服務名稱/代號" at bounding box center [125, 130] width 64 height 11
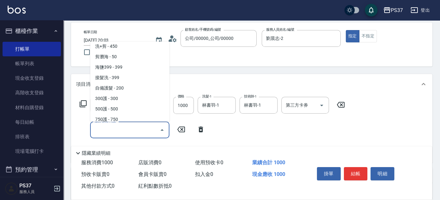
scroll to position [259, 0]
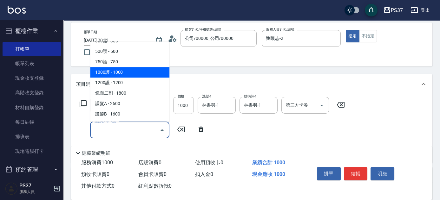
click at [126, 76] on span "1000護 - 1000" at bounding box center [129, 72] width 79 height 10
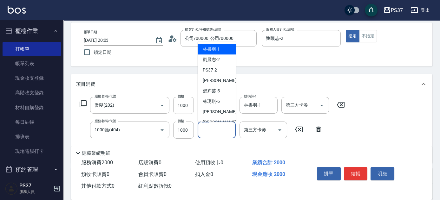
click at [226, 132] on input "洗髮-1" at bounding box center [216, 130] width 32 height 11
click at [218, 52] on div "[PERSON_NAME]-1" at bounding box center [216, 49] width 38 height 10
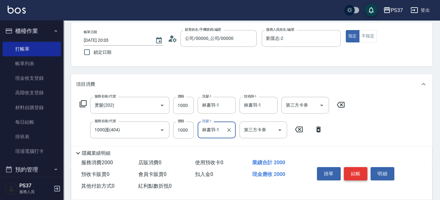
click at [359, 175] on button "結帳" at bounding box center [356, 173] width 24 height 13
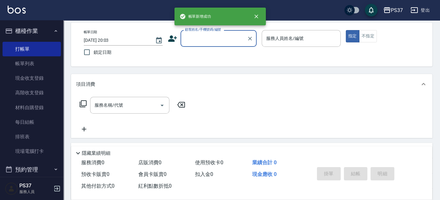
click at [224, 43] on input "顧客姓名/手機號碼/編號" at bounding box center [213, 38] width 61 height 11
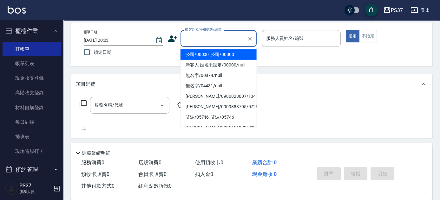
click at [221, 53] on li "公司/00000_公司/00000" at bounding box center [218, 54] width 76 height 10
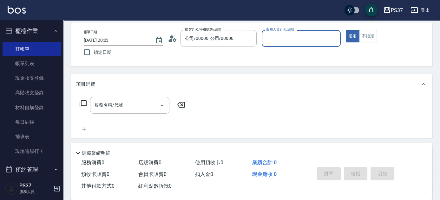
click at [281, 44] on div "服務人員姓名/編號" at bounding box center [300, 38] width 79 height 17
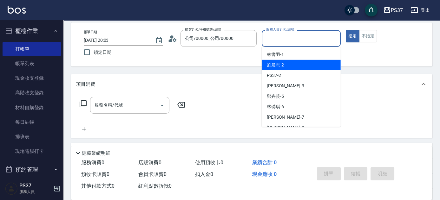
click at [294, 68] on div "[PERSON_NAME]-2" at bounding box center [300, 65] width 79 height 10
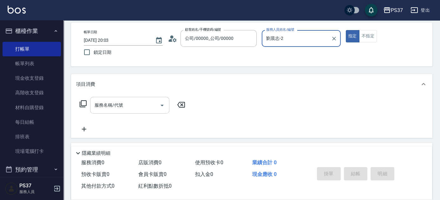
click at [113, 108] on input "服務名稱/代號" at bounding box center [125, 105] width 64 height 11
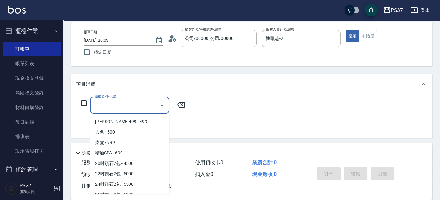
scroll to position [345, 0]
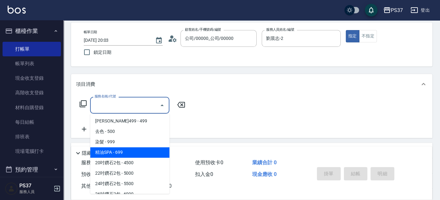
click at [127, 150] on span "精油SPA - 699" at bounding box center [129, 152] width 79 height 10
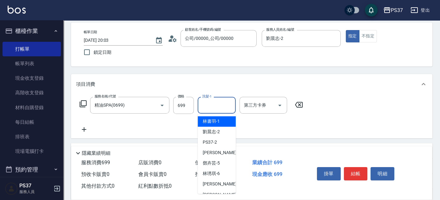
click at [216, 108] on input "洗髮-1" at bounding box center [216, 105] width 32 height 11
click at [220, 131] on div "[PERSON_NAME]-2" at bounding box center [216, 132] width 38 height 10
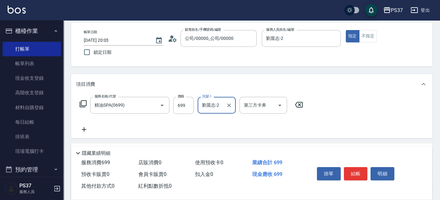
scroll to position [57, 0]
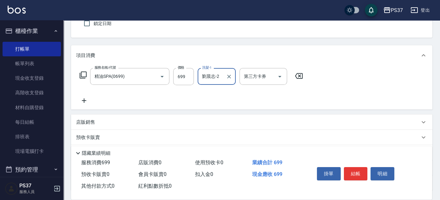
click at [94, 125] on p "店販銷售" at bounding box center [85, 122] width 19 height 7
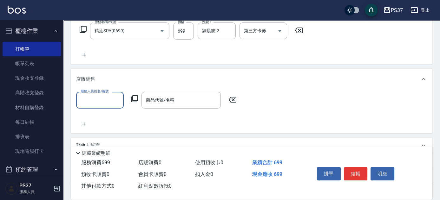
scroll to position [115, 0]
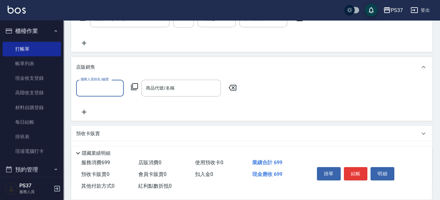
click at [100, 87] on input "服務人員姓名/編號" at bounding box center [100, 88] width 42 height 11
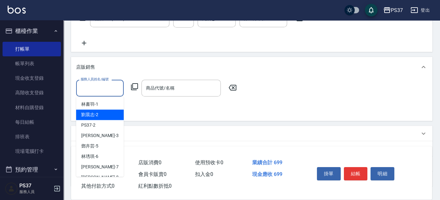
click at [103, 113] on div "[PERSON_NAME]-2" at bounding box center [100, 115] width 48 height 10
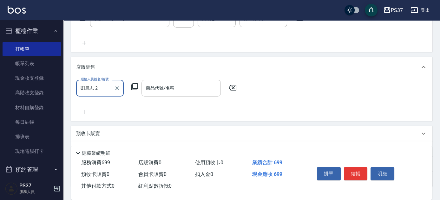
click at [179, 83] on input "商品代號/名稱" at bounding box center [181, 88] width 74 height 11
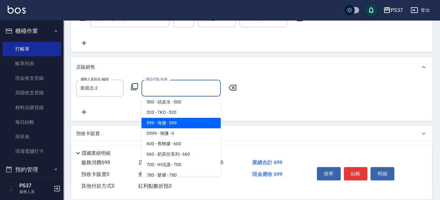
scroll to position [57, 0]
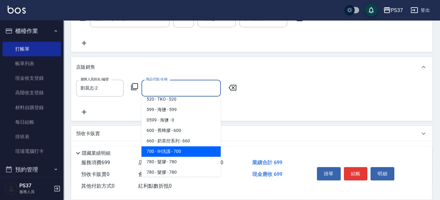
click at [189, 155] on span "700 - IH洗護 - 700" at bounding box center [180, 151] width 79 height 10
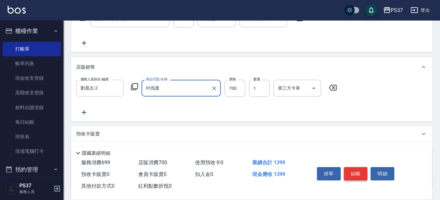
click at [362, 175] on button "結帳" at bounding box center [356, 173] width 24 height 13
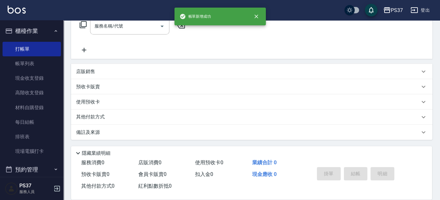
scroll to position [0, 0]
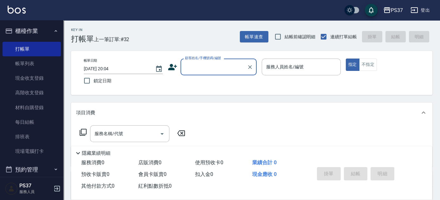
click at [195, 70] on input "顧客姓名/手機號碼/編號" at bounding box center [213, 66] width 61 height 11
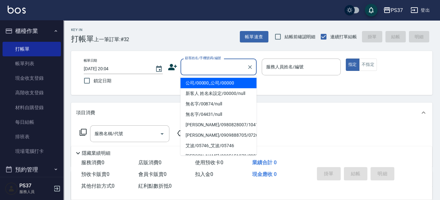
click at [196, 83] on li "公司/00000_公司/00000" at bounding box center [218, 83] width 76 height 10
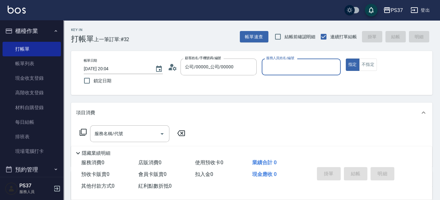
click at [287, 71] on input "服務人員姓名/編號" at bounding box center [300, 66] width 73 height 11
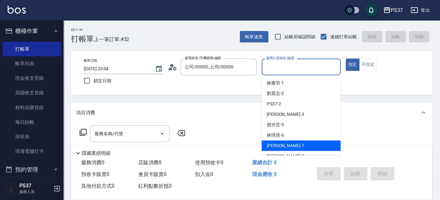
click at [294, 145] on div "[PERSON_NAME] -7" at bounding box center [300, 146] width 79 height 10
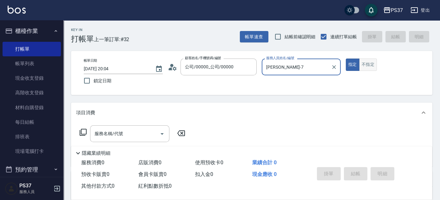
click at [370, 63] on button "不指定" at bounding box center [368, 65] width 18 height 12
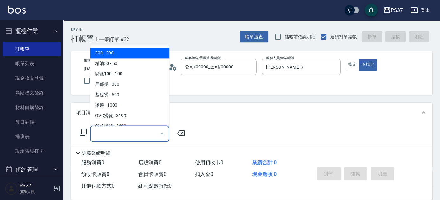
click at [125, 133] on input "服務名稱/代號" at bounding box center [125, 133] width 64 height 11
click at [140, 57] on span "200 - 200" at bounding box center [129, 53] width 79 height 10
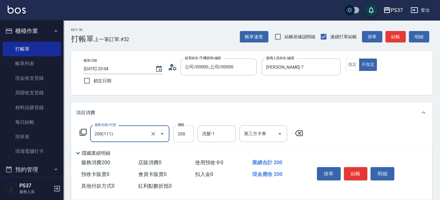
click at [188, 134] on input "200" at bounding box center [183, 134] width 21 height 17
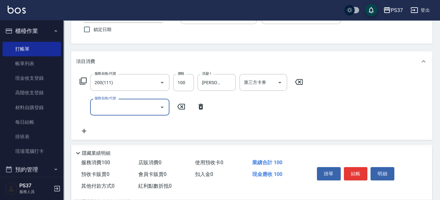
scroll to position [57, 0]
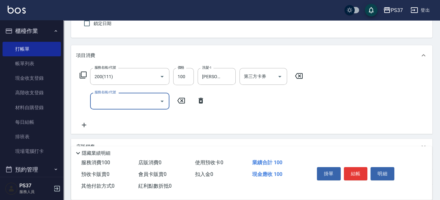
click at [124, 106] on input "服務名稱/代號" at bounding box center [125, 101] width 64 height 11
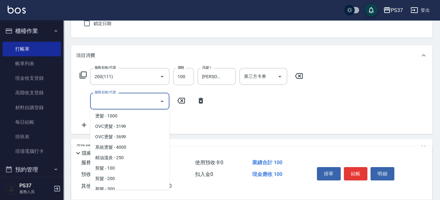
scroll to position [115, 0]
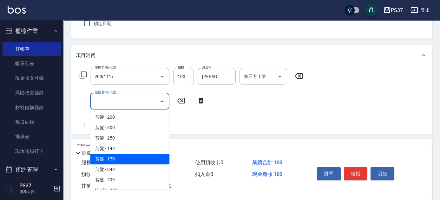
click at [126, 157] on span "剪髮 - 179" at bounding box center [129, 159] width 79 height 10
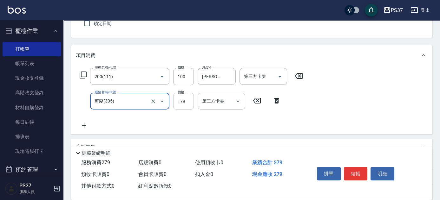
click at [181, 108] on input "179" at bounding box center [183, 101] width 21 height 17
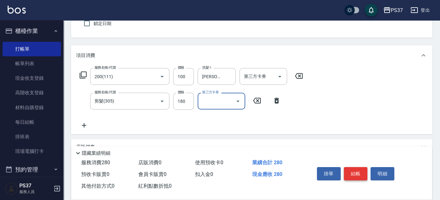
click at [354, 172] on button "結帳" at bounding box center [356, 173] width 24 height 13
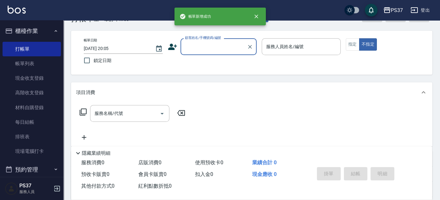
scroll to position [0, 0]
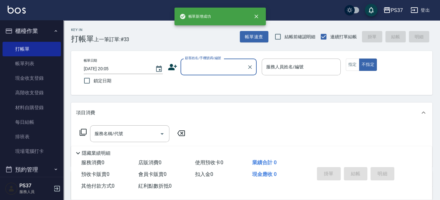
click at [220, 71] on input "顧客姓名/手機號碼/編號" at bounding box center [213, 66] width 61 height 11
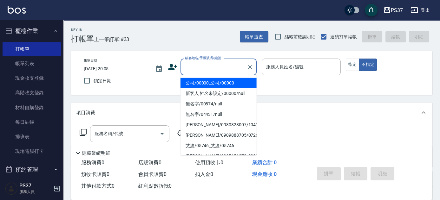
click at [220, 77] on ul "公司/00000_公司/00000 新客人 姓名未設定/00000/null 無名字/00874/null 無名字/04431/null [PERSON_NA…" at bounding box center [218, 115] width 76 height 80
click at [221, 81] on li "公司/00000_公司/00000" at bounding box center [218, 83] width 76 height 10
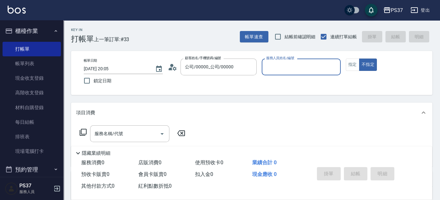
click at [281, 71] on input "服務人員姓名/編號" at bounding box center [300, 66] width 73 height 11
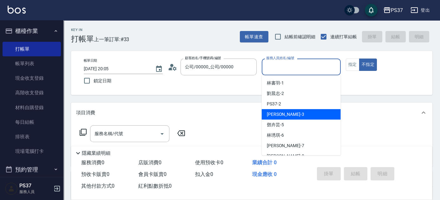
scroll to position [29, 0]
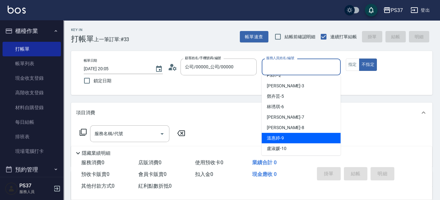
click at [290, 133] on div "[PERSON_NAME]-9" at bounding box center [300, 138] width 79 height 10
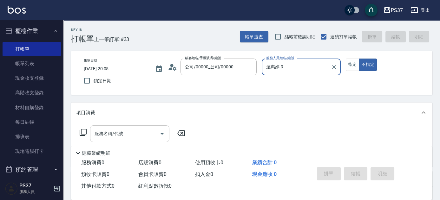
click at [128, 130] on input "服務名稱/代號" at bounding box center [125, 133] width 64 height 11
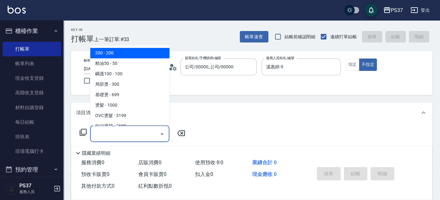
click at [141, 48] on span "200 - 200" at bounding box center [129, 53] width 79 height 10
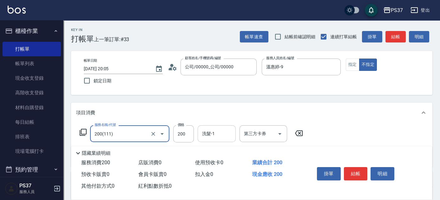
click at [206, 135] on input "洗髮-1" at bounding box center [216, 133] width 32 height 11
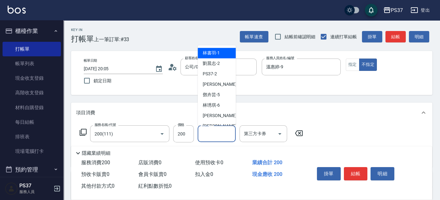
click at [208, 50] on span "[PERSON_NAME]-1" at bounding box center [211, 53] width 17 height 7
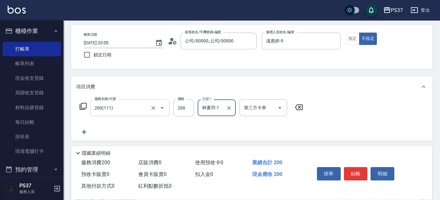
scroll to position [57, 0]
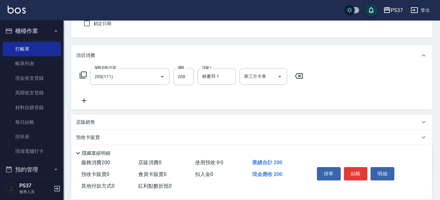
click at [84, 98] on icon at bounding box center [84, 101] width 16 height 8
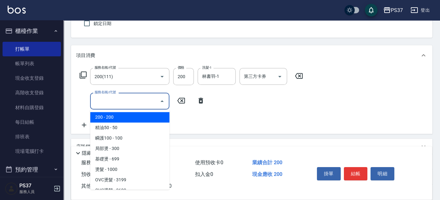
click at [114, 106] on input "服務名稱/代號" at bounding box center [125, 101] width 64 height 11
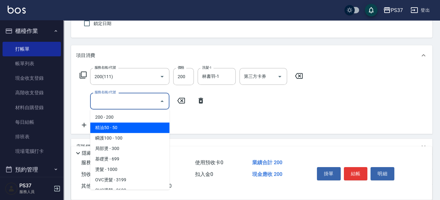
click at [139, 132] on span "精油50 - 50" at bounding box center [129, 128] width 79 height 10
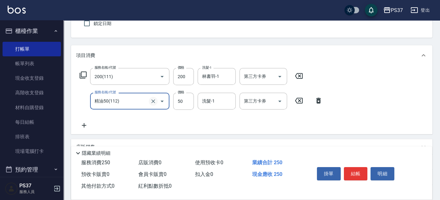
click at [154, 99] on icon "Clear" at bounding box center [153, 101] width 6 height 6
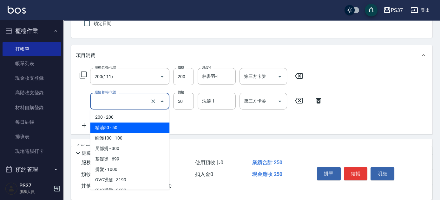
click at [136, 104] on input "服務名稱/代號" at bounding box center [121, 101] width 56 height 11
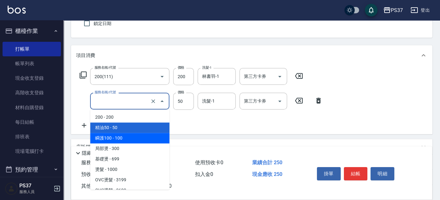
click at [138, 135] on span "瞬護100 - 100" at bounding box center [129, 138] width 79 height 10
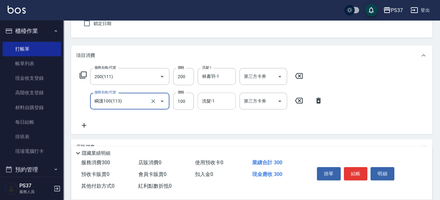
click at [212, 103] on input "洗髮-1" at bounding box center [216, 101] width 32 height 11
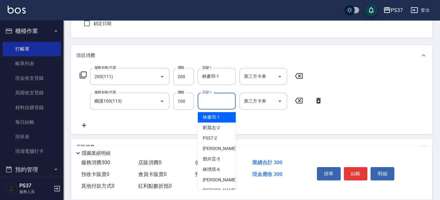
click at [211, 115] on span "[PERSON_NAME]-1" at bounding box center [211, 117] width 17 height 7
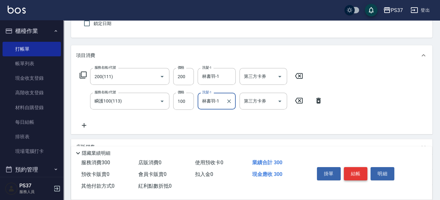
click at [353, 176] on button "結帳" at bounding box center [356, 173] width 24 height 13
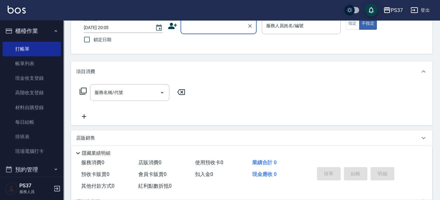
scroll to position [29, 0]
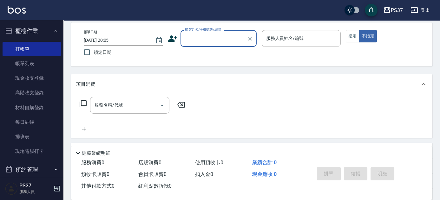
click at [210, 36] on input "顧客姓名/手機號碼/編號" at bounding box center [213, 38] width 61 height 11
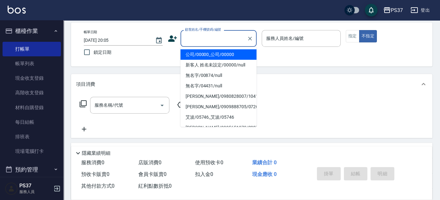
click at [217, 56] on li "公司/00000_公司/00000" at bounding box center [218, 54] width 76 height 10
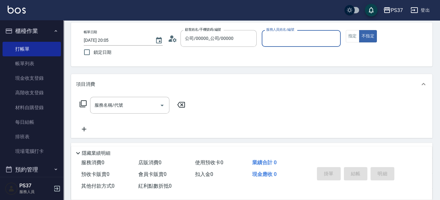
click at [300, 45] on div "服務人員姓名/編號" at bounding box center [300, 38] width 79 height 17
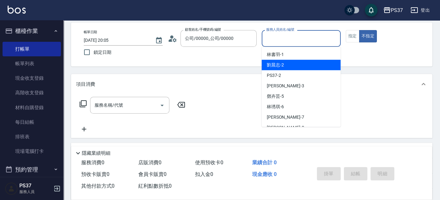
click at [300, 68] on div "[PERSON_NAME]-2" at bounding box center [300, 65] width 79 height 10
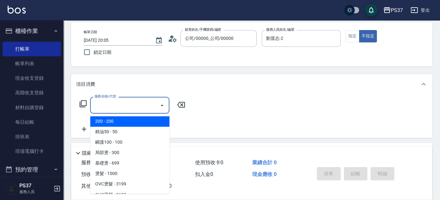
click at [133, 105] on input "服務名稱/代號" at bounding box center [125, 105] width 64 height 11
drag, startPoint x: 125, startPoint y: 116, endPoint x: 134, endPoint y: 119, distance: 8.8
click at [126, 117] on span "200 - 200" at bounding box center [129, 121] width 79 height 10
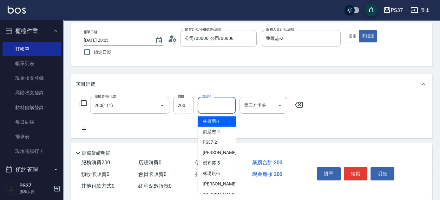
click at [214, 104] on input "洗髮-1" at bounding box center [216, 105] width 32 height 11
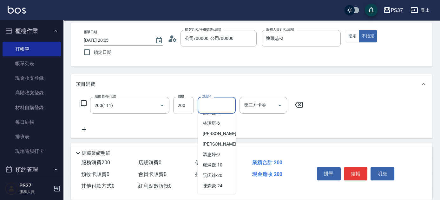
scroll to position [86, 0]
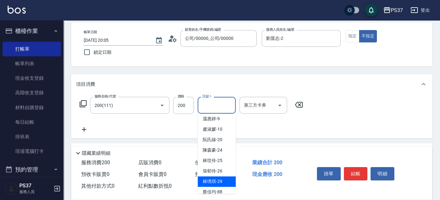
click at [216, 179] on span "[PERSON_NAME]-29" at bounding box center [213, 181] width 20 height 7
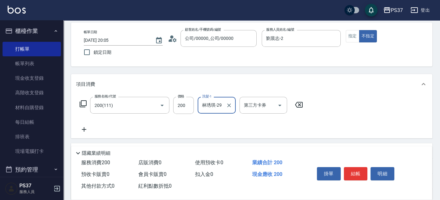
click at [82, 131] on icon at bounding box center [84, 130] width 16 height 8
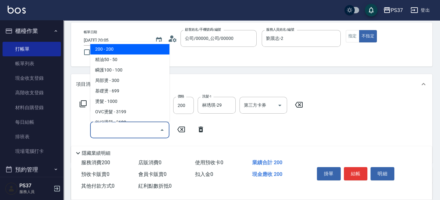
click at [104, 132] on input "服務名稱/代號" at bounding box center [125, 130] width 64 height 11
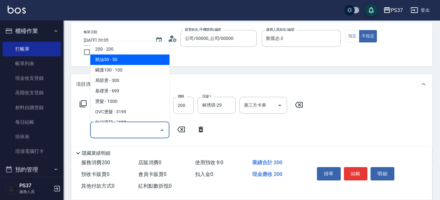
click at [129, 64] on span "精油50 - 50" at bounding box center [129, 60] width 79 height 10
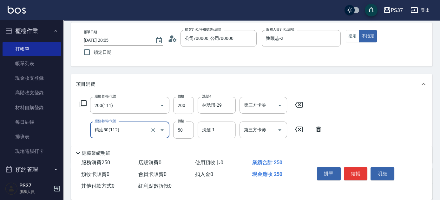
click at [215, 133] on input "洗髮-1" at bounding box center [216, 130] width 32 height 11
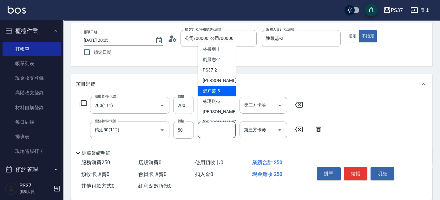
scroll to position [102, 0]
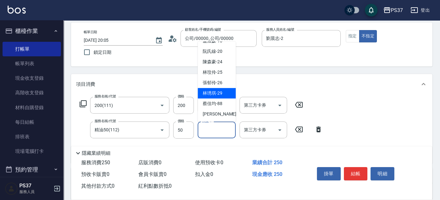
click at [209, 95] on span "[PERSON_NAME]-29" at bounding box center [213, 93] width 20 height 7
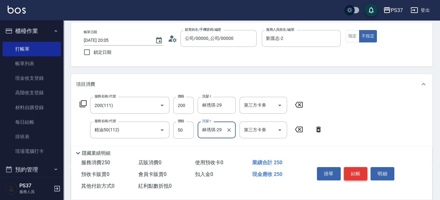
click at [351, 170] on button "結帳" at bounding box center [356, 173] width 24 height 13
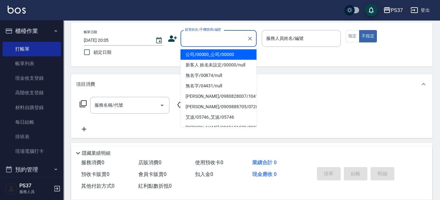
click at [220, 39] on input "顧客姓名/手機號碼/編號" at bounding box center [213, 38] width 61 height 11
click at [218, 53] on li "公司/00000_公司/00000" at bounding box center [218, 54] width 76 height 10
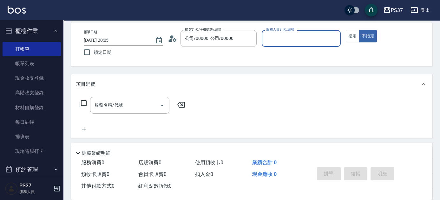
click at [287, 36] on input "服務人員姓名/編號" at bounding box center [300, 38] width 73 height 11
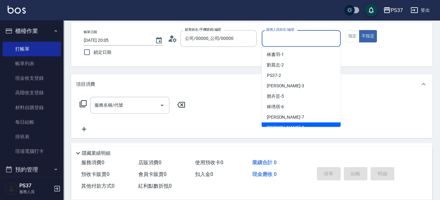
click at [295, 126] on div "[PERSON_NAME]-8" at bounding box center [300, 128] width 79 height 10
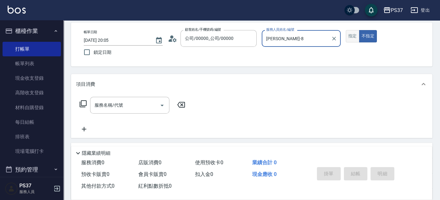
click at [348, 35] on button "指定" at bounding box center [352, 36] width 14 height 12
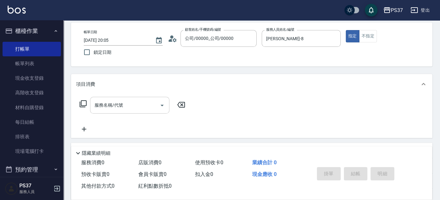
click at [131, 108] on input "服務名稱/代號" at bounding box center [125, 105] width 64 height 11
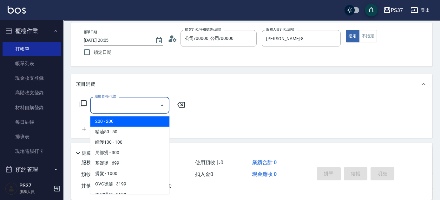
click at [115, 119] on span "200 - 200" at bounding box center [129, 121] width 79 height 10
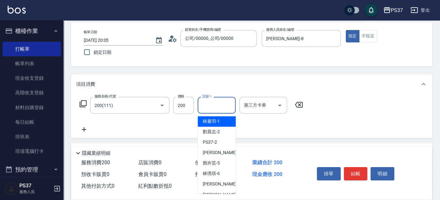
click at [210, 106] on input "洗髮-1" at bounding box center [216, 105] width 32 height 11
click at [218, 190] on div "[PERSON_NAME]-8" at bounding box center [216, 195] width 38 height 10
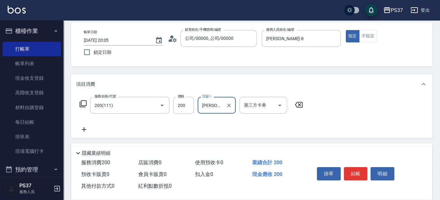
click at [85, 129] on icon at bounding box center [84, 130] width 16 height 8
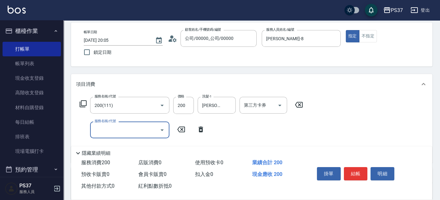
click at [102, 130] on input "服務名稱/代號" at bounding box center [125, 130] width 64 height 11
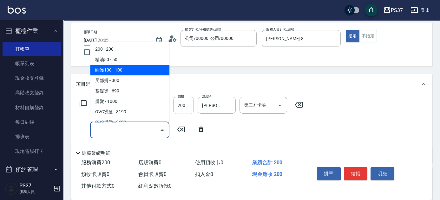
click at [123, 70] on span "瞬護100 - 100" at bounding box center [129, 70] width 79 height 10
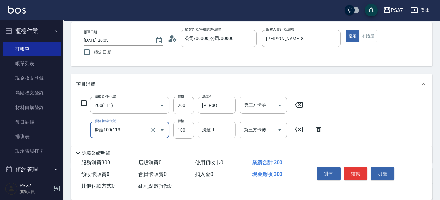
click at [222, 133] on input "洗髮-1" at bounding box center [216, 130] width 32 height 11
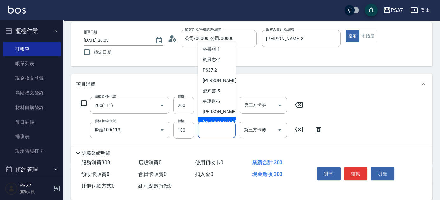
click at [220, 119] on div "[PERSON_NAME]-8" at bounding box center [216, 122] width 38 height 10
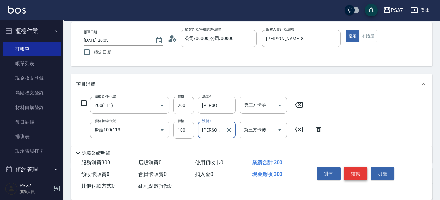
click at [356, 171] on button "結帳" at bounding box center [356, 173] width 24 height 13
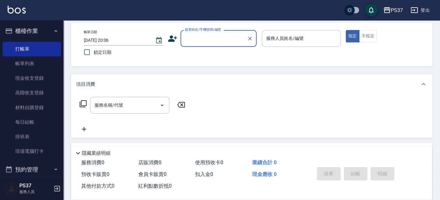
click at [210, 37] on input "顧客姓名/手機號碼/編號" at bounding box center [213, 38] width 61 height 11
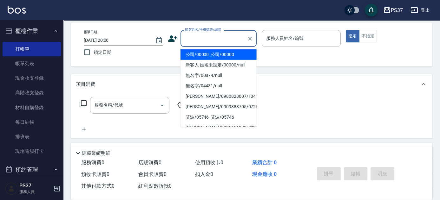
click at [215, 52] on li "公司/00000_公司/00000" at bounding box center [218, 54] width 76 height 10
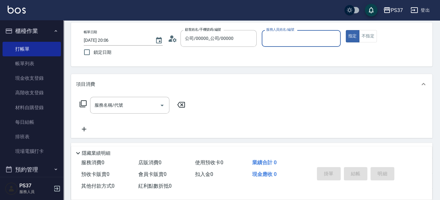
click at [296, 42] on input "服務人員姓名/編號" at bounding box center [300, 38] width 73 height 11
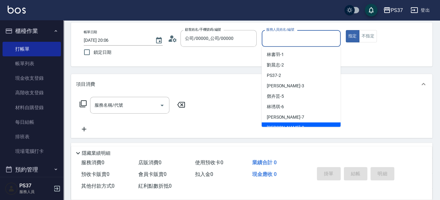
click at [291, 123] on div "[PERSON_NAME]-8" at bounding box center [300, 128] width 79 height 10
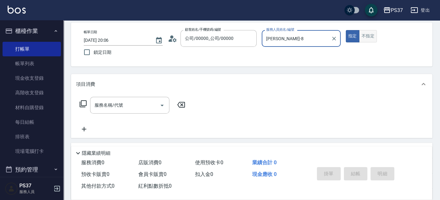
click at [363, 38] on button "不指定" at bounding box center [368, 36] width 18 height 12
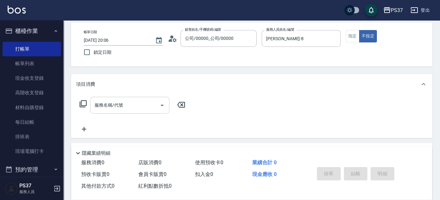
click at [131, 108] on input "服務名稱/代號" at bounding box center [125, 105] width 64 height 11
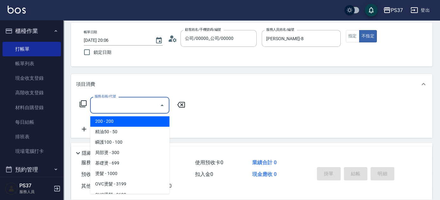
click at [126, 121] on span "200 - 200" at bounding box center [129, 121] width 79 height 10
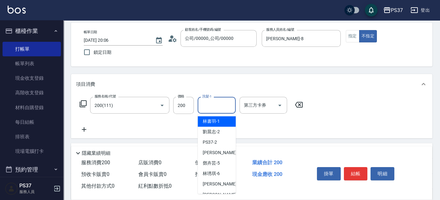
click at [214, 104] on div "洗髮-1 洗髮-1" at bounding box center [216, 105] width 38 height 17
click at [221, 191] on div "[PERSON_NAME]-8" at bounding box center [216, 195] width 38 height 10
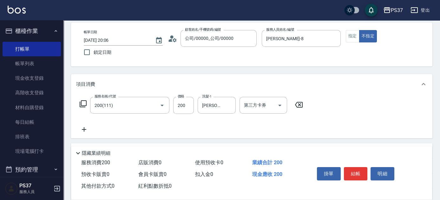
click at [86, 133] on icon at bounding box center [84, 130] width 16 height 8
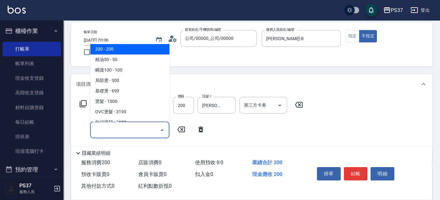
click at [103, 128] on input "服務名稱/代號" at bounding box center [125, 130] width 64 height 11
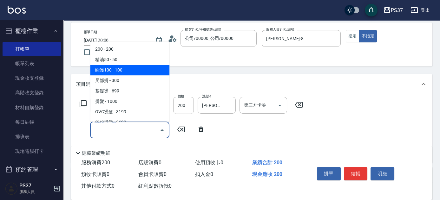
click at [128, 71] on span "瞬護100 - 100" at bounding box center [129, 70] width 79 height 10
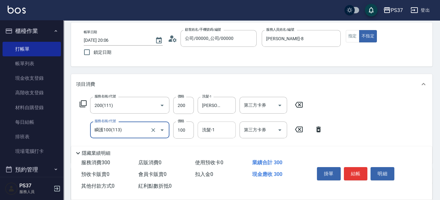
click at [212, 131] on input "洗髮-1" at bounding box center [216, 130] width 32 height 11
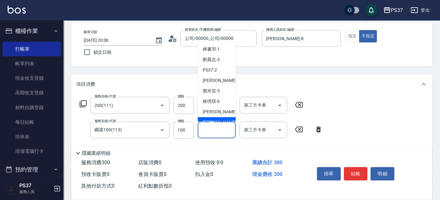
click at [215, 119] on span "[PERSON_NAME]-8" at bounding box center [221, 122] width 37 height 7
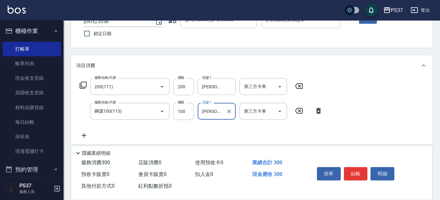
scroll to position [57, 0]
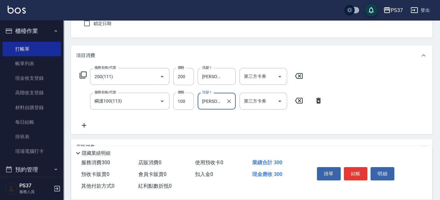
click at [86, 124] on icon at bounding box center [84, 126] width 16 height 8
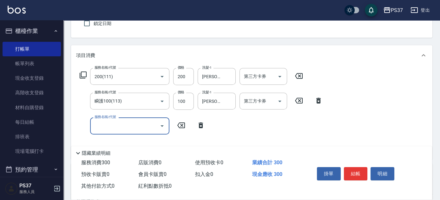
click at [107, 129] on input "服務名稱/代號" at bounding box center [125, 125] width 64 height 11
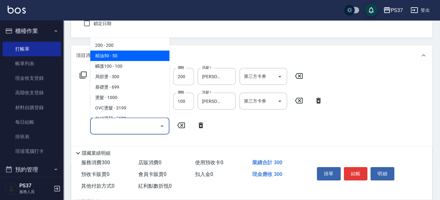
click at [129, 55] on span "精油50 - 50" at bounding box center [129, 56] width 79 height 10
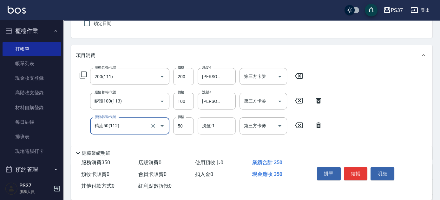
click at [214, 129] on input "洗髮-1" at bounding box center [216, 125] width 32 height 11
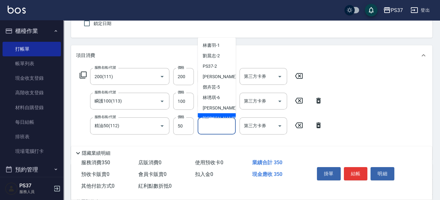
click at [214, 116] on span "[PERSON_NAME]-8" at bounding box center [221, 118] width 37 height 7
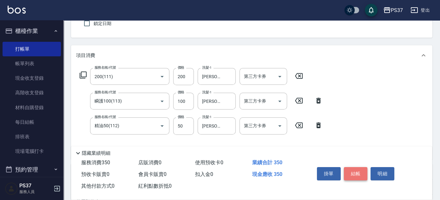
click at [354, 173] on button "結帳" at bounding box center [356, 173] width 24 height 13
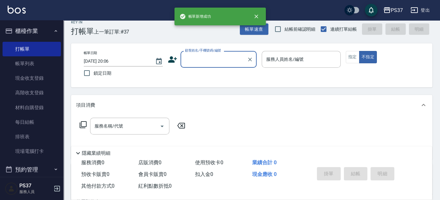
scroll to position [0, 0]
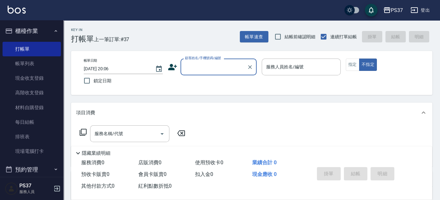
click at [222, 62] on input "顧客姓名/手機號碼/編號" at bounding box center [213, 66] width 61 height 11
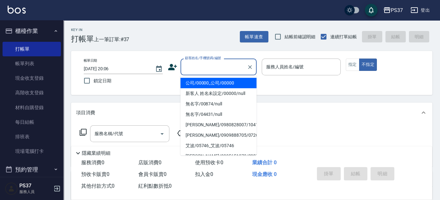
click at [216, 79] on li "公司/00000_公司/00000" at bounding box center [218, 83] width 76 height 10
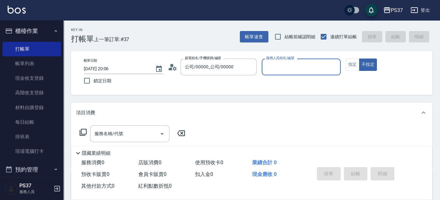
click at [275, 67] on input "服務人員姓名/編號" at bounding box center [300, 66] width 73 height 11
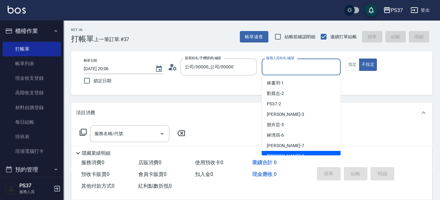
click at [301, 153] on div "[PERSON_NAME]-8" at bounding box center [300, 156] width 79 height 10
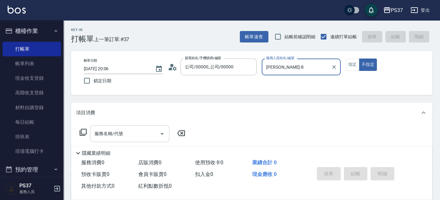
click at [150, 134] on input "服務名稱/代號" at bounding box center [125, 133] width 64 height 11
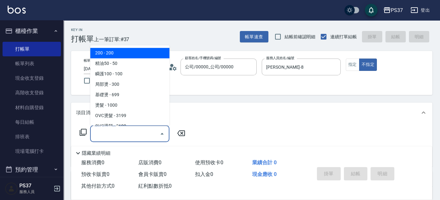
click at [131, 57] on span "200 - 200" at bounding box center [129, 53] width 79 height 10
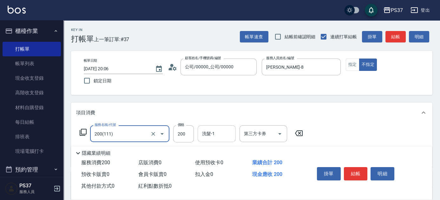
click at [221, 140] on div "洗髮-1" at bounding box center [216, 134] width 38 height 17
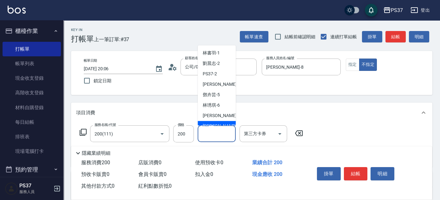
click at [221, 123] on div "[PERSON_NAME]-8" at bounding box center [216, 126] width 38 height 10
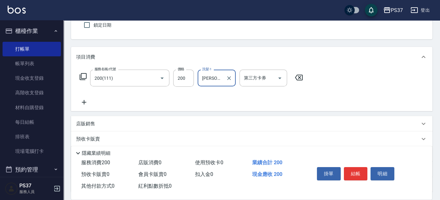
scroll to position [57, 0]
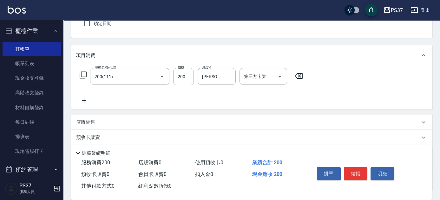
click at [79, 100] on icon at bounding box center [84, 101] width 16 height 8
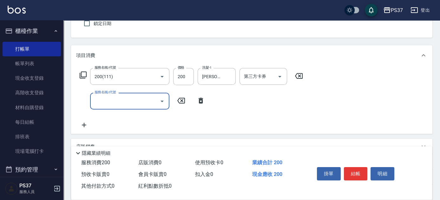
click at [112, 100] on input "服務名稱/代號" at bounding box center [125, 101] width 64 height 11
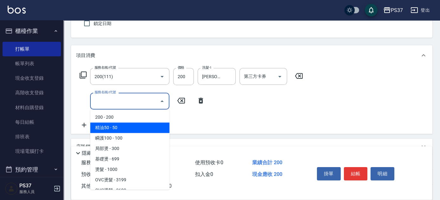
click at [127, 126] on span "精油50 - 50" at bounding box center [129, 128] width 79 height 10
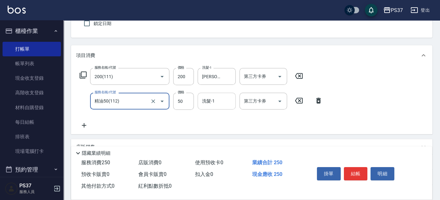
click at [216, 101] on input "洗髮-1" at bounding box center [216, 101] width 32 height 11
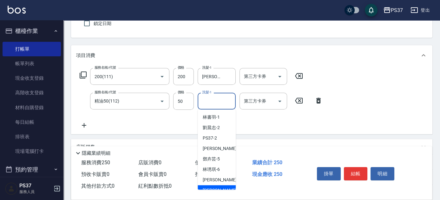
click at [216, 186] on div "[PERSON_NAME]-8" at bounding box center [216, 190] width 38 height 10
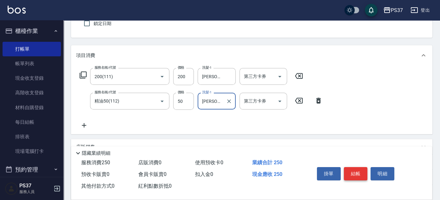
click at [355, 171] on button "結帳" at bounding box center [356, 173] width 24 height 13
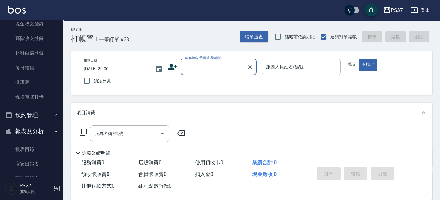
scroll to position [173, 0]
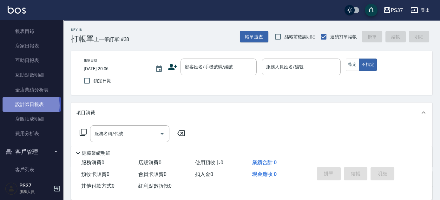
click at [24, 106] on link "設計師日報表" at bounding box center [32, 104] width 58 height 15
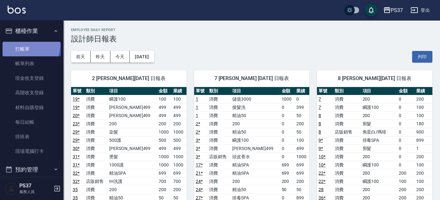
click at [26, 45] on link "打帳單" at bounding box center [32, 49] width 58 height 15
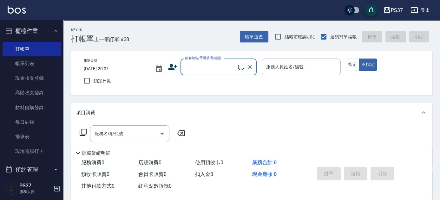
click at [224, 72] on input "顧客姓名/手機號碼/編號" at bounding box center [210, 66] width 55 height 11
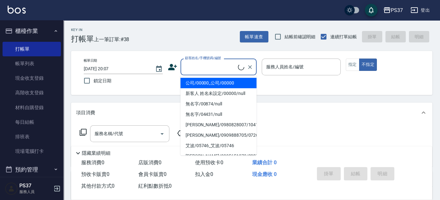
click at [221, 82] on li "公司/00000_公司/00000" at bounding box center [218, 83] width 76 height 10
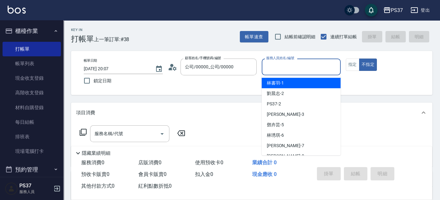
click at [284, 72] on input "服務人員姓名/編號" at bounding box center [300, 66] width 73 height 11
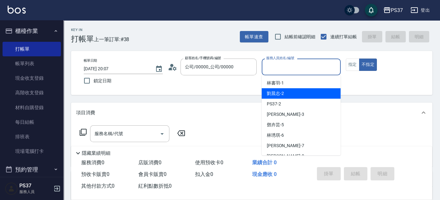
click at [294, 92] on div "[PERSON_NAME]-2" at bounding box center [300, 93] width 79 height 10
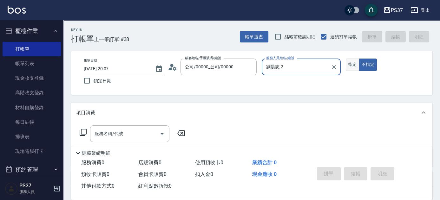
click at [351, 64] on button "指定" at bounding box center [352, 65] width 14 height 12
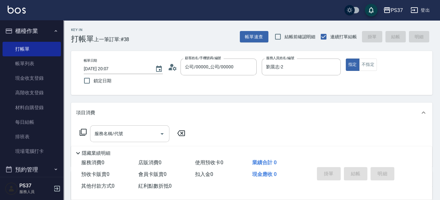
click at [120, 134] on input "服務名稱/代號" at bounding box center [125, 133] width 64 height 11
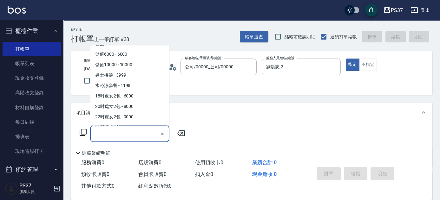
scroll to position [691, 0]
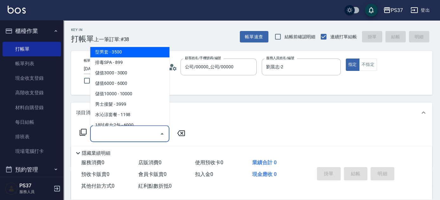
click at [131, 54] on span "型男套 - 3500" at bounding box center [129, 52] width 79 height 10
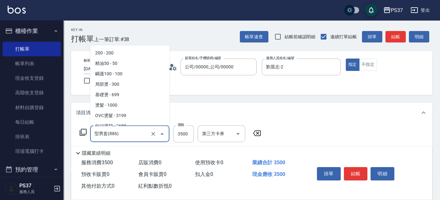
click at [131, 135] on input "型男套(886)" at bounding box center [121, 133] width 56 height 11
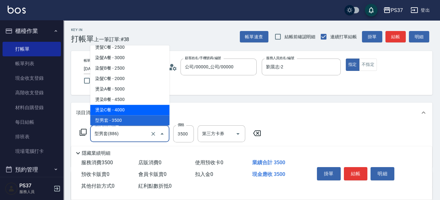
scroll to position [652, 0]
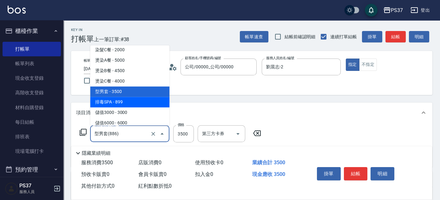
click at [131, 104] on span "排毒SPA - 899" at bounding box center [129, 102] width 79 height 10
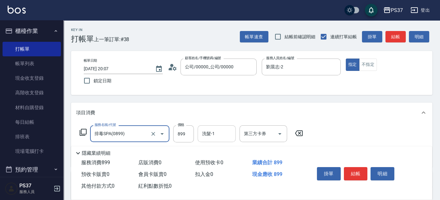
click at [221, 136] on input "洗髮-1" at bounding box center [216, 133] width 32 height 11
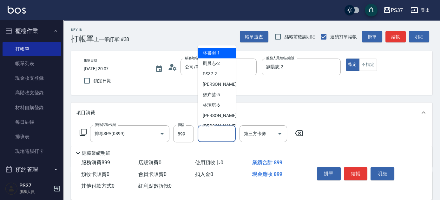
click at [218, 51] on span "[PERSON_NAME]-1" at bounding box center [211, 53] width 17 height 7
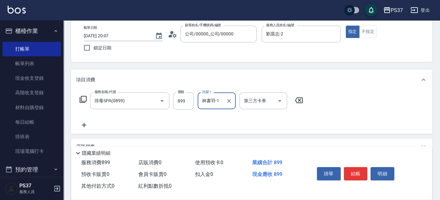
scroll to position [57, 0]
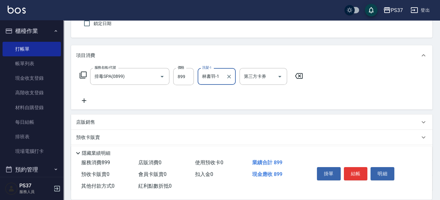
click at [89, 102] on icon at bounding box center [84, 101] width 16 height 8
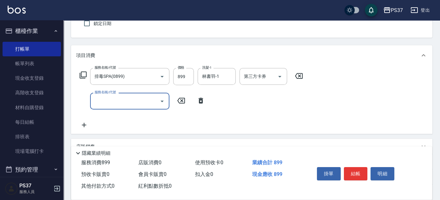
click at [102, 103] on input "服務名稱/代號" at bounding box center [125, 101] width 64 height 11
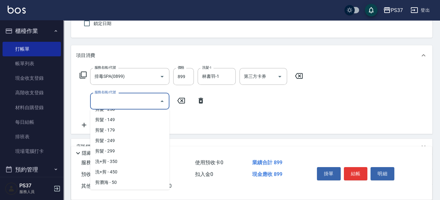
scroll to position [259, 0]
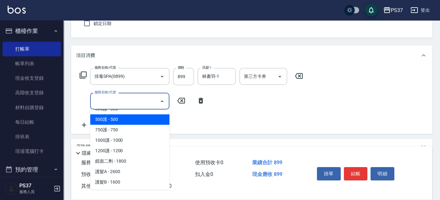
click at [140, 120] on span "500護 - 500" at bounding box center [129, 119] width 79 height 10
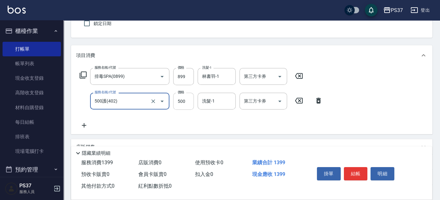
click at [178, 105] on input "500" at bounding box center [183, 101] width 21 height 17
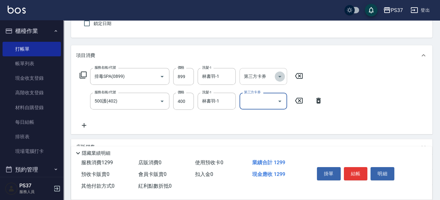
click at [281, 76] on icon "Open" at bounding box center [280, 77] width 8 height 8
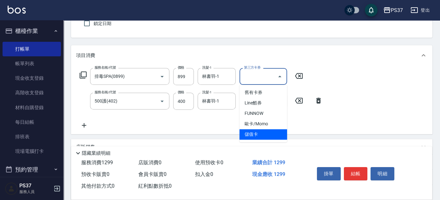
click at [261, 134] on span "儲值卡" at bounding box center [263, 134] width 48 height 10
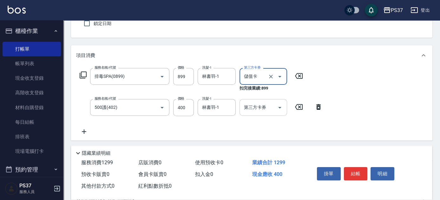
click at [281, 104] on icon "Open" at bounding box center [280, 108] width 8 height 8
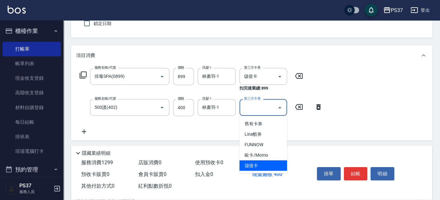
click at [269, 161] on span "儲值卡" at bounding box center [263, 166] width 48 height 10
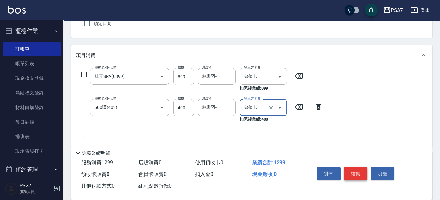
click at [355, 171] on button "結帳" at bounding box center [356, 173] width 24 height 13
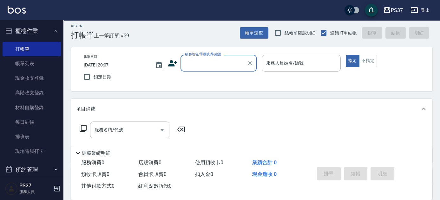
scroll to position [0, 0]
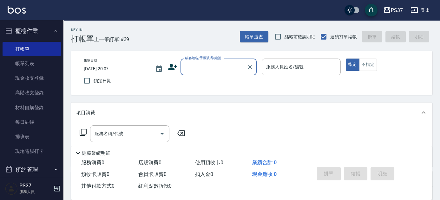
click at [213, 74] on div "顧客姓名/手機號碼/編號" at bounding box center [218, 67] width 76 height 17
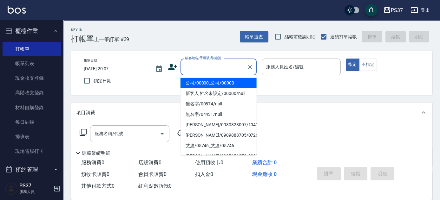
drag, startPoint x: 218, startPoint y: 80, endPoint x: 251, endPoint y: 78, distance: 33.6
click at [218, 80] on li "公司/00000_公司/00000" at bounding box center [218, 83] width 76 height 10
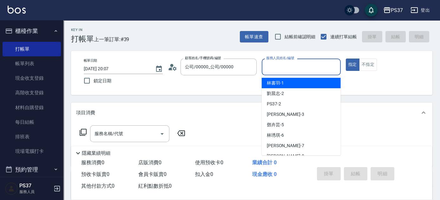
click at [277, 69] on input "服務人員姓名/編號" at bounding box center [300, 66] width 73 height 11
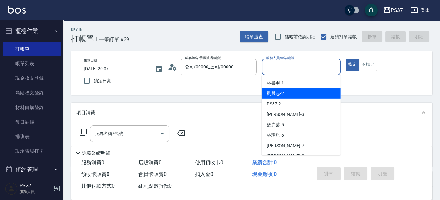
click at [281, 95] on span "[PERSON_NAME]-2" at bounding box center [275, 93] width 17 height 7
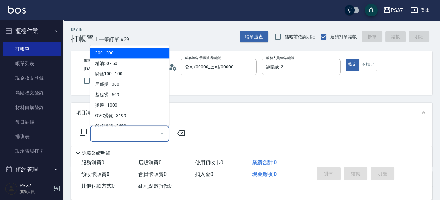
click at [128, 134] on input "服務名稱/代號" at bounding box center [125, 133] width 64 height 11
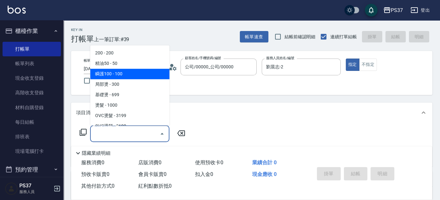
click at [136, 69] on span "瞬護100 - 100" at bounding box center [129, 74] width 79 height 10
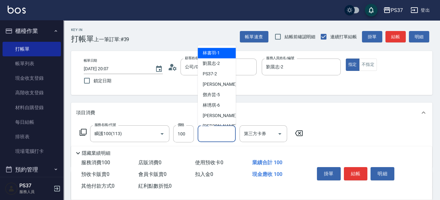
click at [216, 137] on input "洗髮-1" at bounding box center [216, 133] width 32 height 11
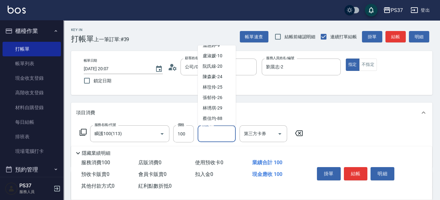
scroll to position [102, 0]
click at [210, 98] on span "[PERSON_NAME]-29" at bounding box center [213, 97] width 20 height 7
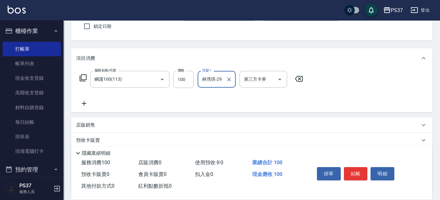
scroll to position [86, 0]
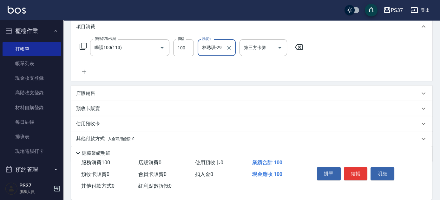
click at [81, 71] on icon at bounding box center [84, 72] width 16 height 8
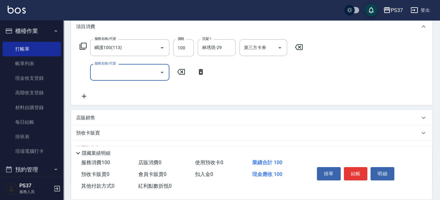
click at [119, 75] on input "服務名稱/代號" at bounding box center [125, 72] width 64 height 11
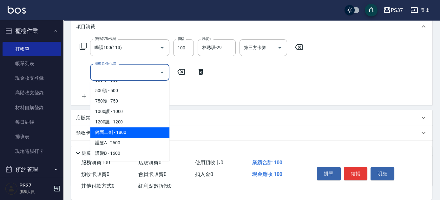
scroll to position [345, 0]
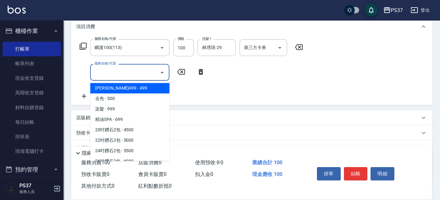
click at [138, 89] on span "[PERSON_NAME]499 - 499" at bounding box center [129, 88] width 79 height 10
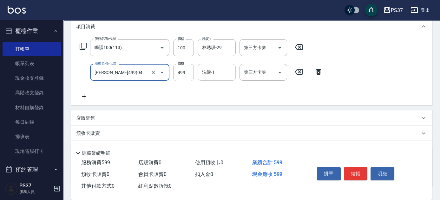
click at [204, 72] on input "洗髮-1" at bounding box center [216, 72] width 32 height 11
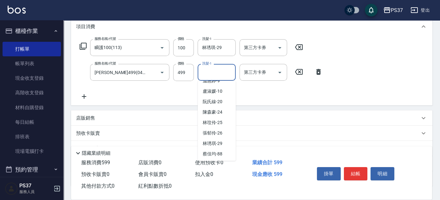
scroll to position [102, 0]
click at [213, 130] on span "[PERSON_NAME]-29" at bounding box center [213, 132] width 20 height 7
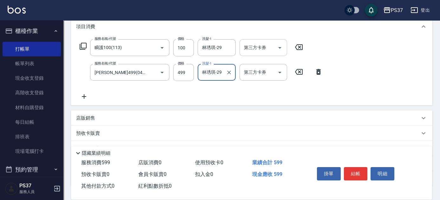
click at [281, 51] on icon "Open" at bounding box center [280, 48] width 8 height 8
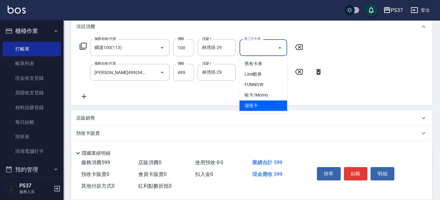
click at [264, 105] on span "儲值卡" at bounding box center [263, 105] width 48 height 10
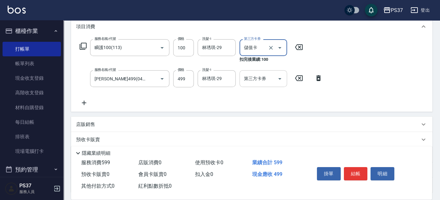
click at [281, 77] on icon "Open" at bounding box center [280, 79] width 8 height 8
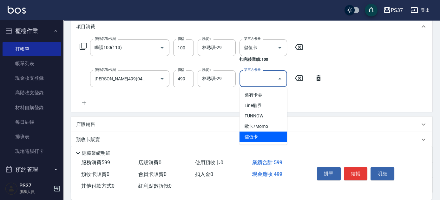
click at [269, 135] on span "儲值卡" at bounding box center [263, 137] width 48 height 10
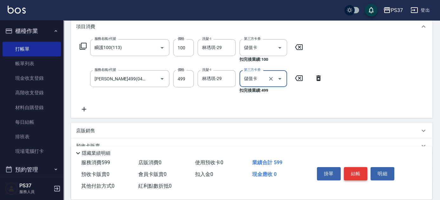
click at [348, 171] on button "結帳" at bounding box center [356, 173] width 24 height 13
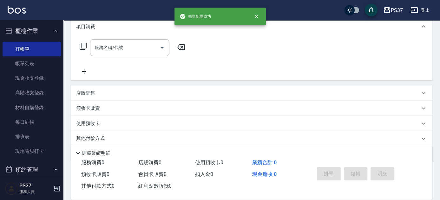
scroll to position [0, 0]
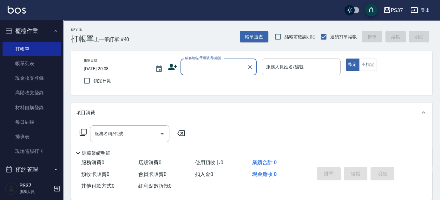
click at [213, 68] on input "顧客姓名/手機號碼/編號" at bounding box center [213, 66] width 61 height 11
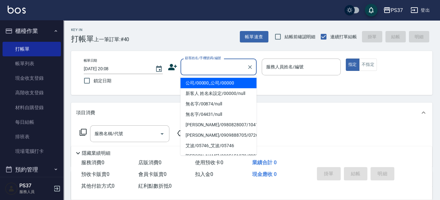
click at [215, 81] on li "公司/00000_公司/00000" at bounding box center [218, 83] width 76 height 10
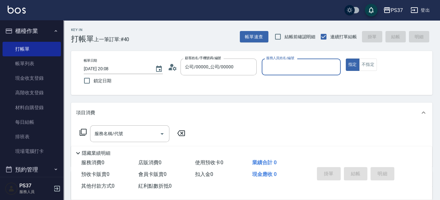
click at [277, 70] on input "服務人員姓名/編號" at bounding box center [300, 66] width 73 height 11
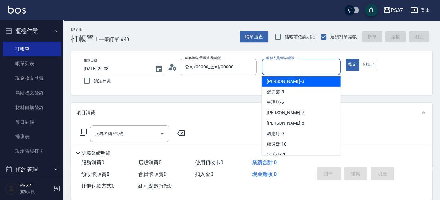
scroll to position [57, 0]
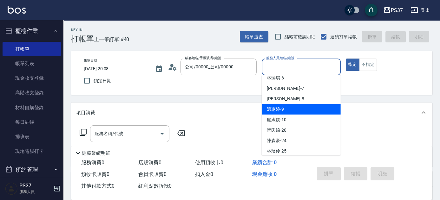
click at [287, 110] on div "[PERSON_NAME]-9" at bounding box center [300, 109] width 79 height 10
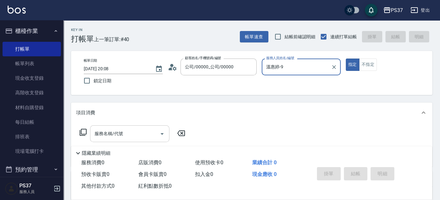
click at [137, 130] on input "服務名稱/代號" at bounding box center [125, 133] width 64 height 11
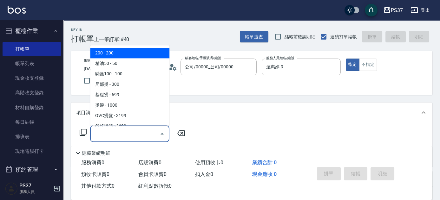
click at [124, 53] on span "200 - 200" at bounding box center [129, 53] width 79 height 10
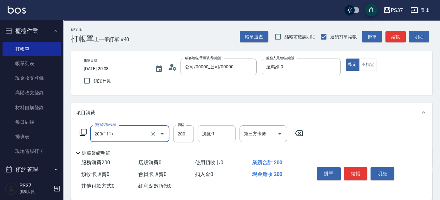
click at [218, 133] on input "洗髮-1" at bounding box center [216, 133] width 32 height 11
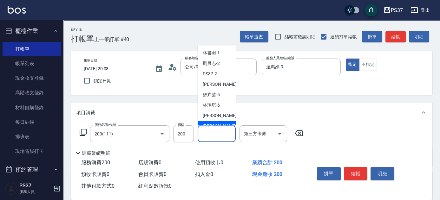
click at [216, 124] on span "[PERSON_NAME]-8" at bounding box center [221, 126] width 37 height 7
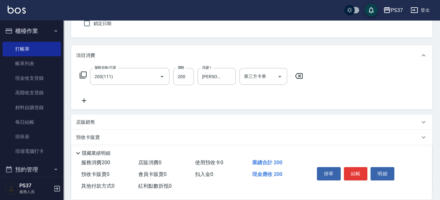
click at [82, 100] on icon at bounding box center [84, 101] width 16 height 8
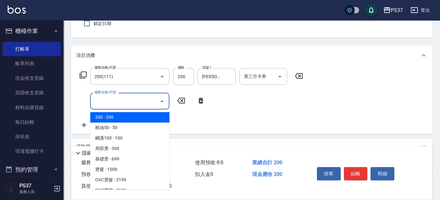
click at [98, 99] on input "服務名稱/代號" at bounding box center [125, 101] width 64 height 11
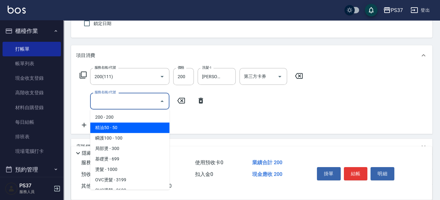
click at [134, 126] on span "精油50 - 50" at bounding box center [129, 128] width 79 height 10
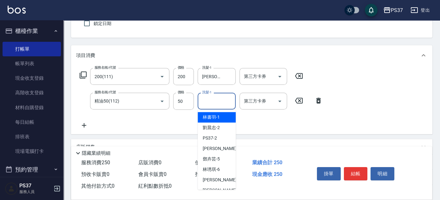
click at [211, 99] on div "洗髮-1 洗髮-1" at bounding box center [216, 101] width 38 height 17
click at [218, 186] on div "[PERSON_NAME]-8" at bounding box center [216, 190] width 38 height 10
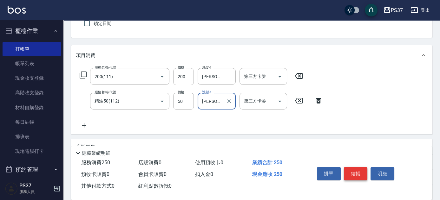
click at [349, 177] on button "結帳" at bounding box center [356, 173] width 24 height 13
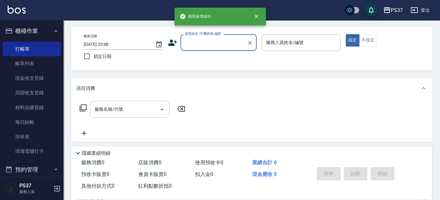
scroll to position [0, 0]
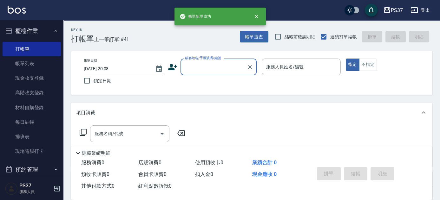
click at [205, 70] on input "顧客姓名/手機號碼/編號" at bounding box center [213, 66] width 61 height 11
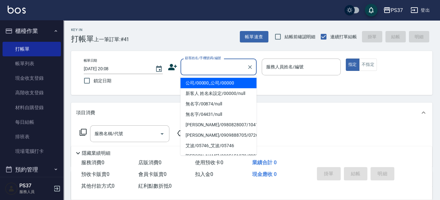
click at [207, 82] on li "公司/00000_公司/00000" at bounding box center [218, 83] width 76 height 10
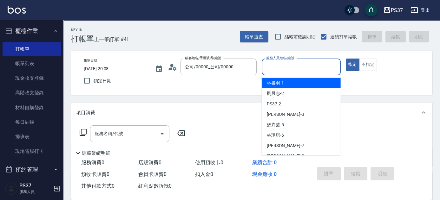
click at [303, 72] on input "服務人員姓名/編號" at bounding box center [300, 66] width 73 height 11
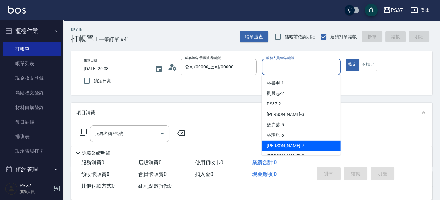
click at [293, 145] on div "[PERSON_NAME] -7" at bounding box center [300, 146] width 79 height 10
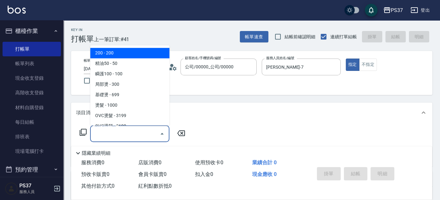
click at [120, 137] on input "服務名稱/代號" at bounding box center [125, 133] width 64 height 11
click at [107, 50] on span "200 - 200" at bounding box center [129, 53] width 79 height 10
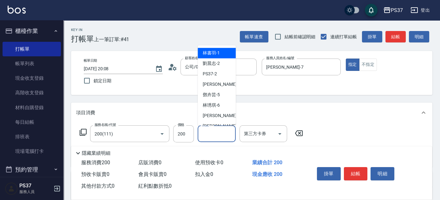
click at [215, 134] on input "洗髮-1" at bounding box center [216, 133] width 32 height 11
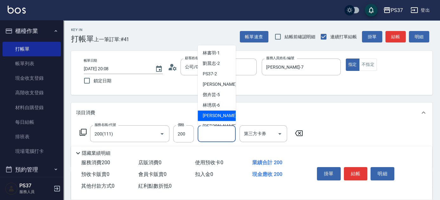
click at [218, 116] on span "[PERSON_NAME] -7" at bounding box center [221, 116] width 37 height 7
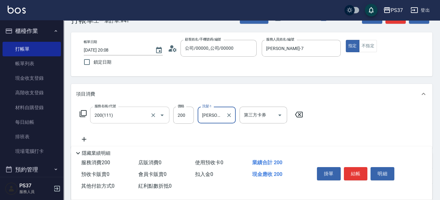
scroll to position [29, 0]
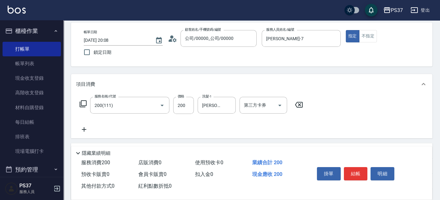
click at [84, 129] on icon at bounding box center [84, 129] width 4 height 4
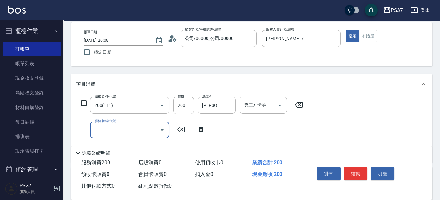
click at [112, 136] on div "服務名稱/代號" at bounding box center [129, 130] width 79 height 17
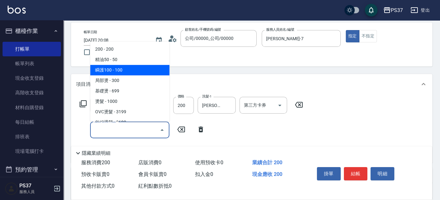
click at [133, 69] on span "瞬護100 - 100" at bounding box center [129, 70] width 79 height 10
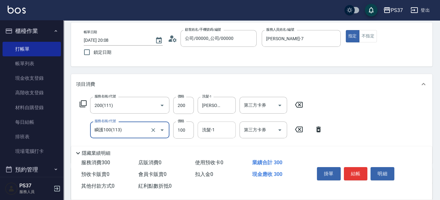
click at [210, 133] on input "洗髮-1" at bounding box center [216, 130] width 32 height 11
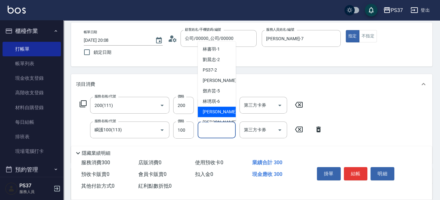
click at [211, 109] on span "[PERSON_NAME] -7" at bounding box center [221, 112] width 37 height 7
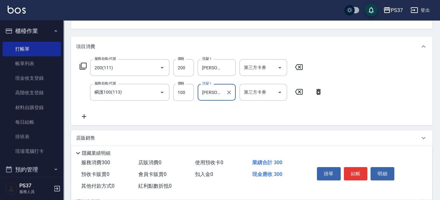
scroll to position [115, 0]
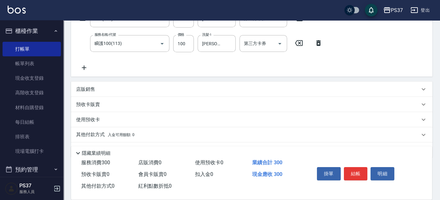
click at [84, 68] on icon at bounding box center [84, 68] width 4 height 4
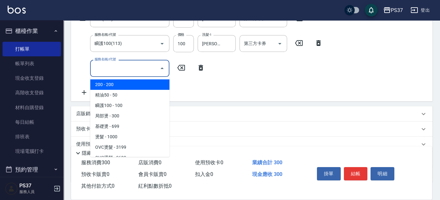
click at [105, 70] on input "服務名稱/代號" at bounding box center [125, 68] width 64 height 11
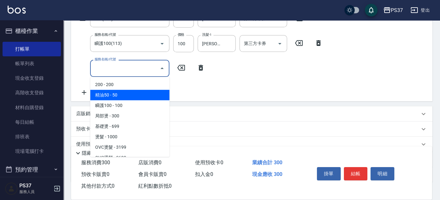
click at [121, 100] on span "精油50 - 50" at bounding box center [129, 95] width 79 height 10
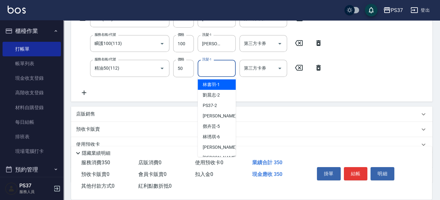
click at [223, 70] on input "洗髮-1" at bounding box center [216, 68] width 32 height 11
click at [219, 86] on span "[PERSON_NAME]-1" at bounding box center [211, 84] width 17 height 7
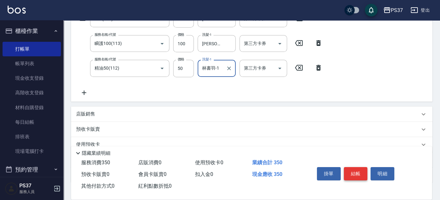
click at [359, 170] on button "結帳" at bounding box center [356, 173] width 24 height 13
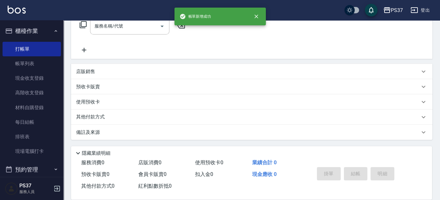
scroll to position [0, 0]
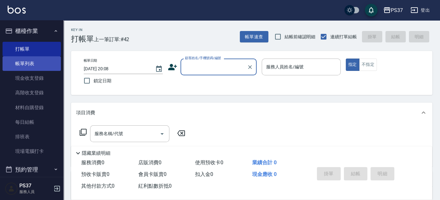
click at [38, 62] on link "帳單列表" at bounding box center [32, 63] width 58 height 15
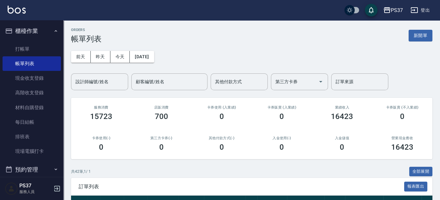
click at [33, 29] on button "櫃檯作業" at bounding box center [32, 31] width 58 height 16
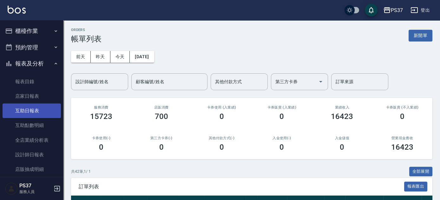
click at [26, 110] on link "互助日報表" at bounding box center [32, 111] width 58 height 15
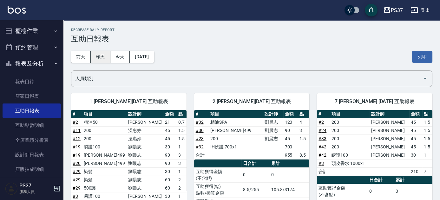
click at [99, 55] on button "昨天" at bounding box center [101, 57] width 20 height 12
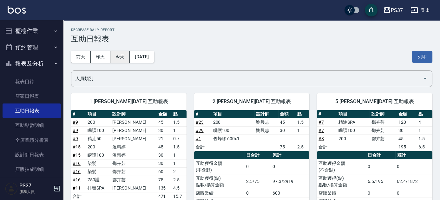
click at [117, 55] on button "今天" at bounding box center [120, 57] width 20 height 12
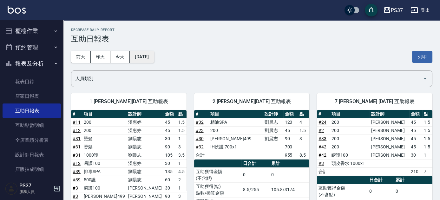
click at [151, 54] on button "[DATE]" at bounding box center [142, 57] width 24 height 12
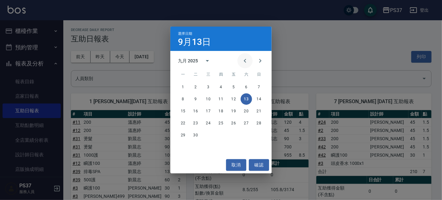
click at [248, 59] on icon "Previous month" at bounding box center [246, 61] width 8 height 8
click at [208, 112] on button "13" at bounding box center [208, 111] width 11 height 11
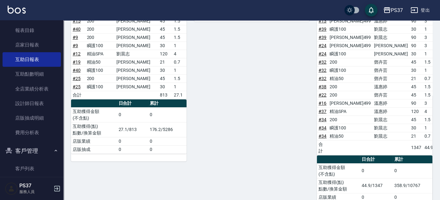
scroll to position [106, 0]
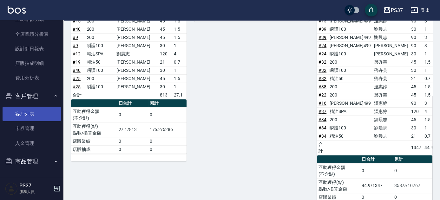
click at [36, 114] on link "客戶列表" at bounding box center [32, 114] width 58 height 15
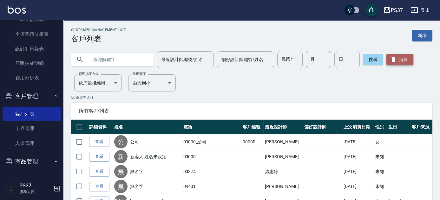
click at [406, 59] on button "清除" at bounding box center [399, 59] width 27 height 11
click at [107, 65] on input "text" at bounding box center [119, 59] width 60 height 17
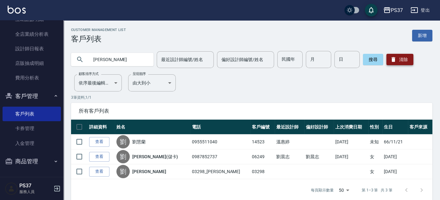
click at [404, 60] on button "清除" at bounding box center [399, 59] width 27 height 11
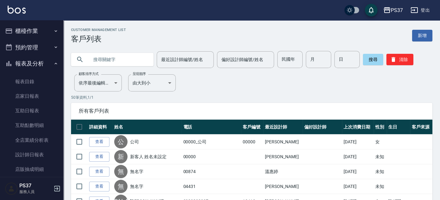
click at [32, 31] on button "櫃檯作業" at bounding box center [32, 31] width 58 height 16
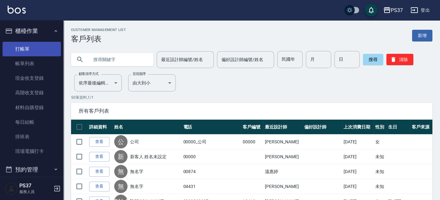
click at [32, 48] on link "打帳單" at bounding box center [32, 49] width 58 height 15
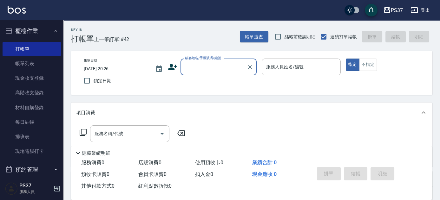
click at [195, 70] on input "顧客姓名/手機號碼/編號" at bounding box center [213, 66] width 61 height 11
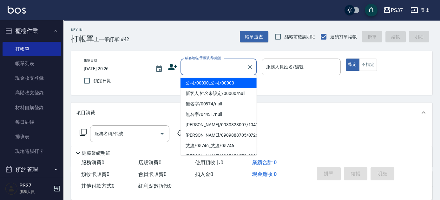
click at [200, 83] on li "公司/00000_公司/00000" at bounding box center [218, 83] width 76 height 10
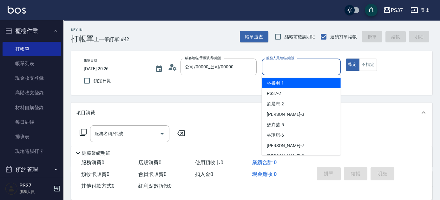
click at [281, 70] on input "服務人員姓名/編號" at bounding box center [300, 66] width 73 height 11
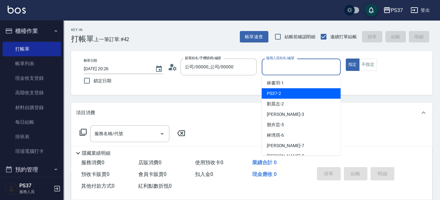
click at [280, 90] on span "PS37 -2" at bounding box center [274, 93] width 14 height 7
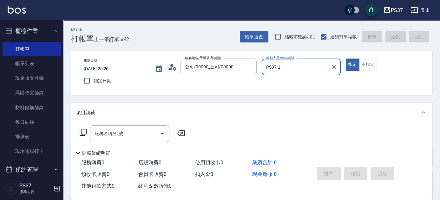
click at [292, 71] on input "PS37-2" at bounding box center [296, 66] width 64 height 11
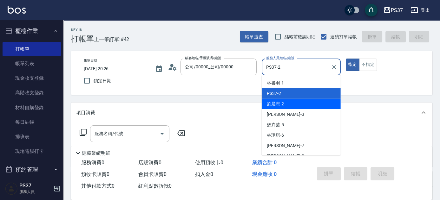
click at [292, 102] on div "[PERSON_NAME]-2" at bounding box center [300, 104] width 79 height 10
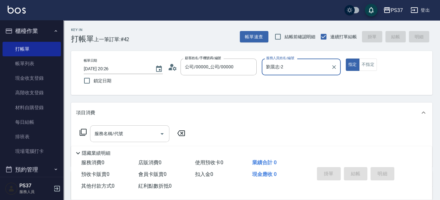
click at [130, 134] on input "服務名稱/代號" at bounding box center [125, 133] width 64 height 11
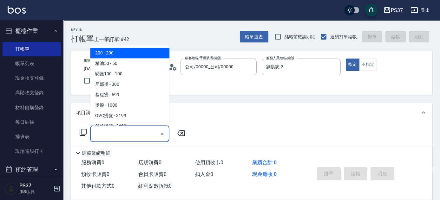
click at [129, 55] on span "200 - 200" at bounding box center [129, 53] width 79 height 10
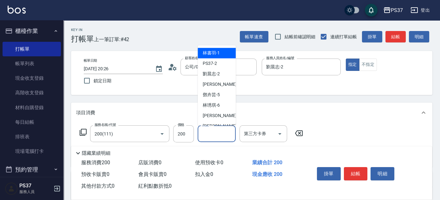
click at [207, 136] on input "洗髮-1" at bounding box center [216, 133] width 32 height 11
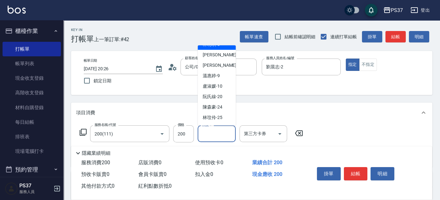
scroll to position [86, 0]
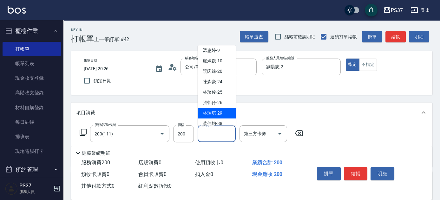
click at [207, 109] on div "[PERSON_NAME]-29" at bounding box center [216, 113] width 38 height 10
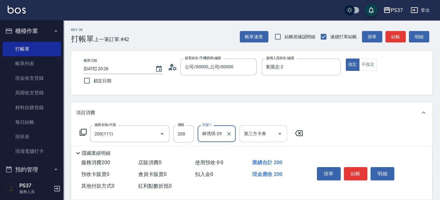
click at [278, 133] on icon "Open" at bounding box center [280, 134] width 8 height 8
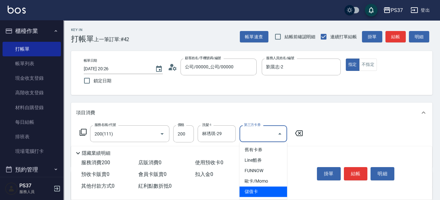
click at [263, 193] on span "儲值卡" at bounding box center [263, 192] width 48 height 10
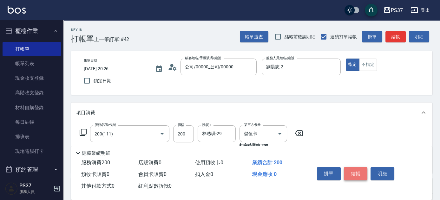
click at [349, 168] on button "結帳" at bounding box center [356, 173] width 24 height 13
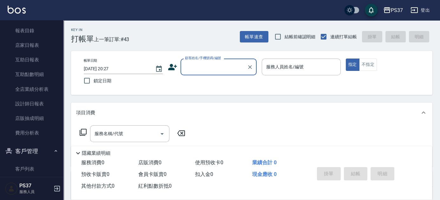
scroll to position [202, 0]
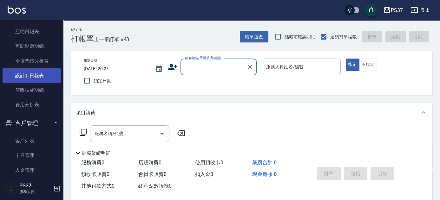
click at [32, 77] on link "設計師日報表" at bounding box center [32, 75] width 58 height 15
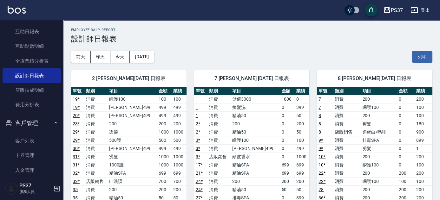
scroll to position [173, 0]
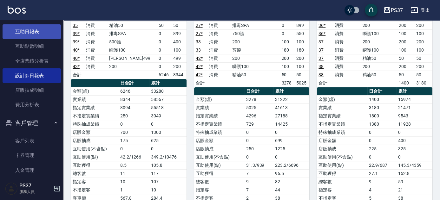
click at [30, 35] on link "互助日報表" at bounding box center [32, 31] width 58 height 15
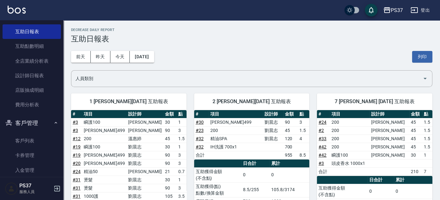
click at [197, 52] on div "[DATE] [DATE] [DATE] [DATE] 列印" at bounding box center [251, 56] width 361 height 27
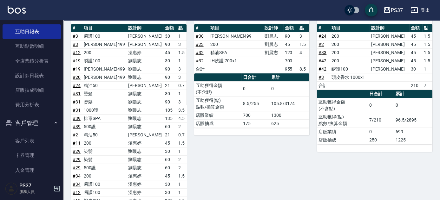
scroll to position [230, 0]
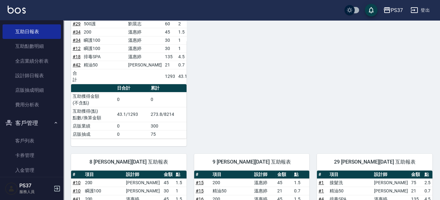
click at [236, 89] on div "2 [PERSON_NAME][DATE] 互助報表 # 項目 設計師 金額 點 # 30 [PERSON_NAME]499 [PERSON_NAME]90 …" at bounding box center [247, 0] width 123 height 291
click at [212, 105] on div "2 [PERSON_NAME][DATE] 互助報表 # 項目 設計師 金額 點 # 30 [PERSON_NAME]499 [PERSON_NAME]90 …" at bounding box center [247, 0] width 123 height 291
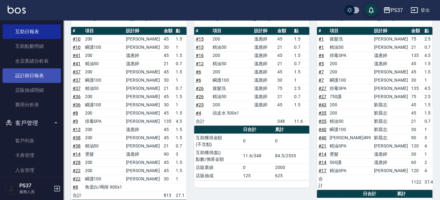
scroll to position [86, 0]
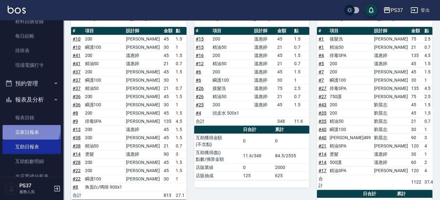
click at [29, 128] on link "店家日報表" at bounding box center [32, 132] width 58 height 15
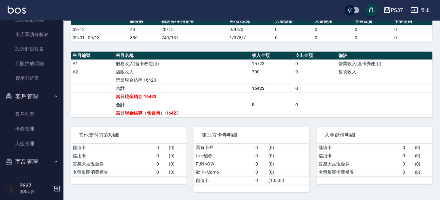
scroll to position [35, 0]
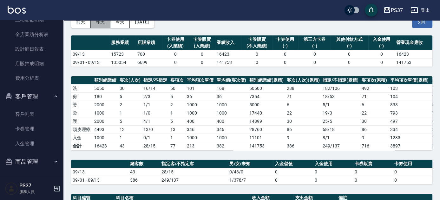
click at [99, 25] on button "昨天" at bounding box center [101, 22] width 20 height 12
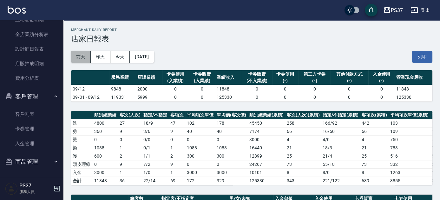
click at [84, 56] on button "前天" at bounding box center [81, 57] width 20 height 12
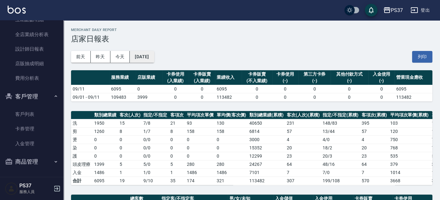
click at [154, 55] on button "[DATE]" at bounding box center [142, 57] width 24 height 12
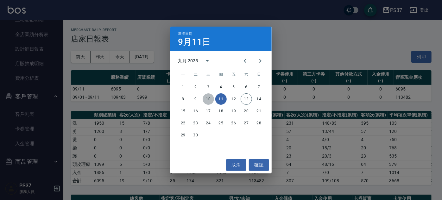
click at [210, 102] on button "10" at bounding box center [208, 99] width 11 height 11
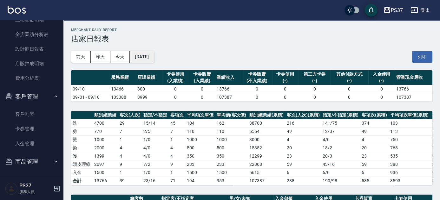
click at [154, 56] on button "[DATE]" at bounding box center [142, 57] width 24 height 12
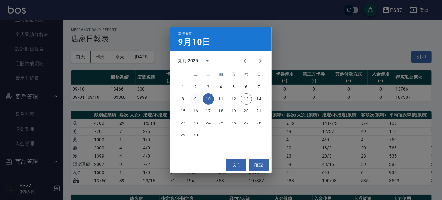
click at [193, 99] on button "9" at bounding box center [195, 99] width 11 height 11
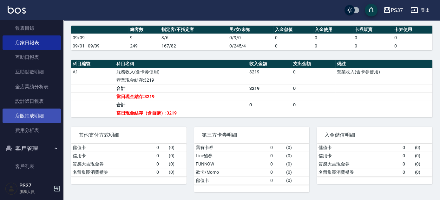
scroll to position [142, 0]
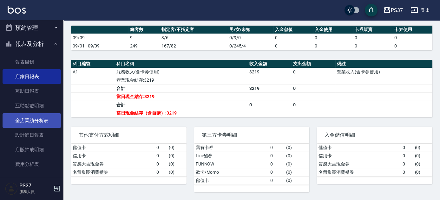
click at [24, 119] on link "全店業績分析表" at bounding box center [32, 120] width 58 height 15
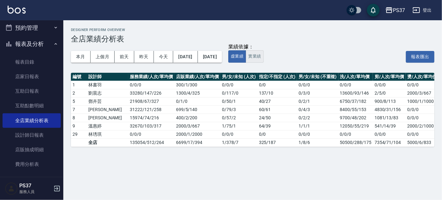
click at [264, 56] on button "實業績" at bounding box center [255, 56] width 18 height 12
click at [162, 69] on div "本月 上個月 [DATE] [DATE] [DATE] [DATE] [DATE]" at bounding box center [146, 56] width 151 height 27
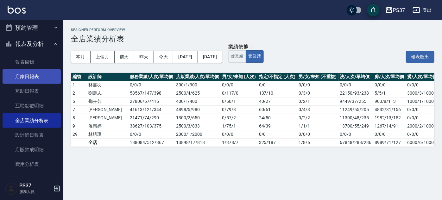
click at [33, 72] on link "店家日報表" at bounding box center [32, 76] width 58 height 15
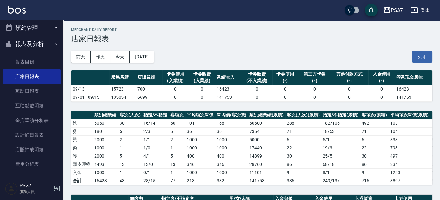
click at [35, 47] on button "報表及分析" at bounding box center [32, 44] width 58 height 16
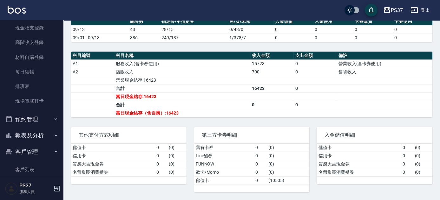
scroll to position [86, 0]
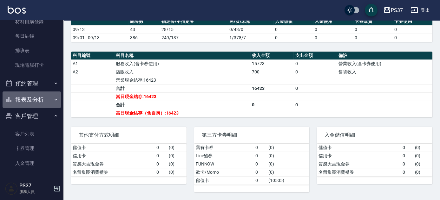
click at [33, 101] on button "報表及分析" at bounding box center [32, 100] width 58 height 16
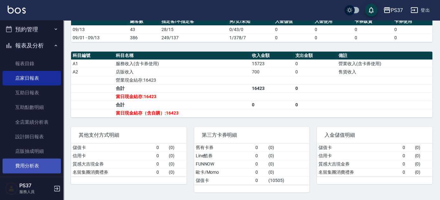
scroll to position [173, 0]
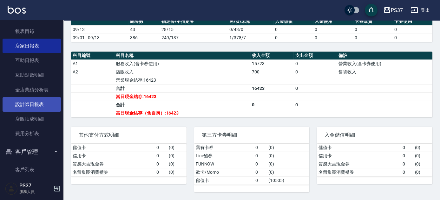
click at [35, 101] on link "設計師日報表" at bounding box center [32, 104] width 58 height 15
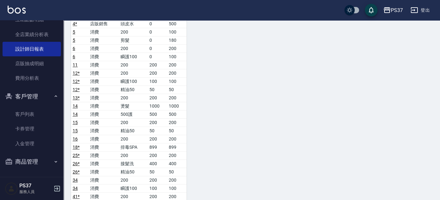
scroll to position [372, 0]
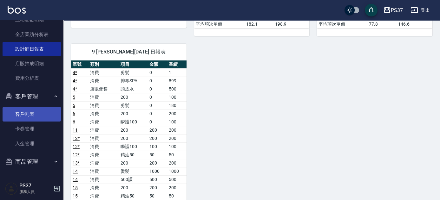
click at [38, 112] on link "客戶列表" at bounding box center [32, 114] width 58 height 15
